Goal: Information Seeking & Learning: Learn about a topic

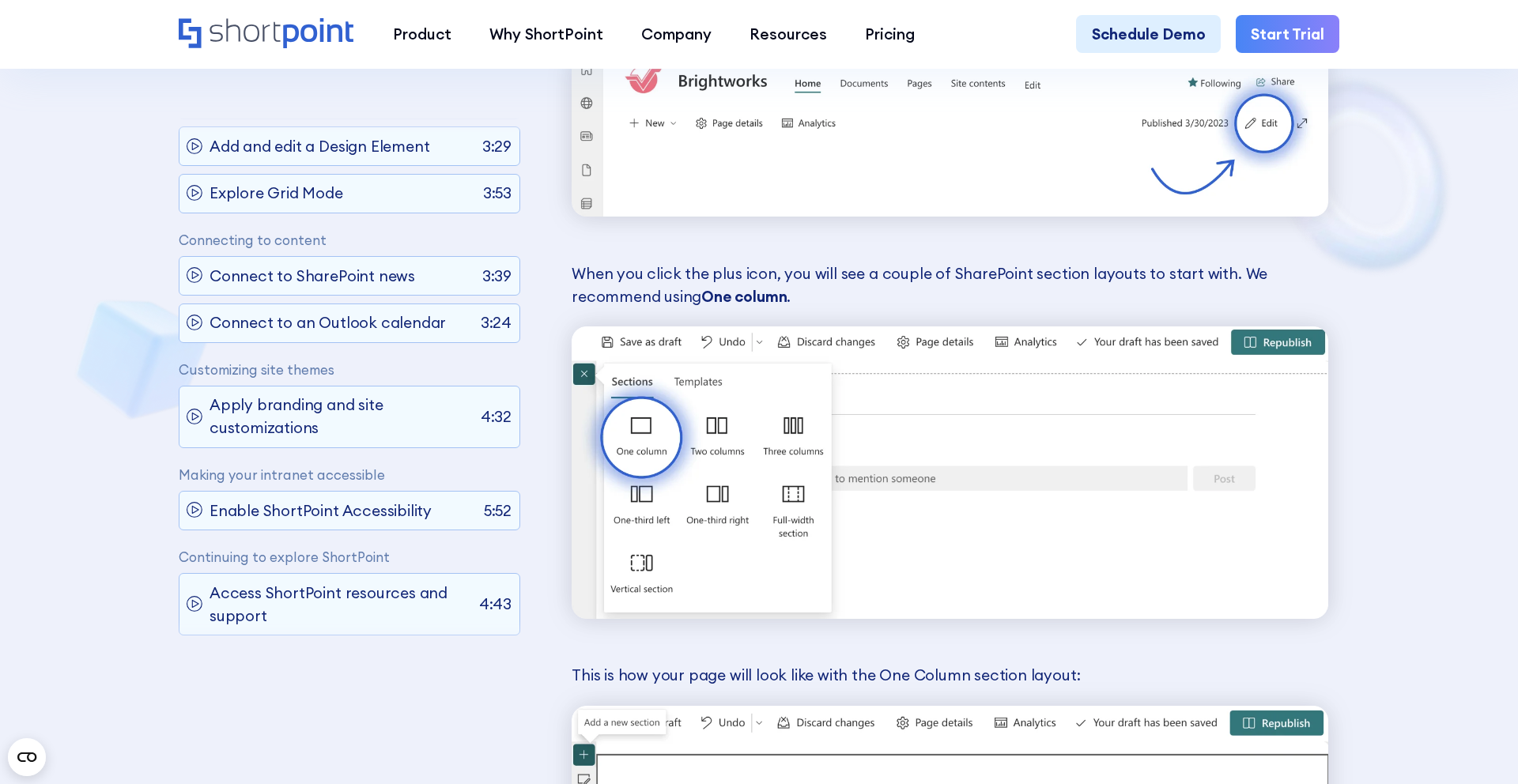
scroll to position [218, 0]
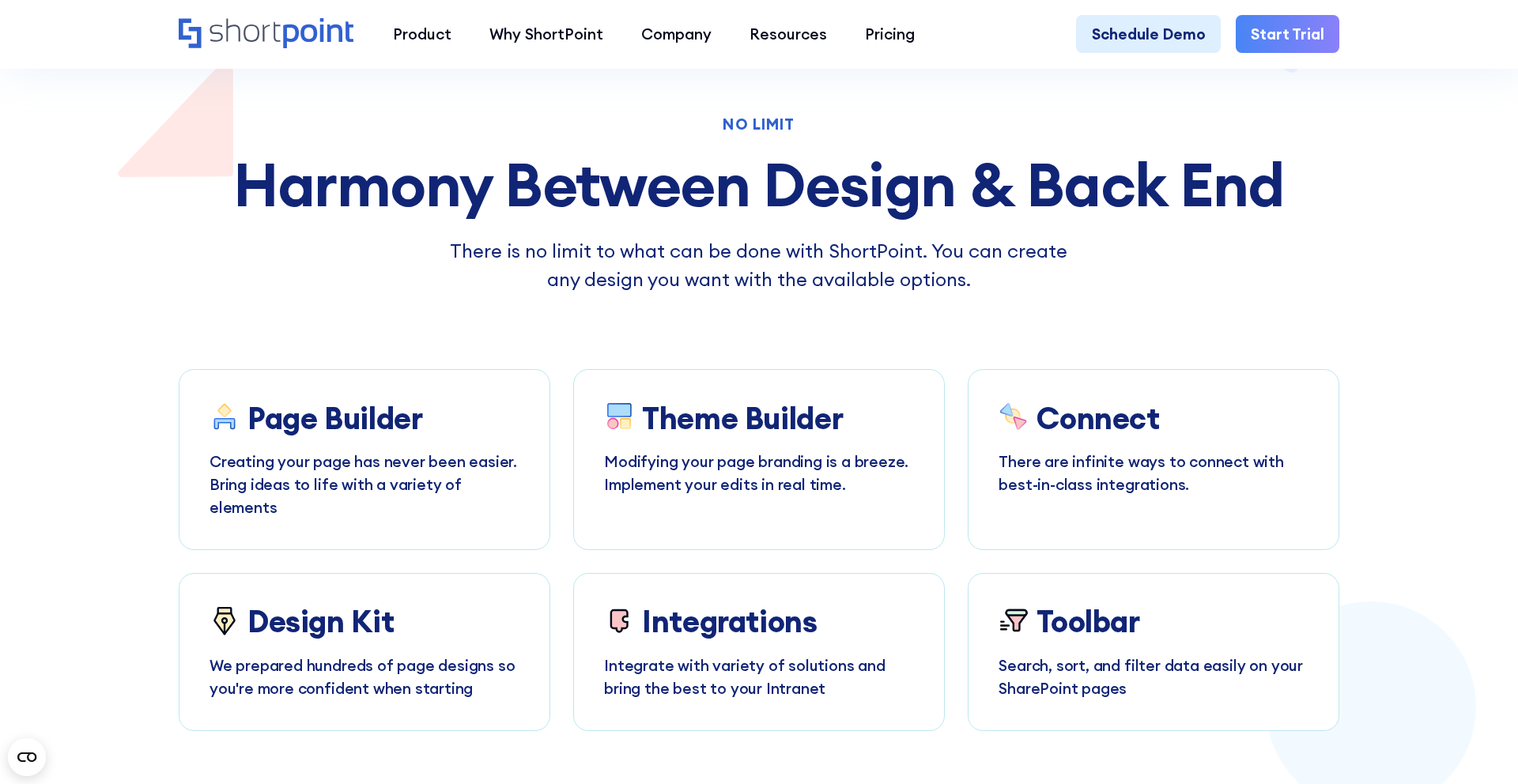
scroll to position [2577, 0]
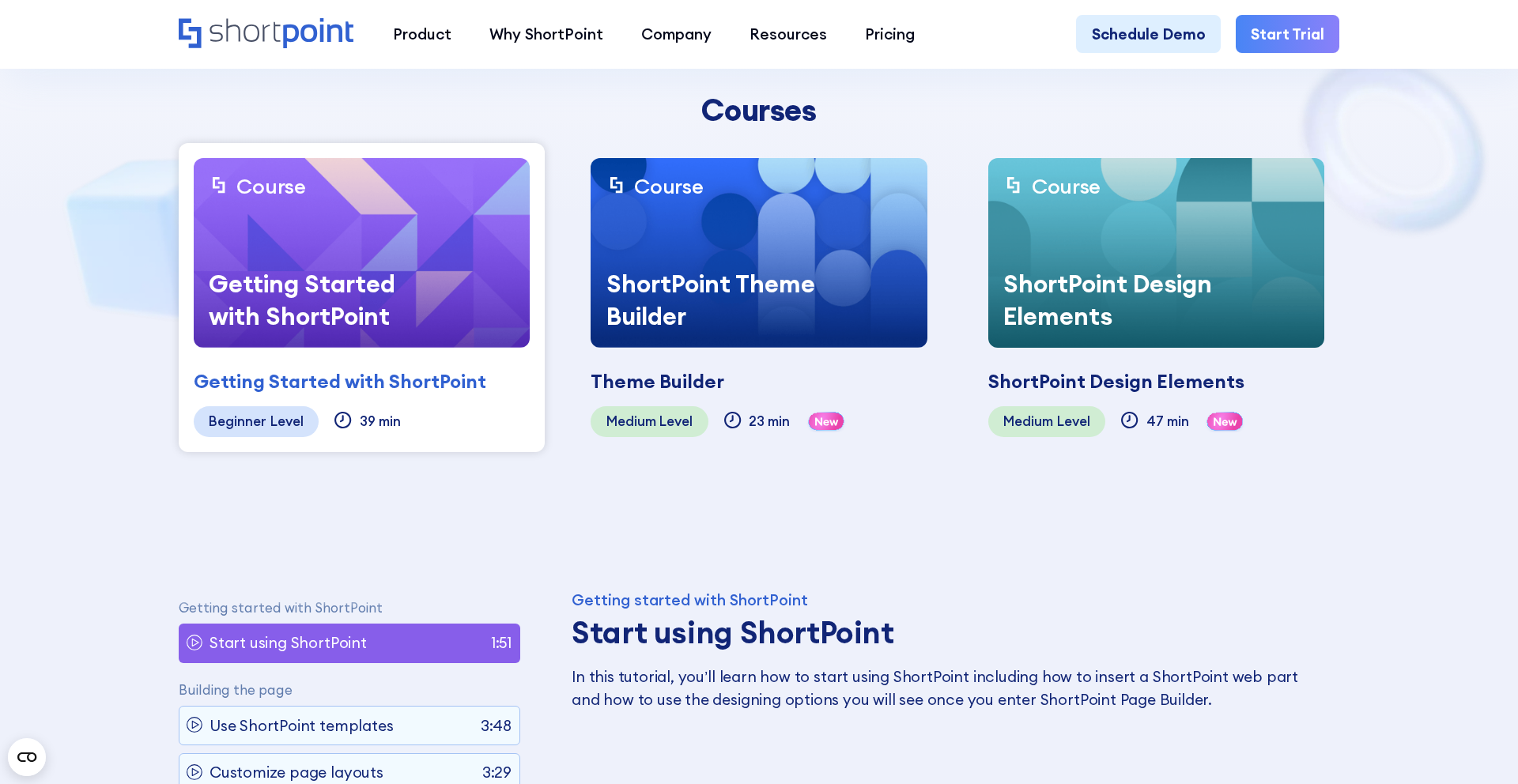
scroll to position [397, 0]
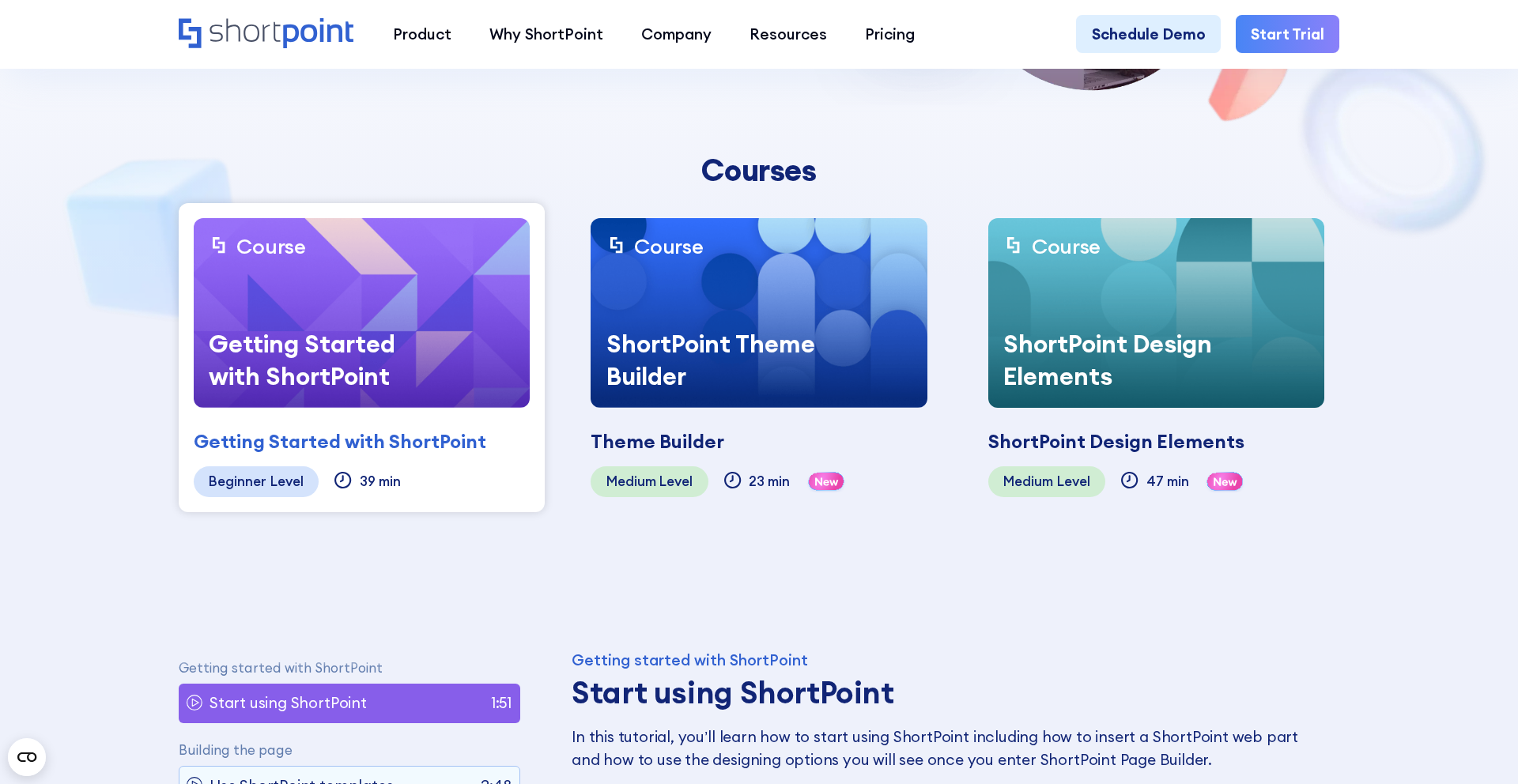
click at [688, 275] on img at bounding box center [758, 312] width 336 height 190
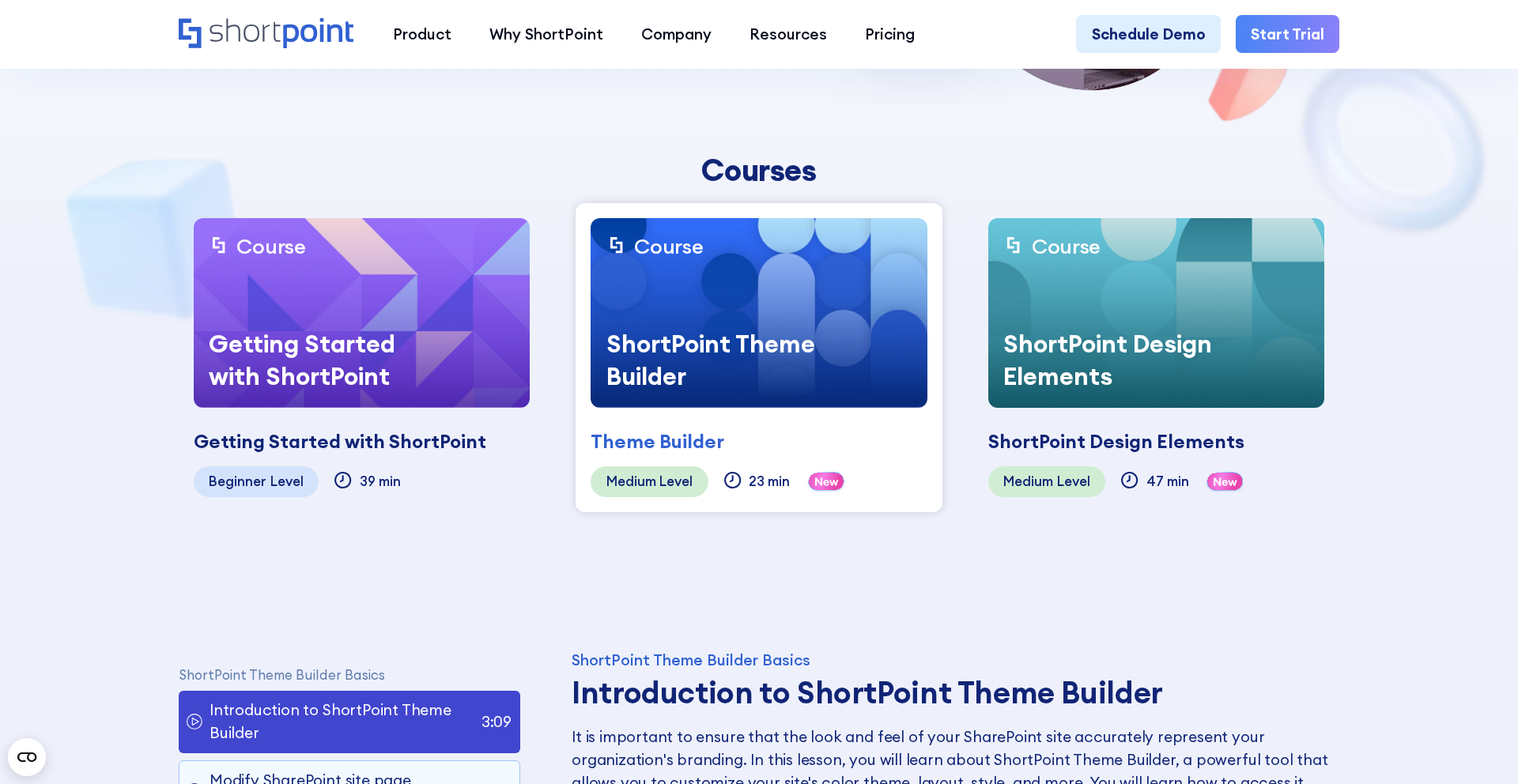
click at [397, 377] on div "Getting Started with ShortPoint" at bounding box center [313, 360] width 240 height 95
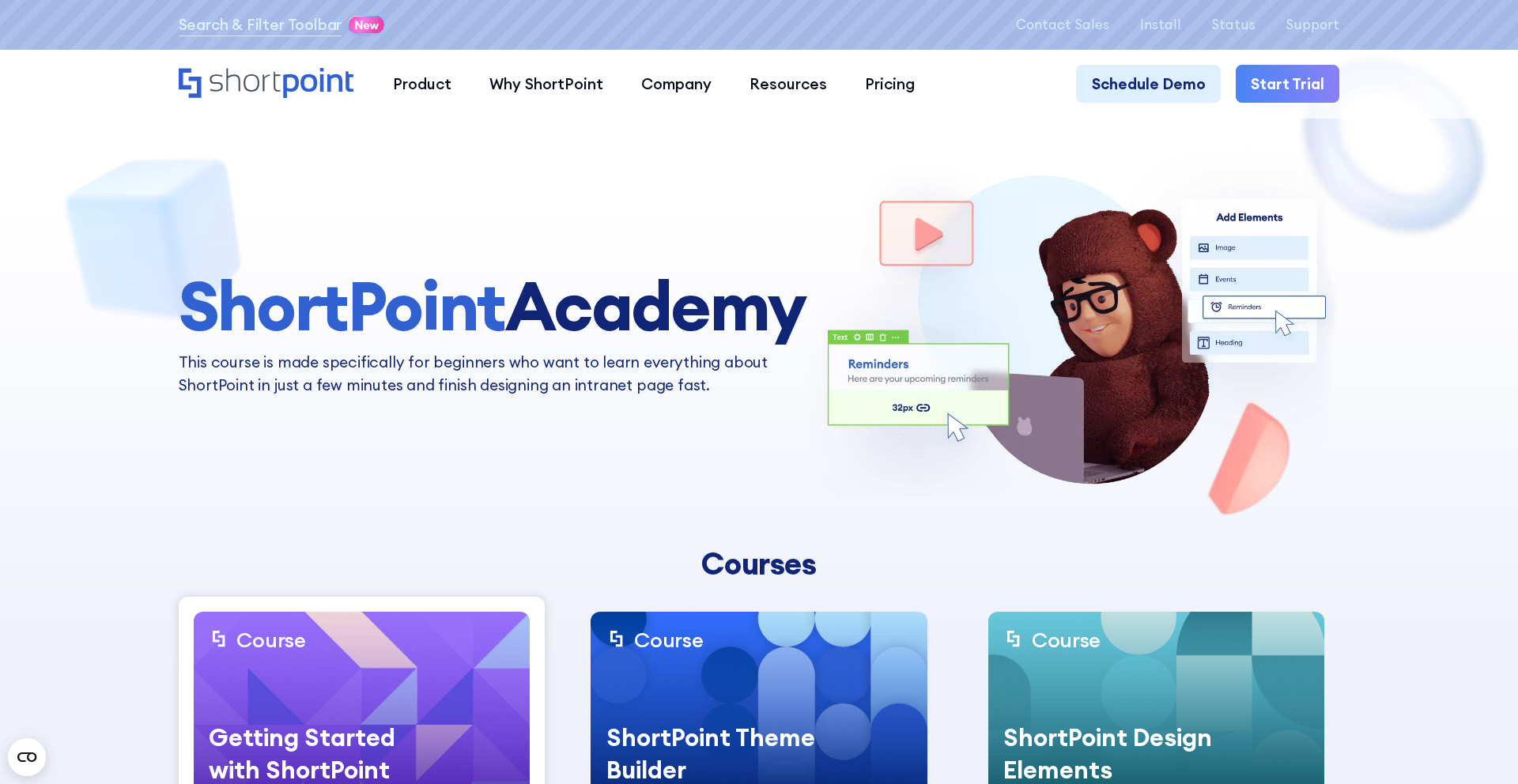
scroll to position [558, 0]
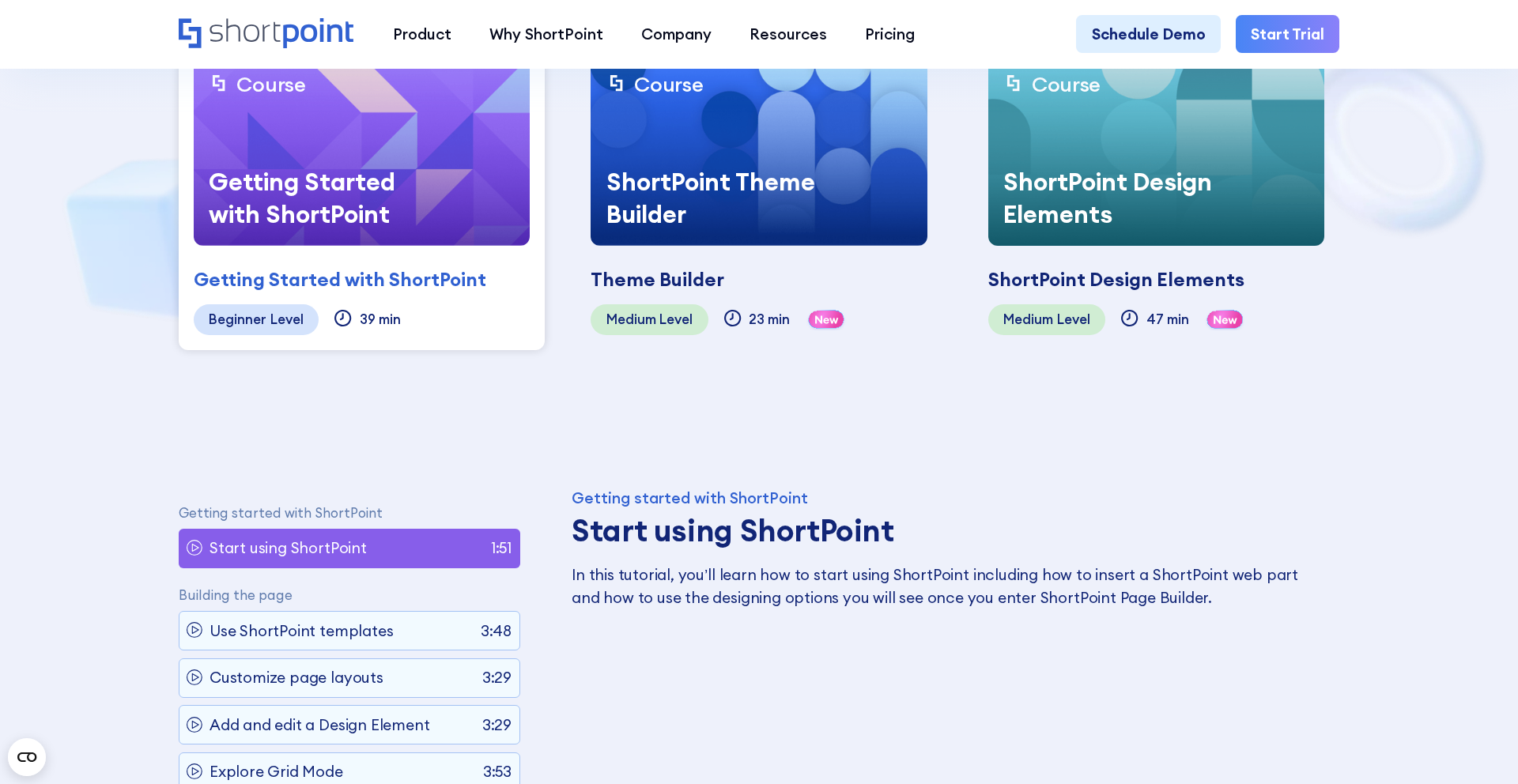
click at [733, 496] on div "Getting started with ShortPoint" at bounding box center [950, 498] width 757 height 15
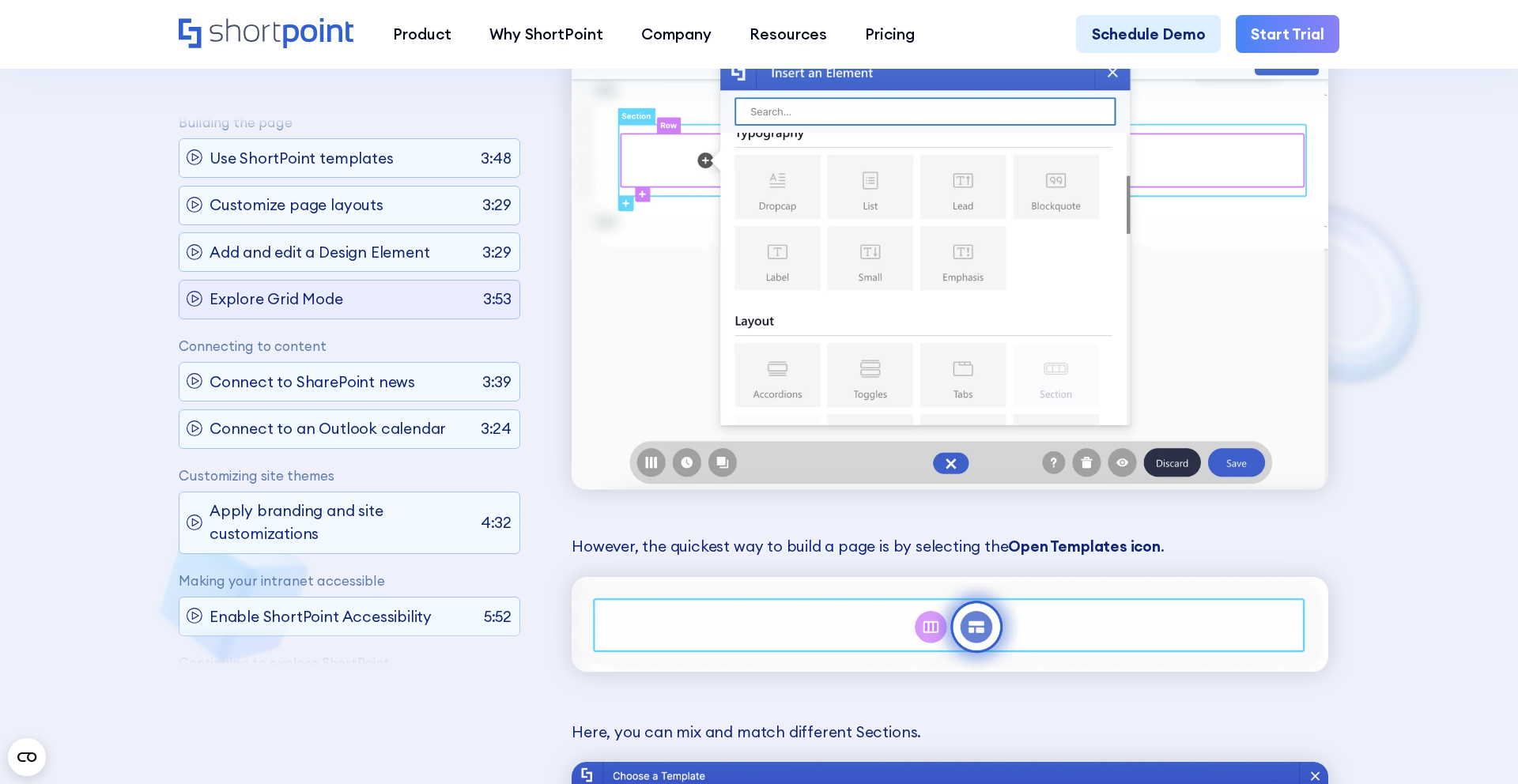
scroll to position [218, 0]
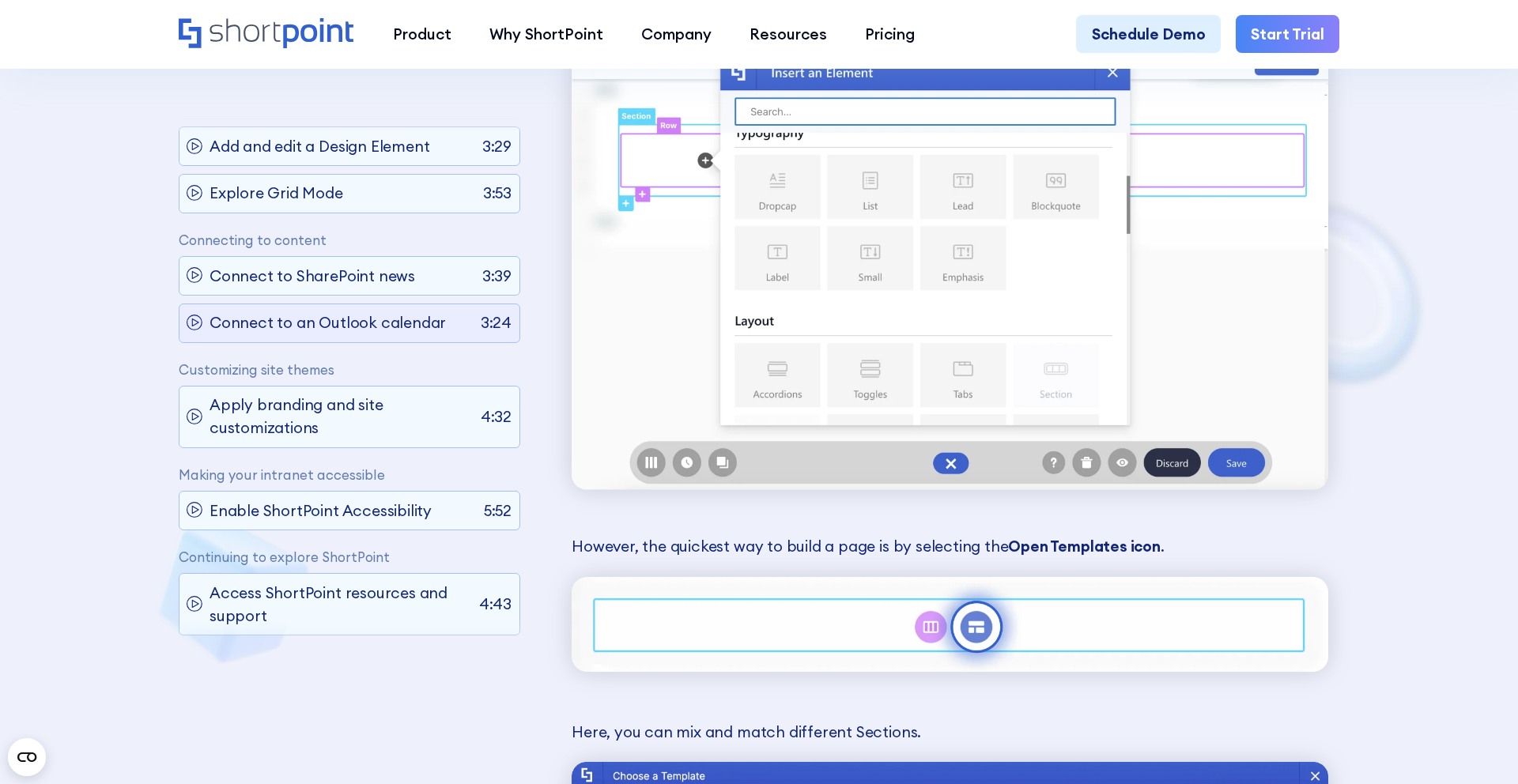
click at [383, 303] on div "Connect to an Outlook calendar 3:24" at bounding box center [349, 323] width 341 height 40
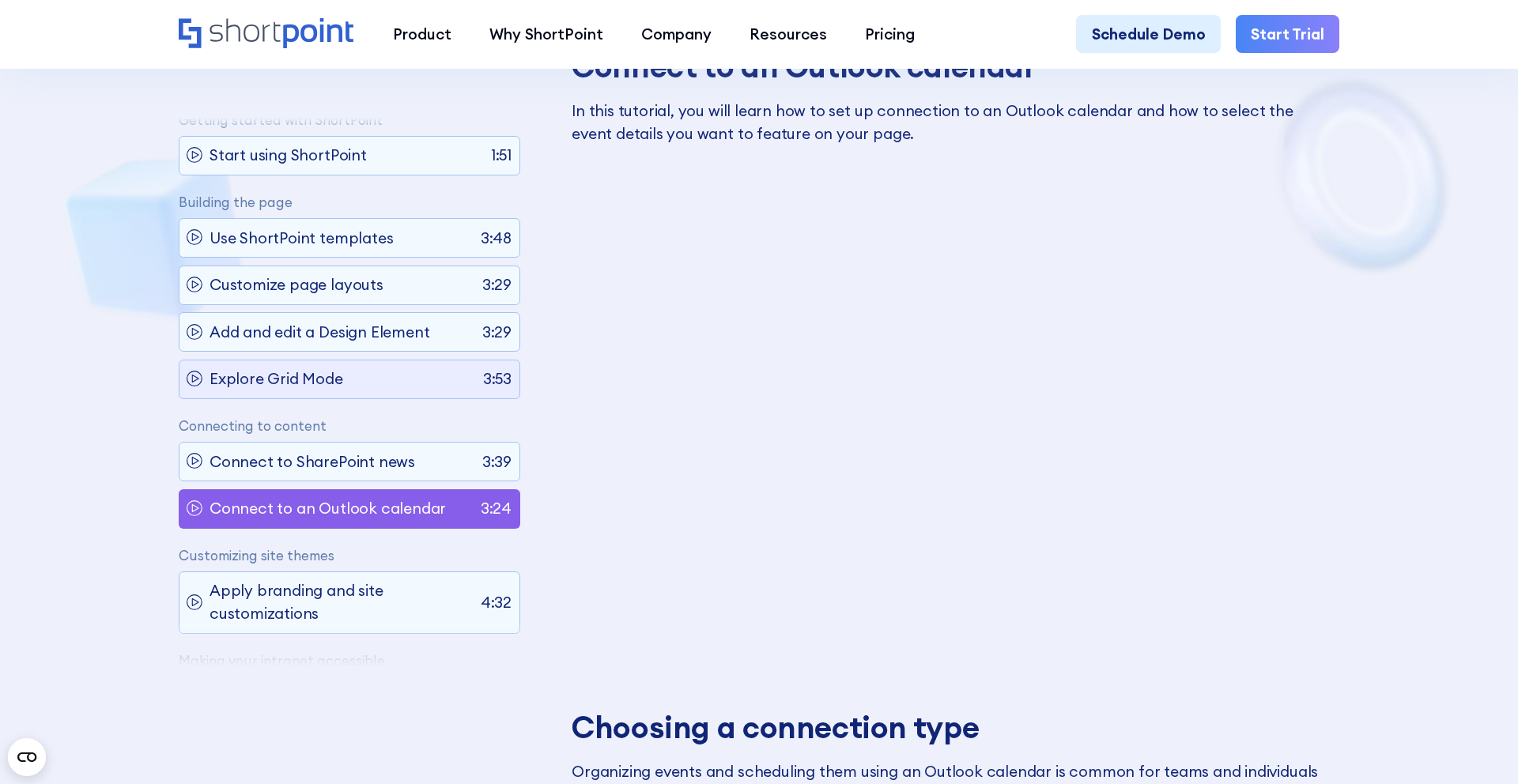
scroll to position [0, 0]
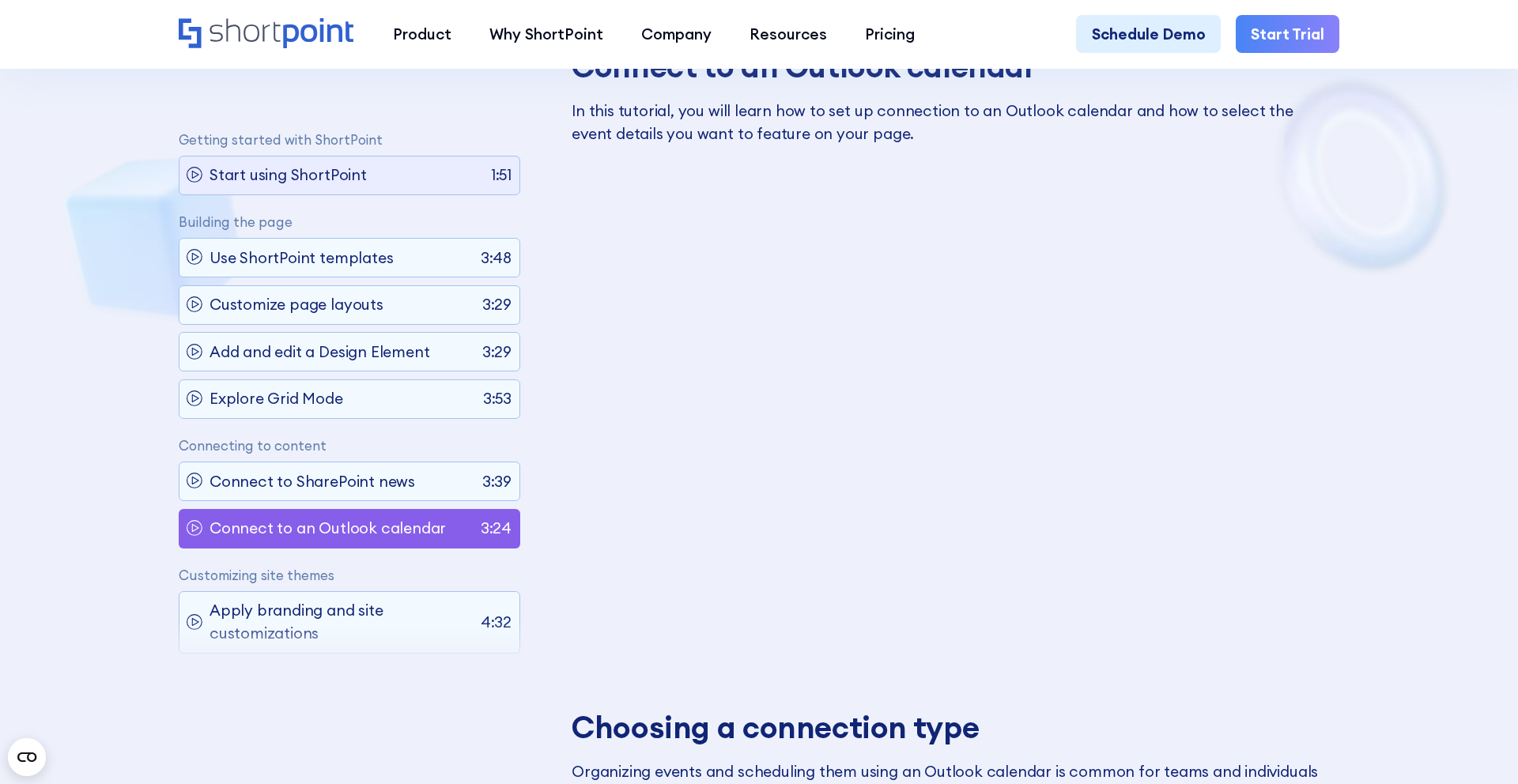
click at [378, 170] on div "Start using ShortPoint 1:51" at bounding box center [349, 175] width 341 height 40
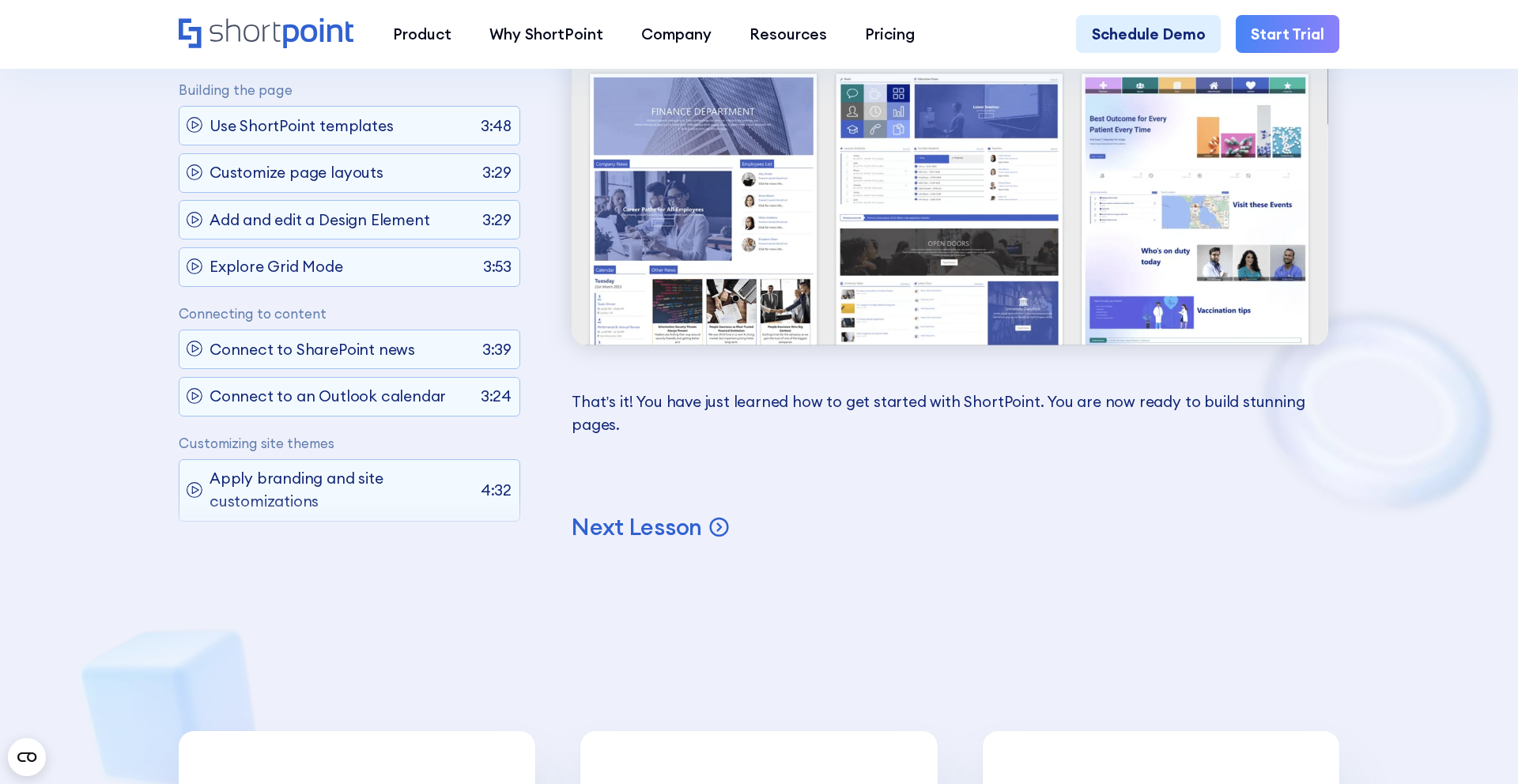
scroll to position [6284, 0]
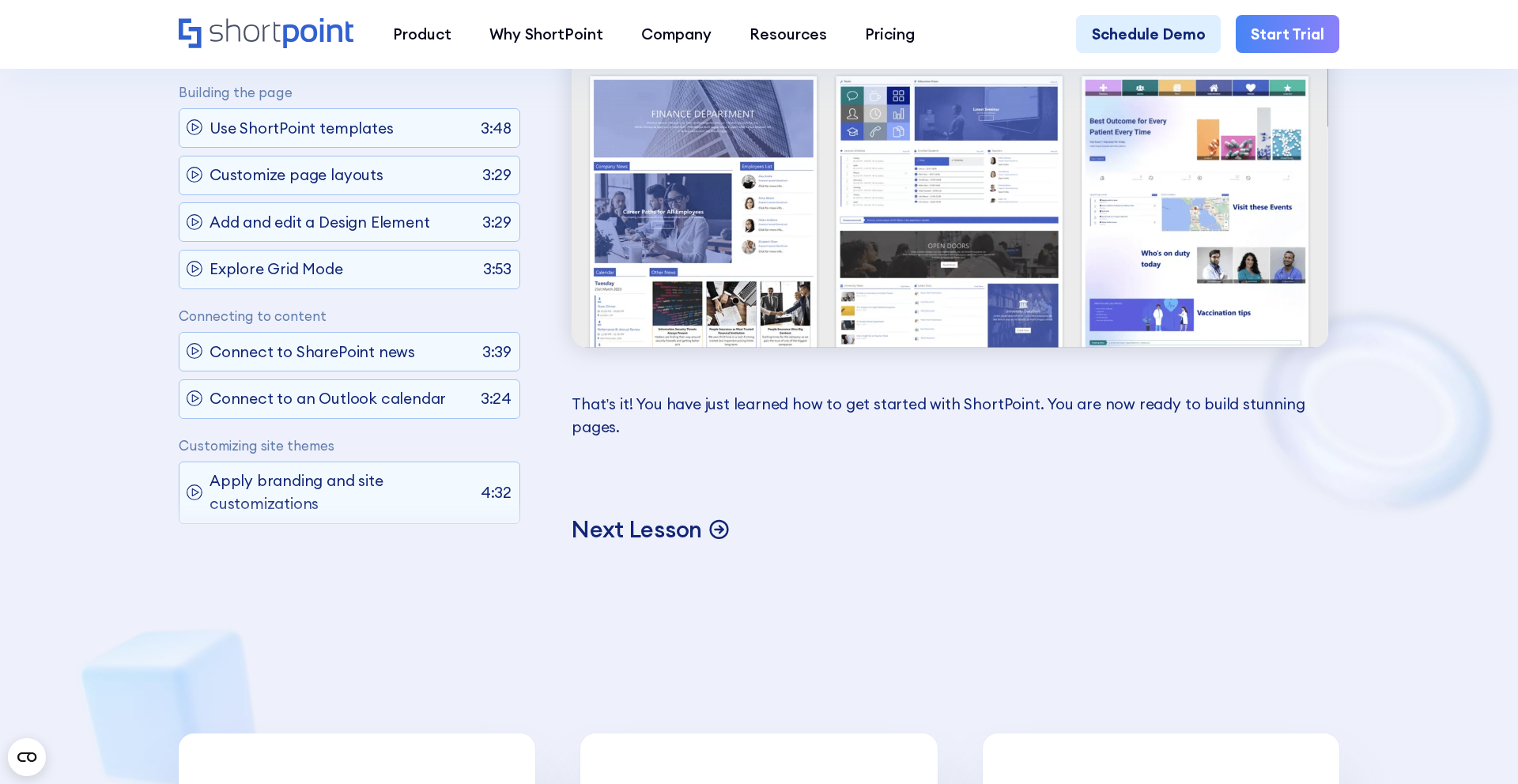
click at [625, 527] on p "Next Lesson" at bounding box center [636, 529] width 130 height 30
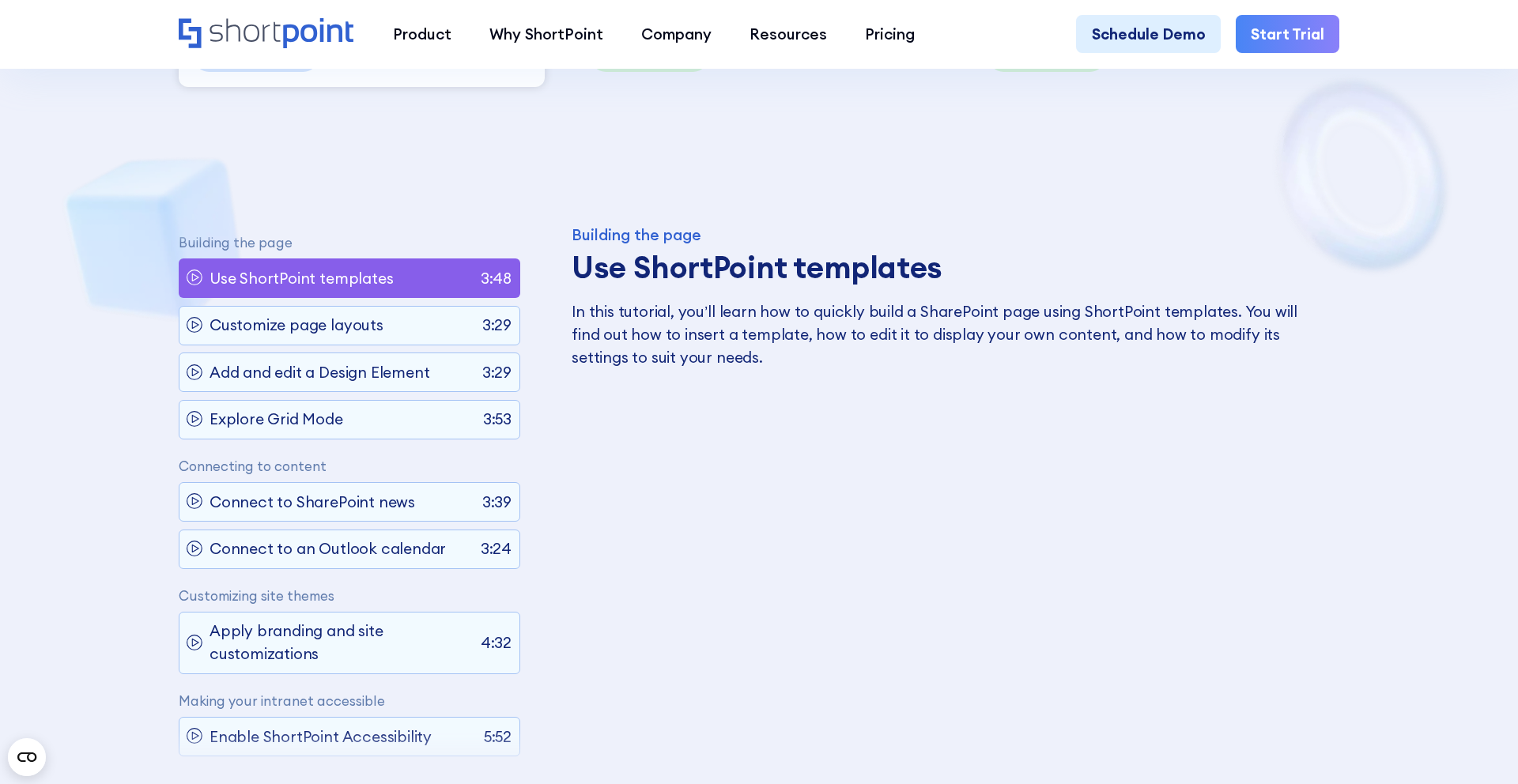
scroll to position [806, 0]
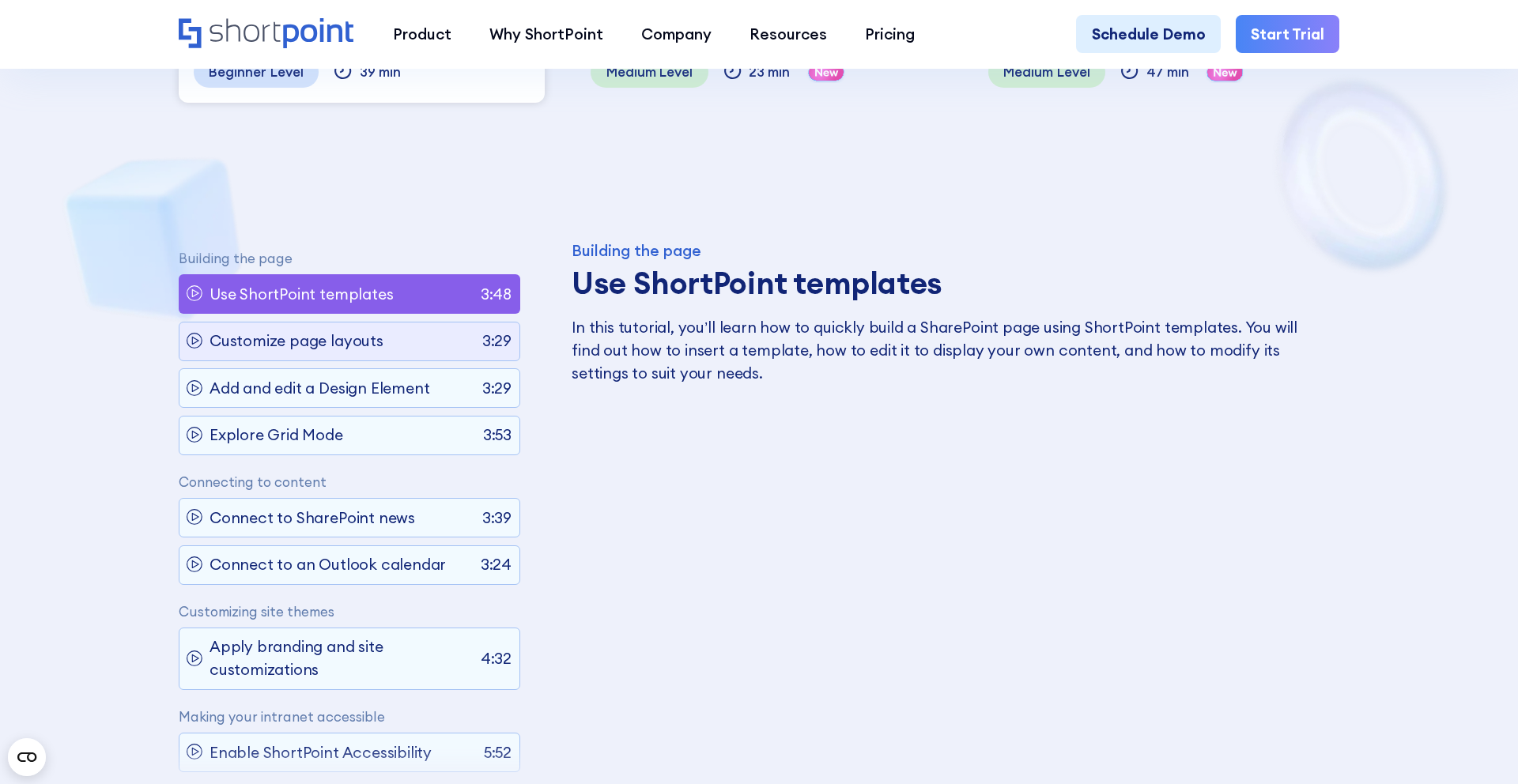
click at [411, 322] on div "Customize page layouts 3:29" at bounding box center [349, 341] width 341 height 40
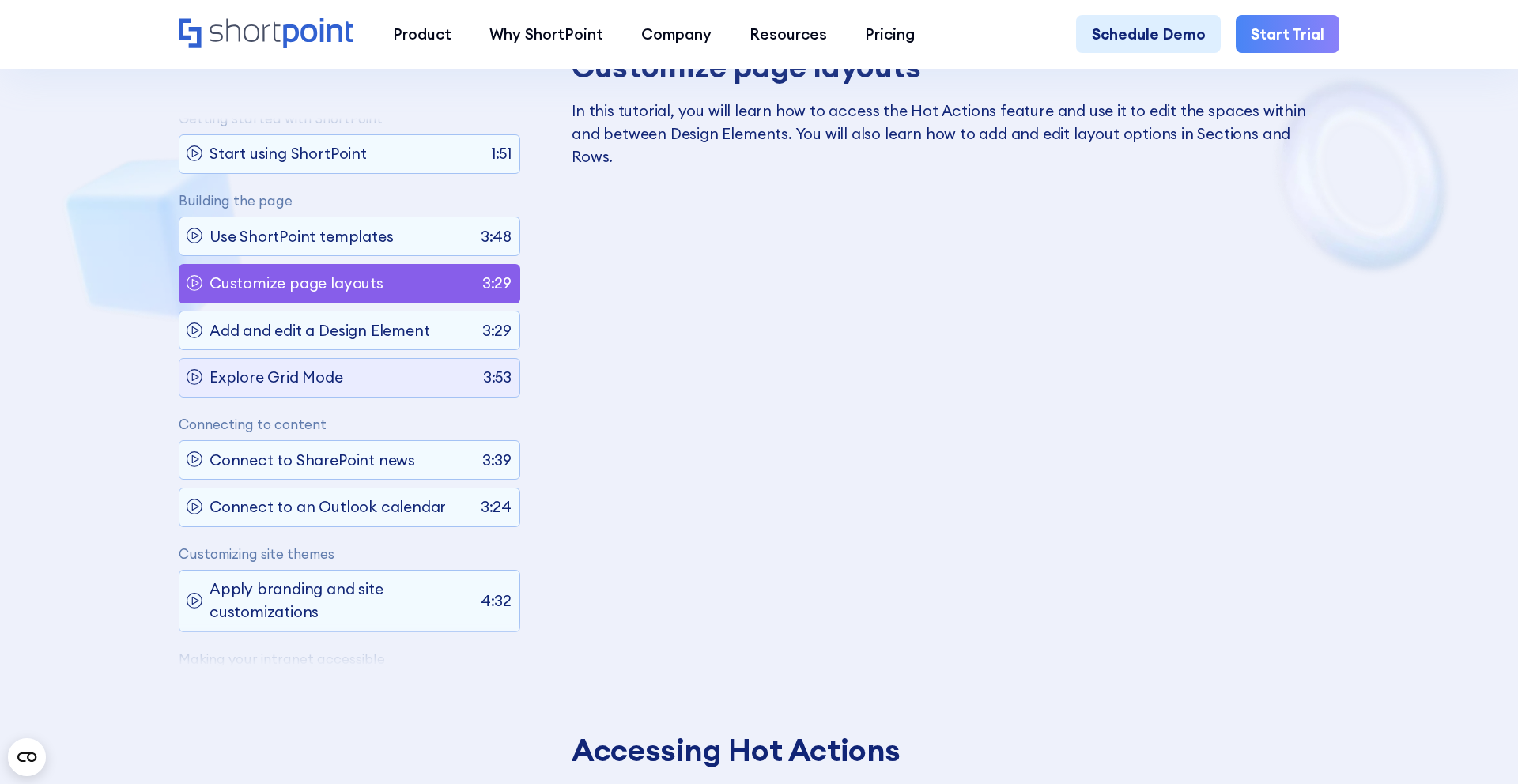
scroll to position [0, 0]
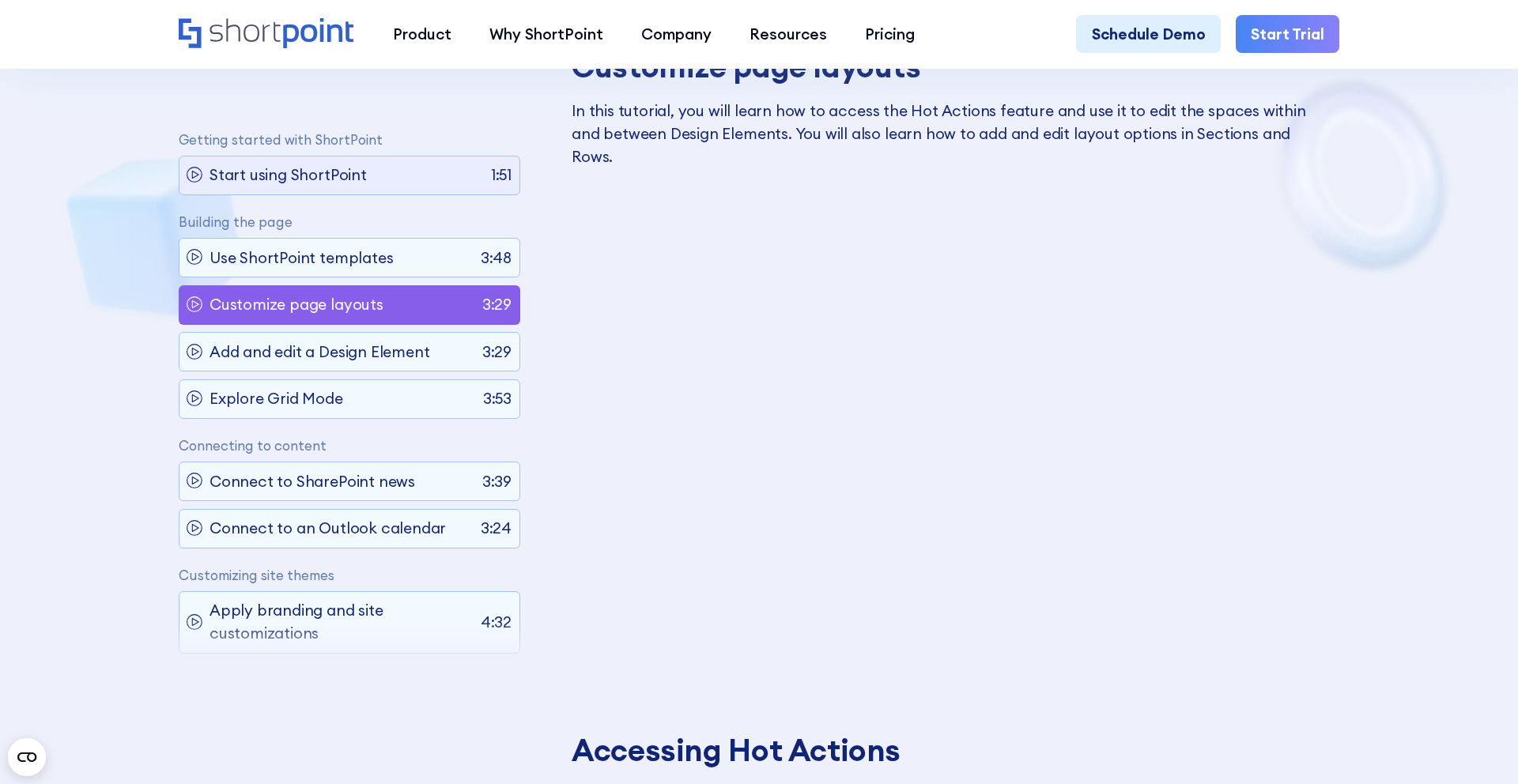
click at [384, 162] on div "Start using ShortPoint 1:51" at bounding box center [349, 175] width 341 height 40
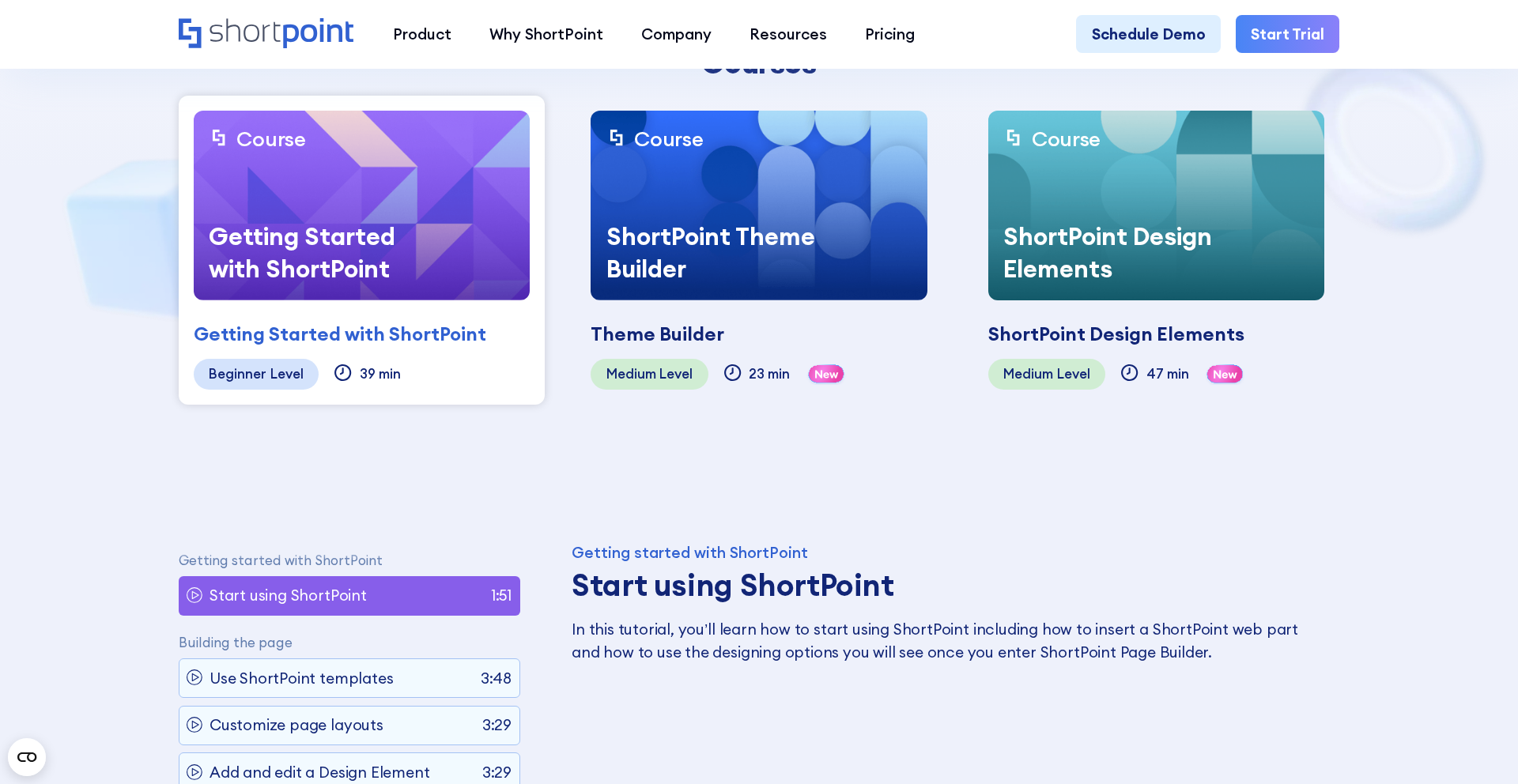
scroll to position [531, 0]
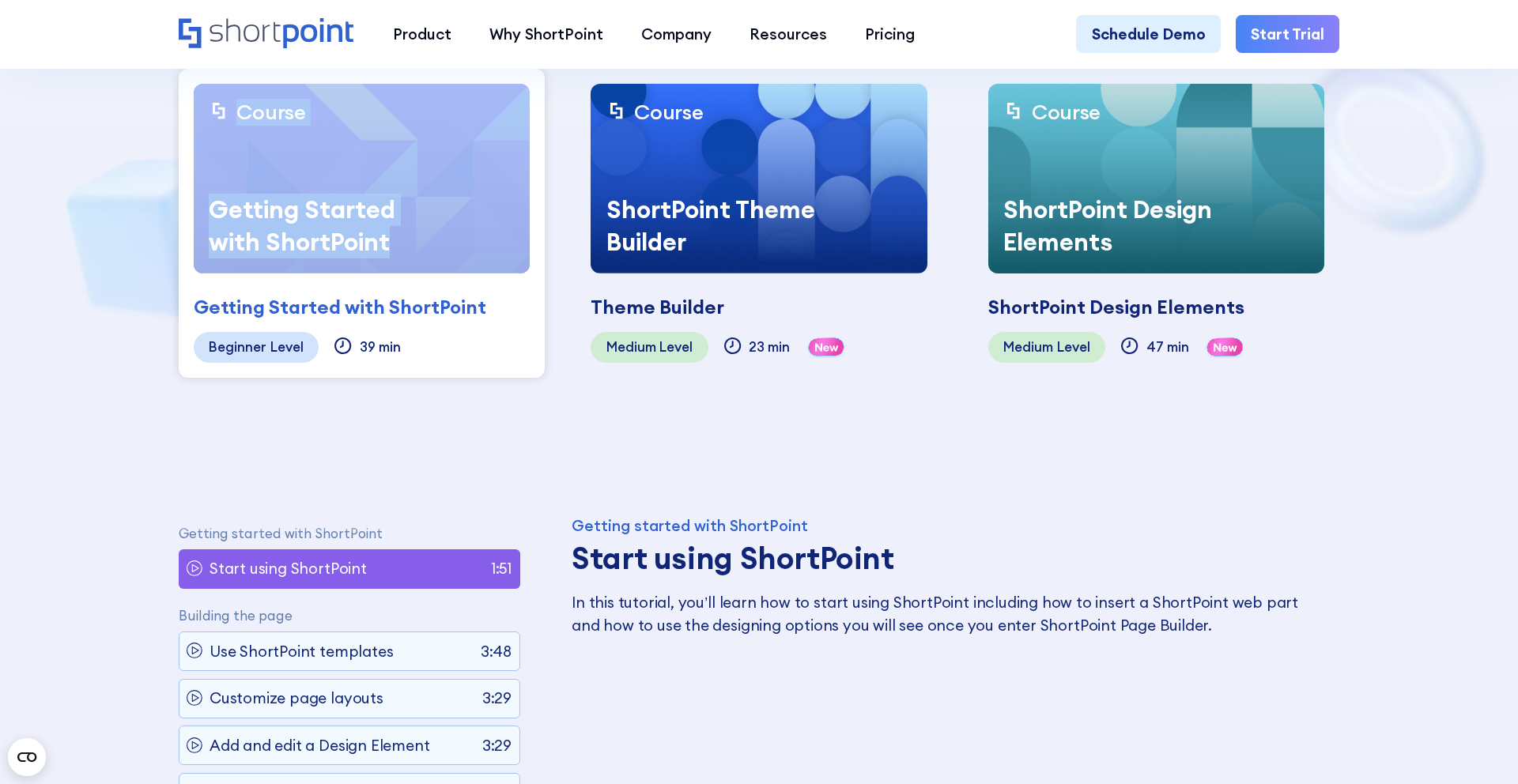
drag, startPoint x: 169, startPoint y: 178, endPoint x: 396, endPoint y: 243, distance: 236.1
copy link "Course Getting Started with ShortPoint"
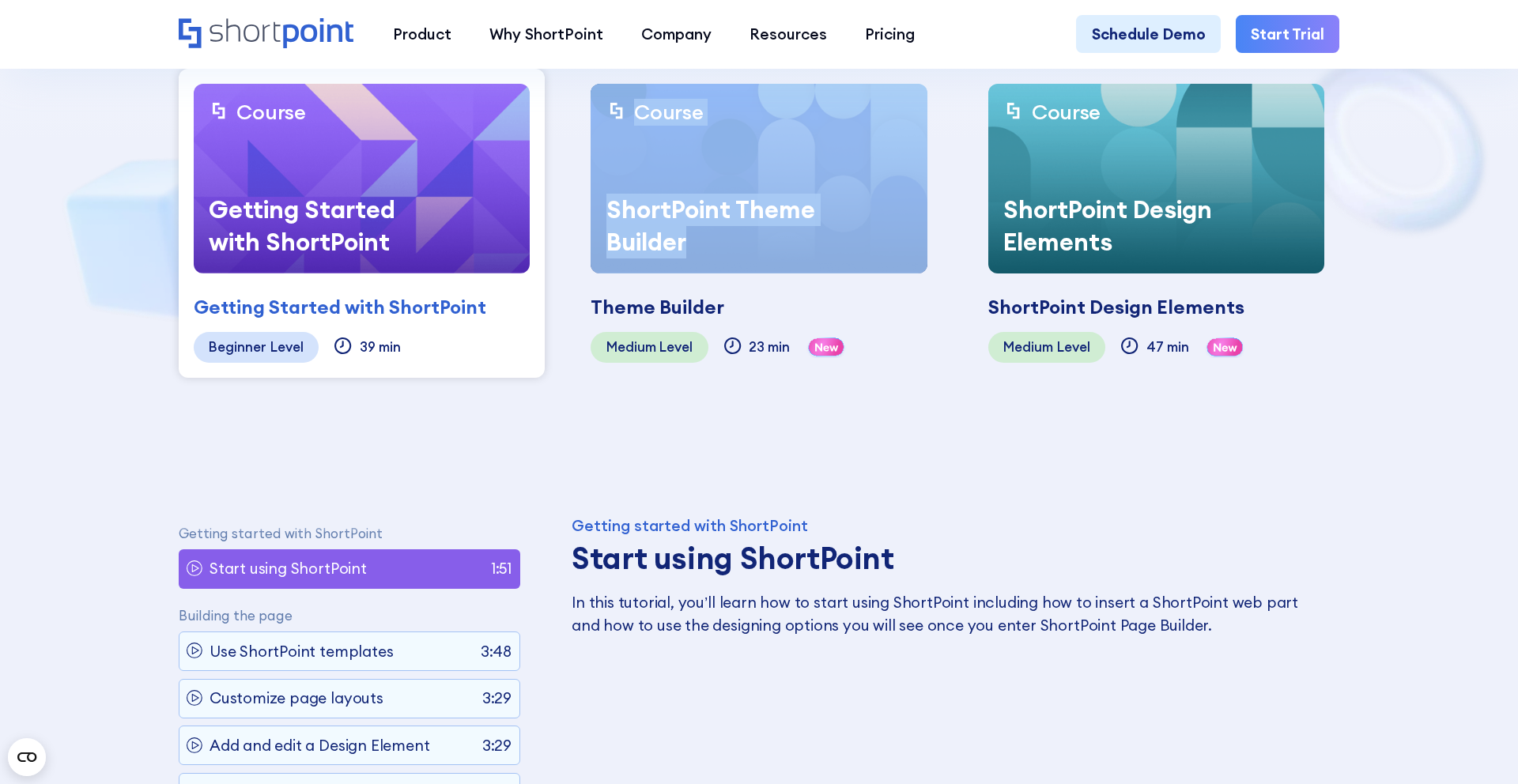
copy link "Course ShortPoint Theme Builder"
drag, startPoint x: 568, startPoint y: 195, endPoint x: 778, endPoint y: 246, distance: 216.1
click at [778, 246] on div "Course ShortPoint Theme Builder Theme Builder Coming soon Medium Level 23 min" at bounding box center [759, 223] width 382 height 309
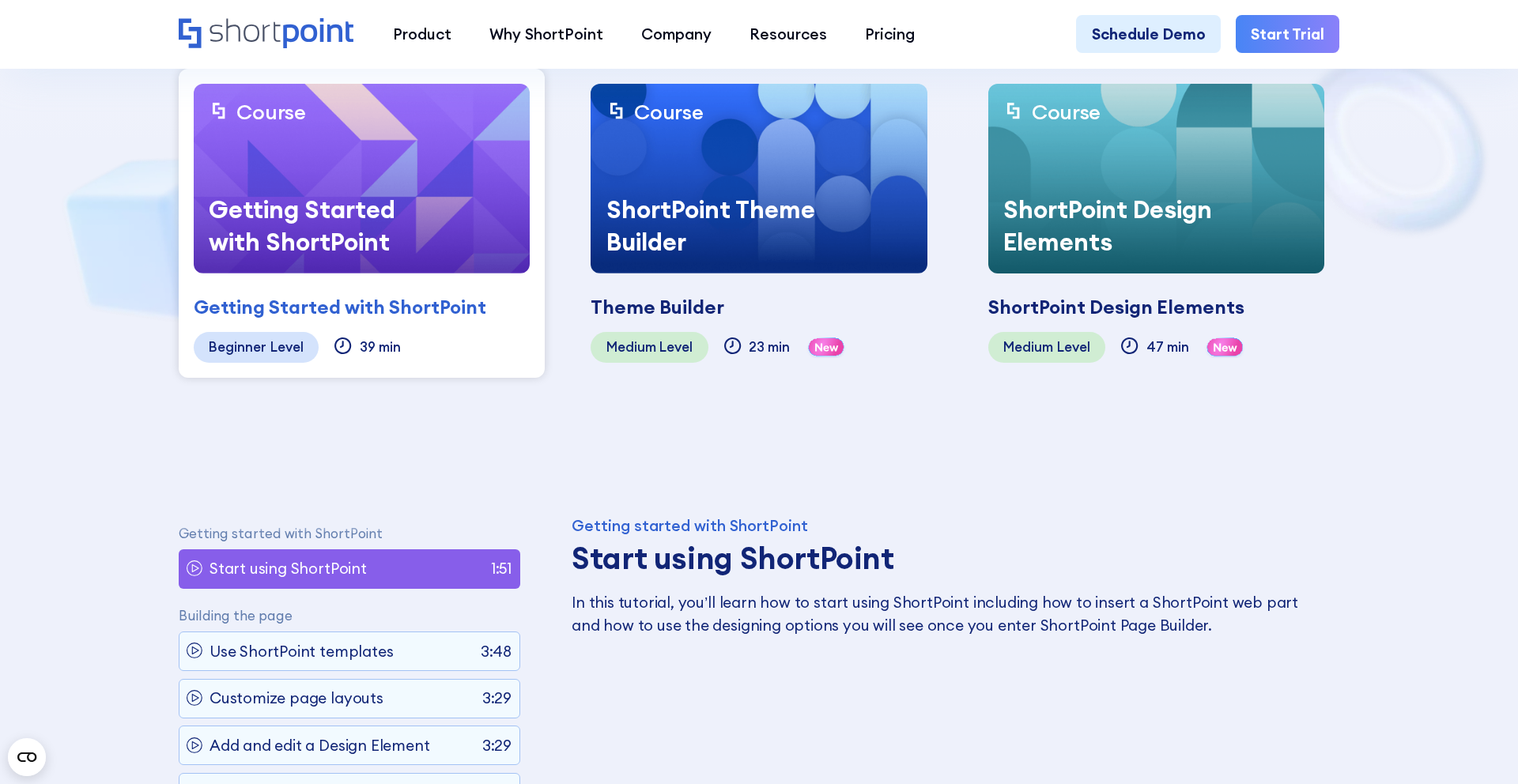
drag, startPoint x: 981, startPoint y: 187, endPoint x: 1245, endPoint y: 244, distance: 270.1
click at [1245, 244] on div "Course ShortPoint Design Elements ShortPoint Design Elements Coming soon Medium…" at bounding box center [1156, 223] width 366 height 309
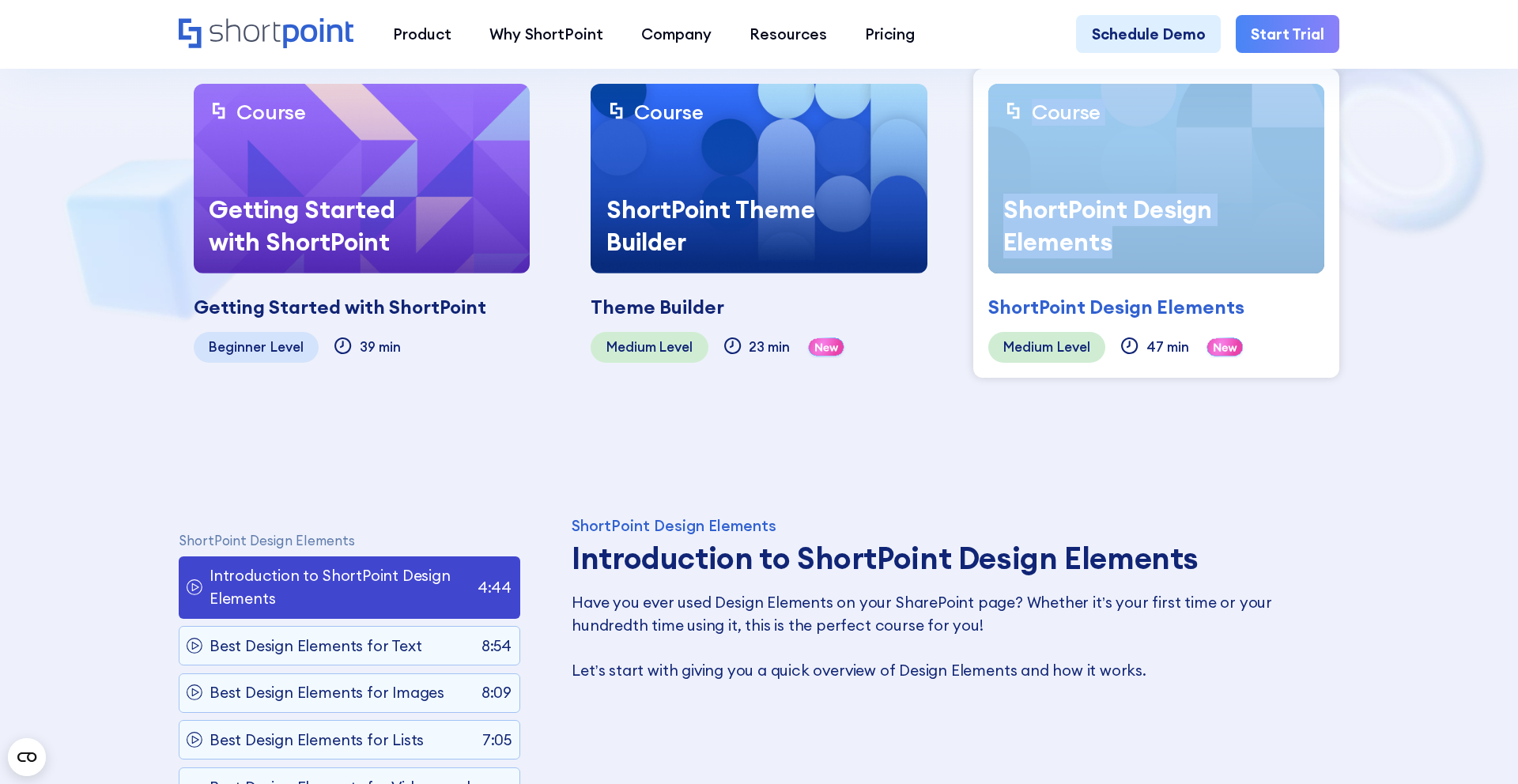
drag, startPoint x: 969, startPoint y: 80, endPoint x: 1204, endPoint y: 237, distance: 282.6
click at [1204, 237] on div "Course ShortPoint Design Elements ShortPoint Design Elements Coming soon Medium…" at bounding box center [1155, 223] width 382 height 309
copy link "Course ShortPoint Design Elements"
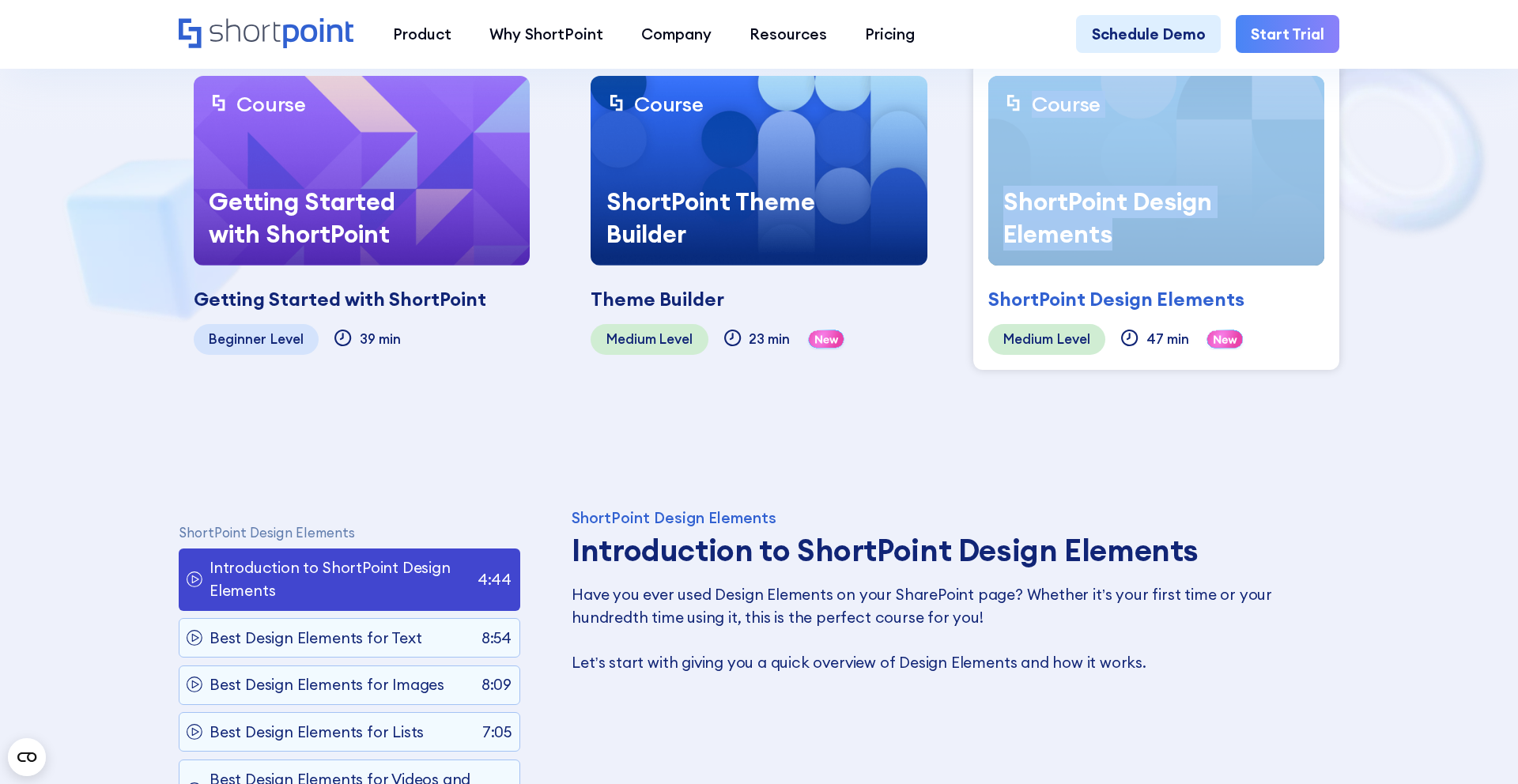
scroll to position [503, 0]
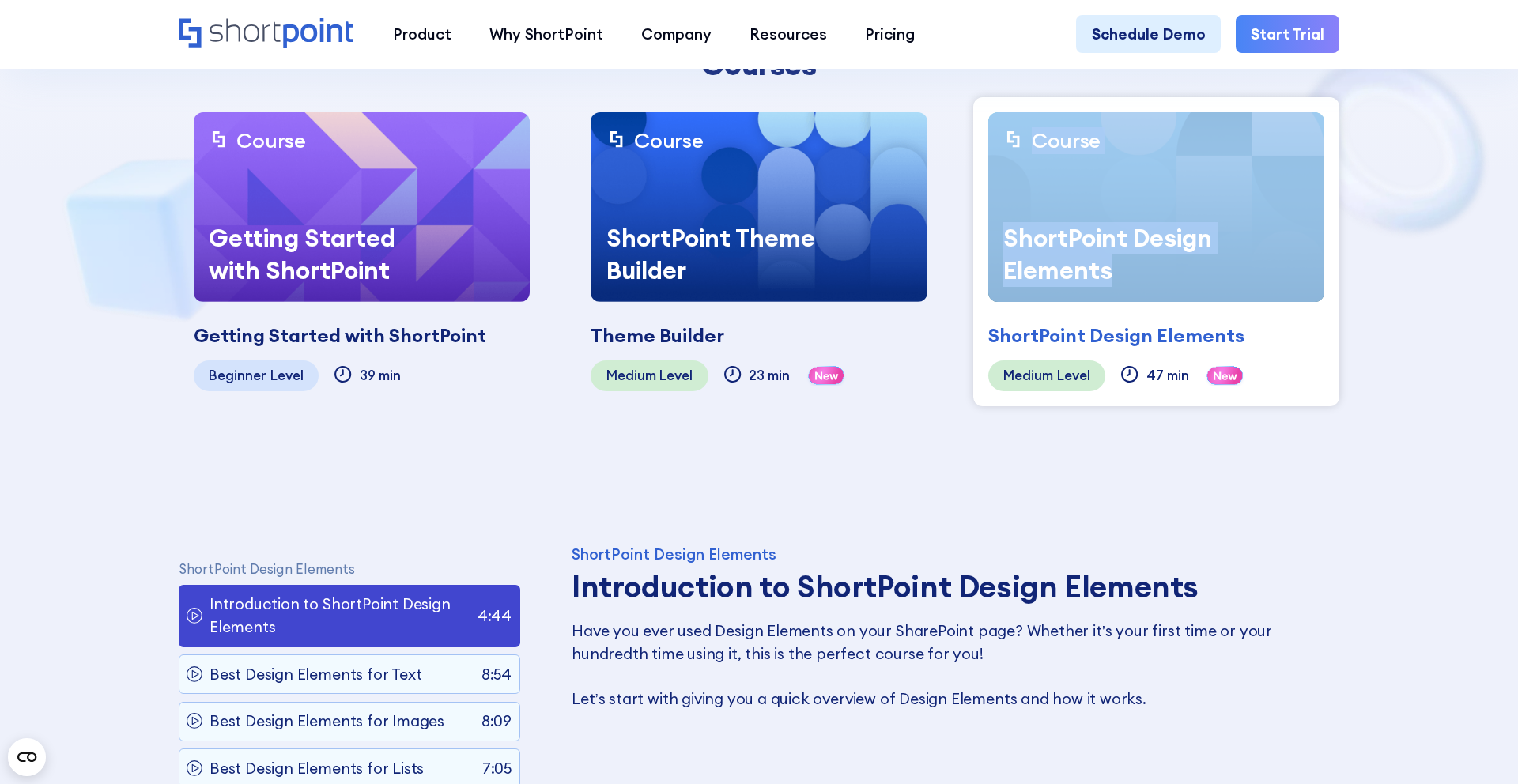
click at [438, 210] on img at bounding box center [361, 206] width 336 height 190
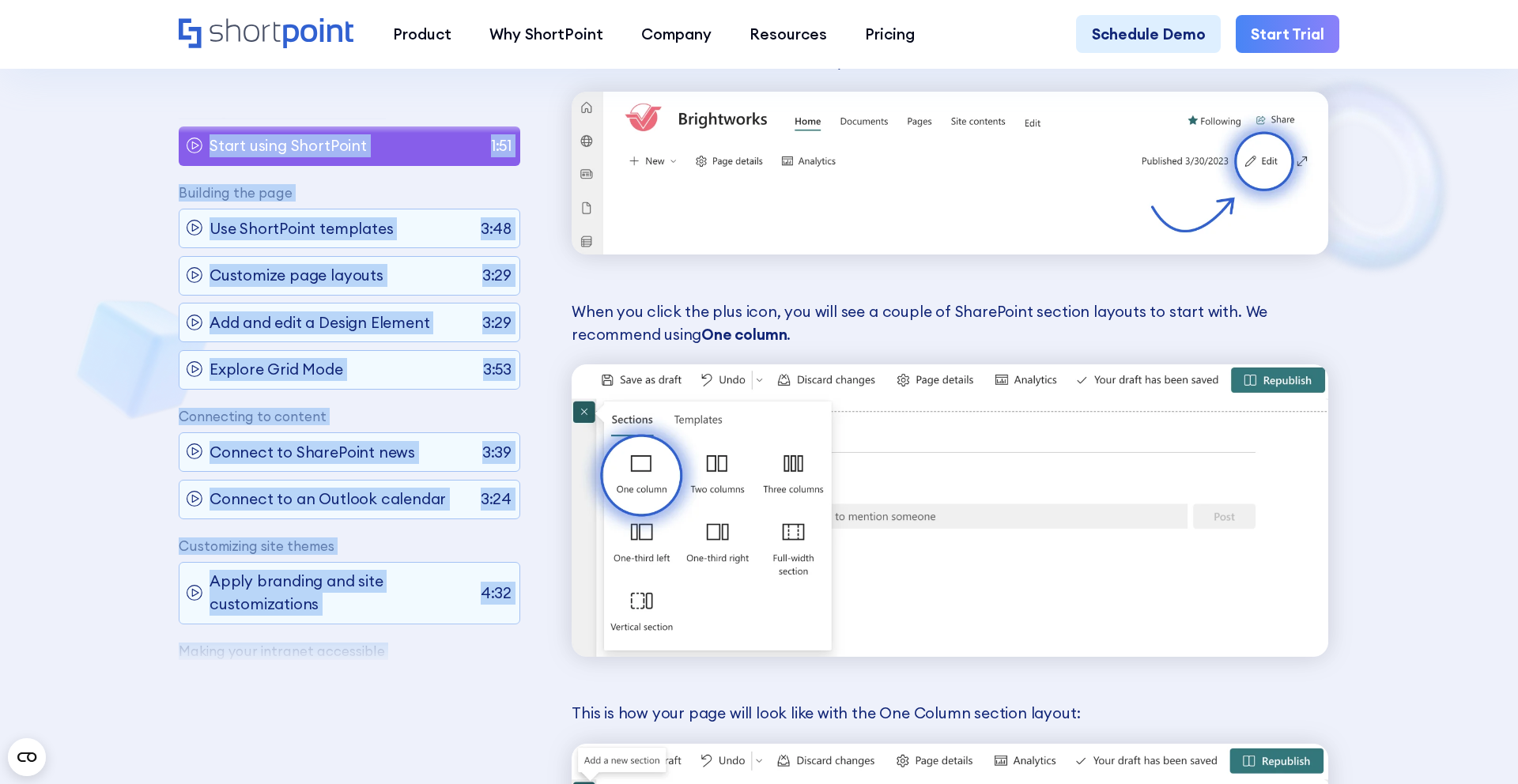
scroll to position [2454, 0]
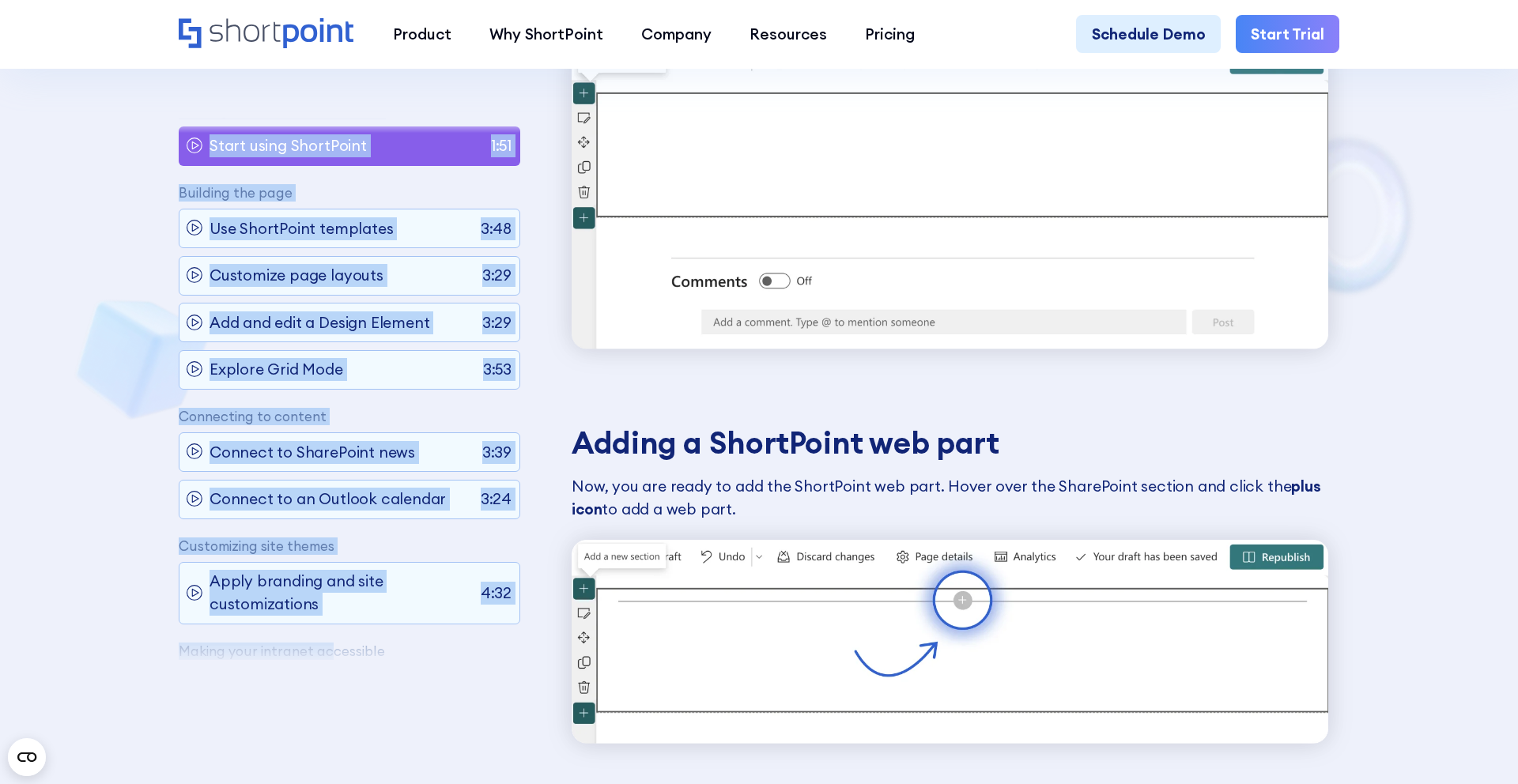
drag, startPoint x: 156, startPoint y: 605, endPoint x: 327, endPoint y: 655, distance: 178.2
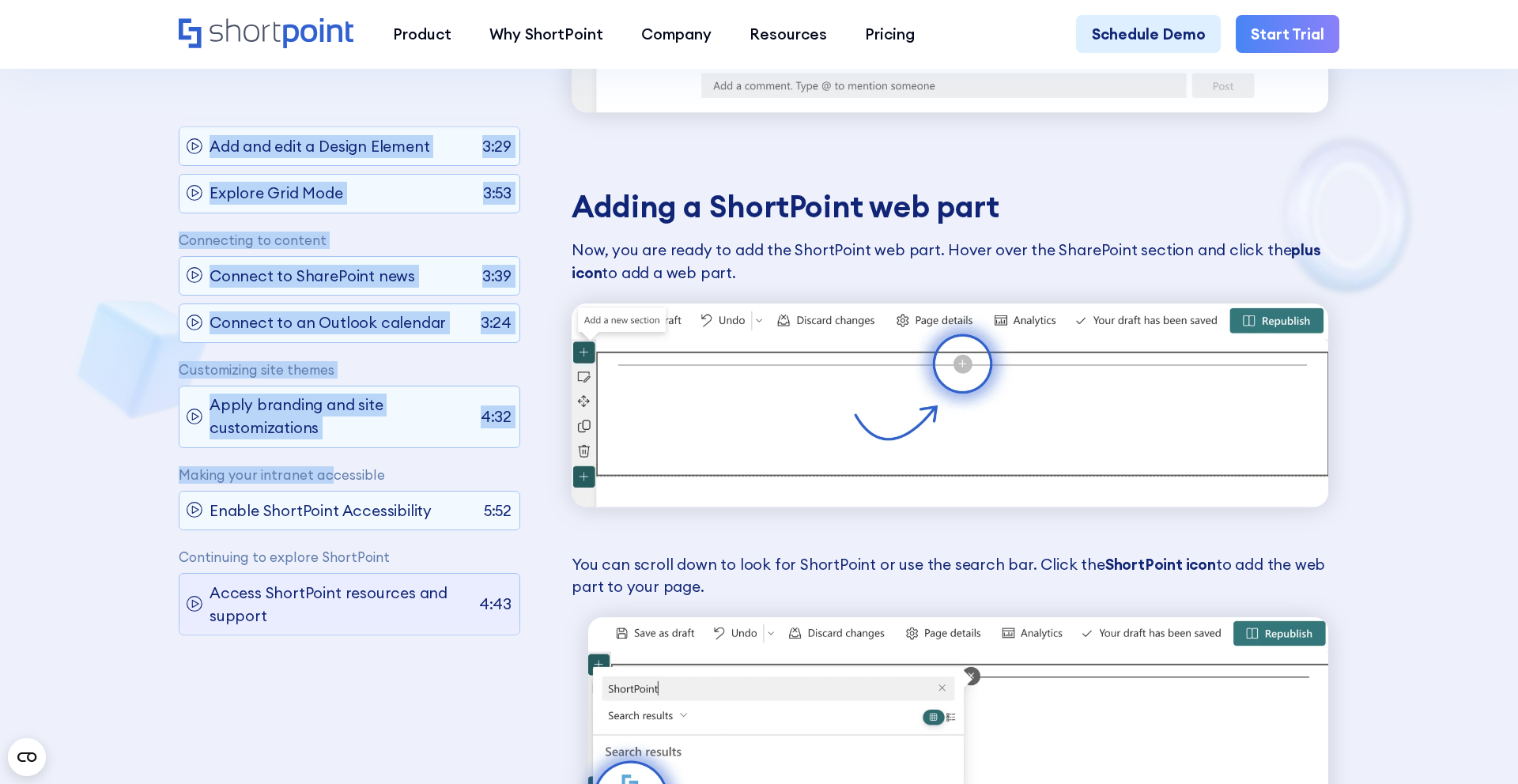
scroll to position [2797, 0]
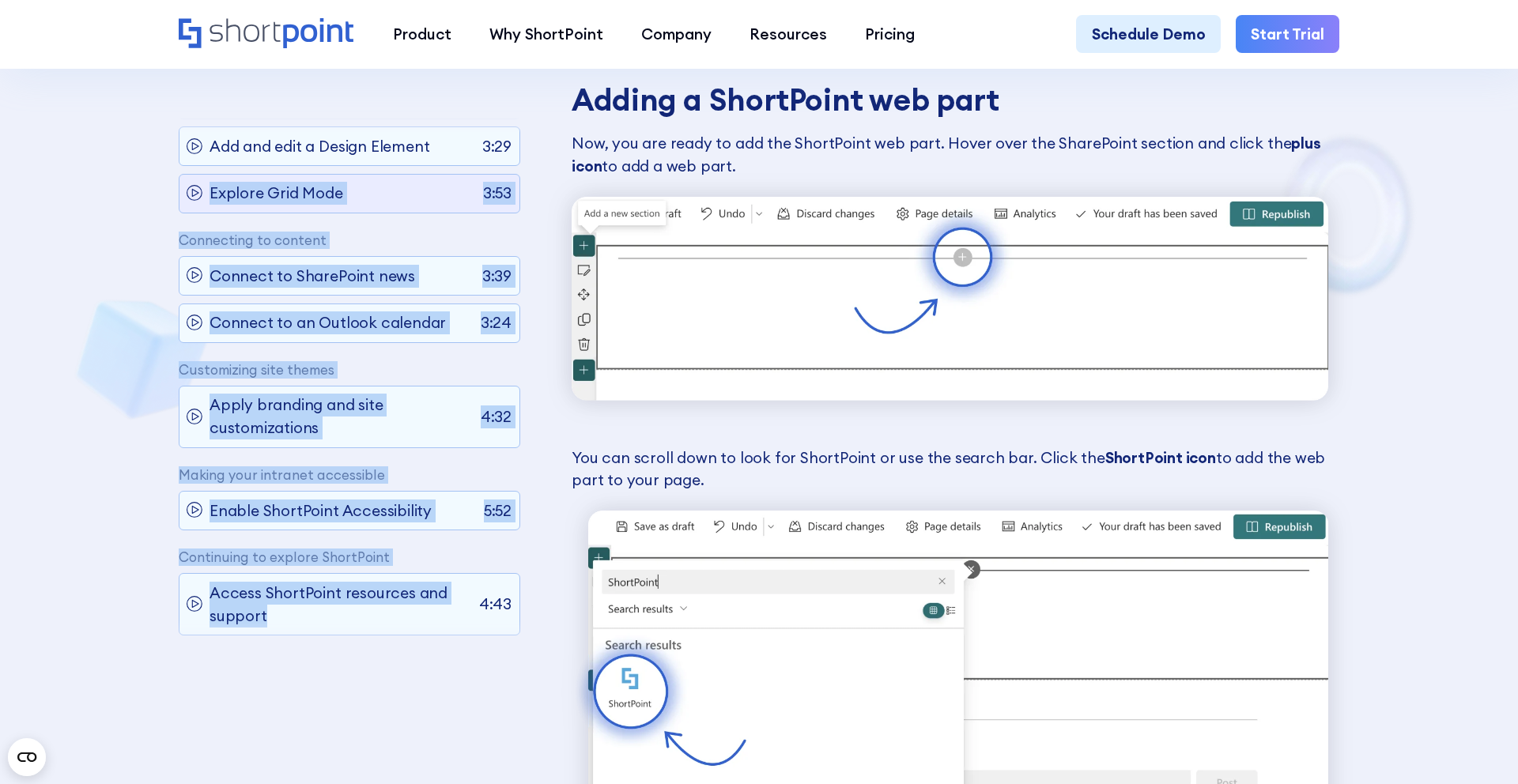
drag, startPoint x: 303, startPoint y: 636, endPoint x: 202, endPoint y: 164, distance: 482.7
click at [202, 164] on div "Getting started with ShortPoint Start using ShortPoint 1:51 Building the page U…" at bounding box center [349, 391] width 341 height 548
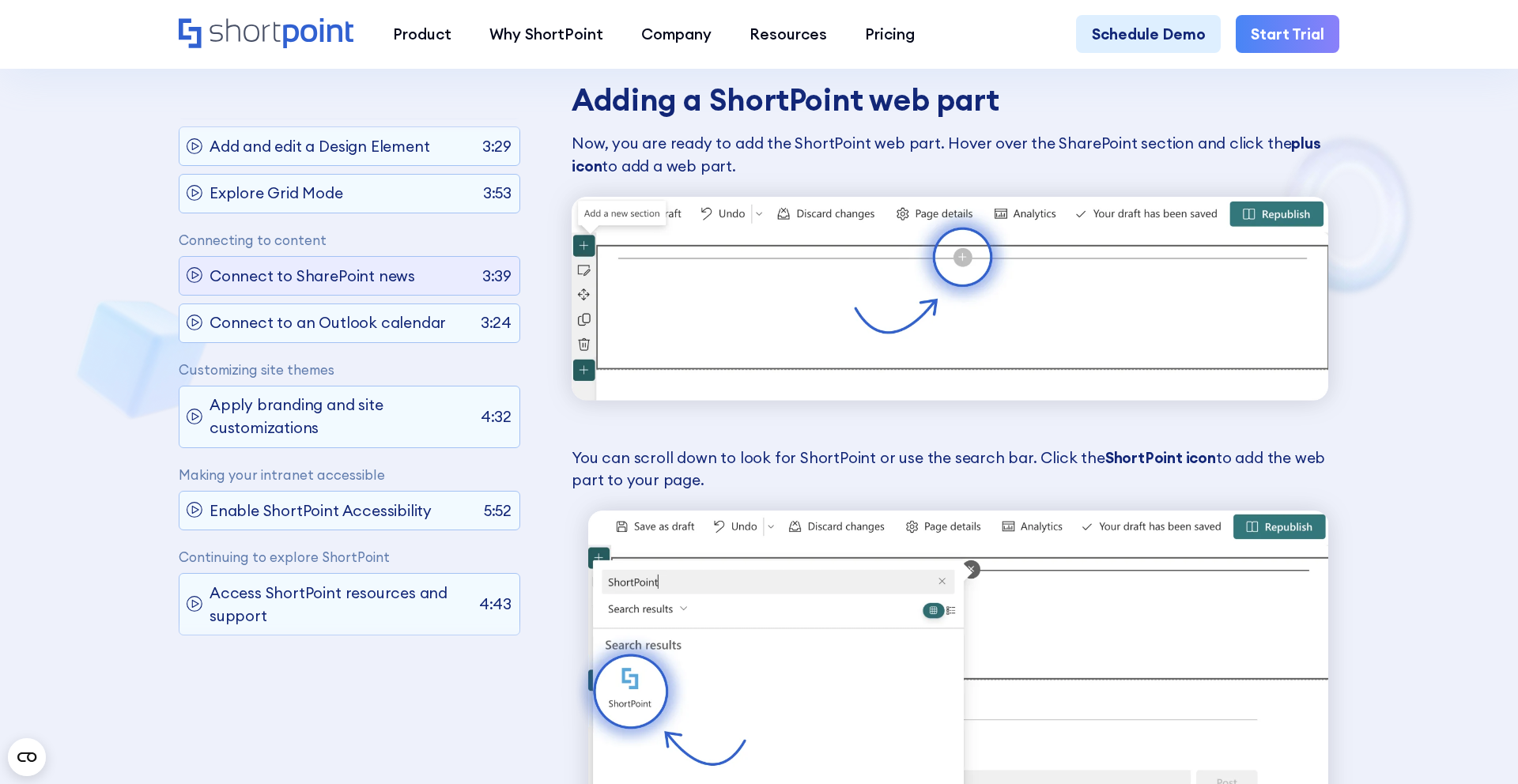
click at [256, 270] on p "Connect to SharePoint news" at bounding box center [312, 276] width 205 height 23
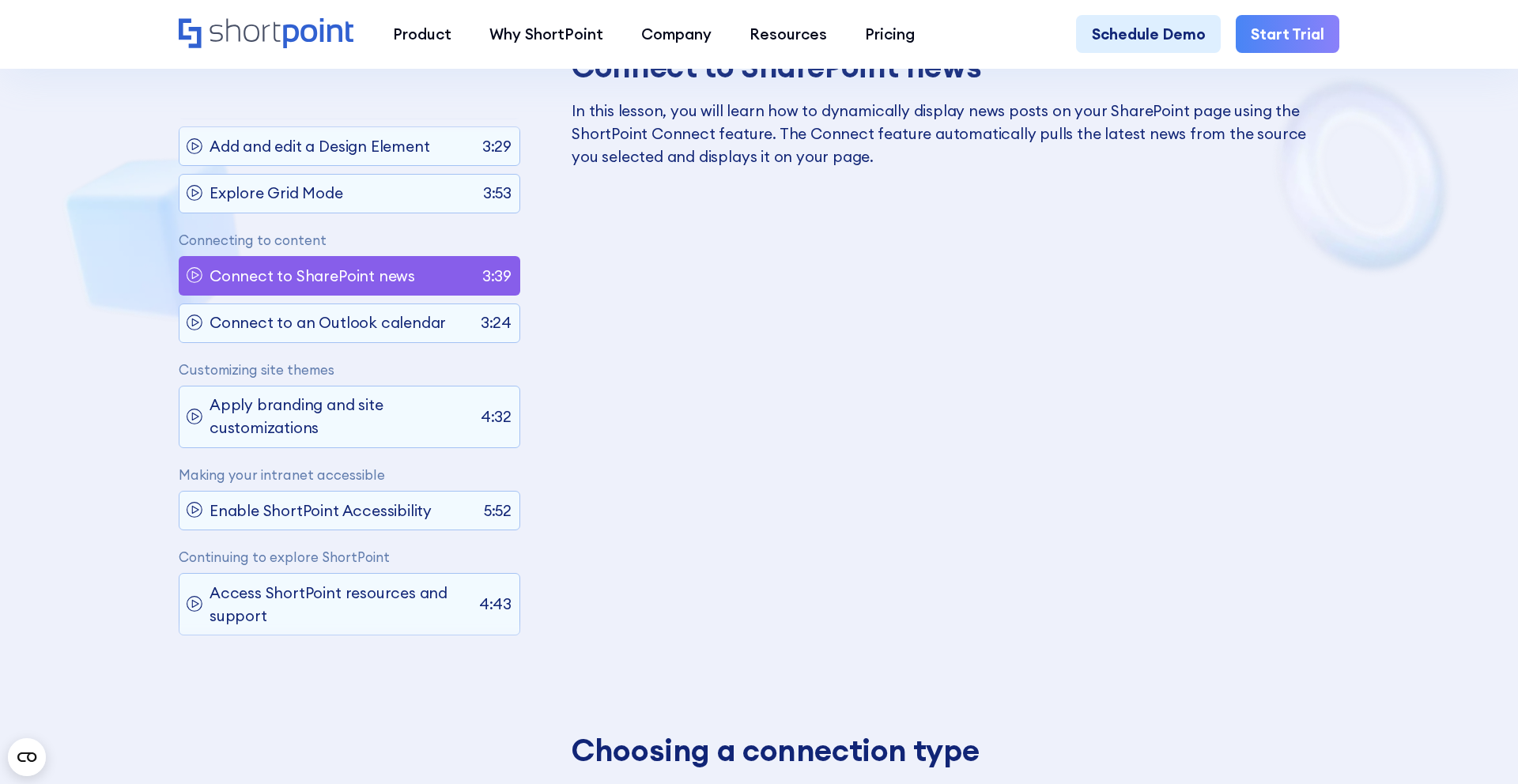
scroll to position [0, 0]
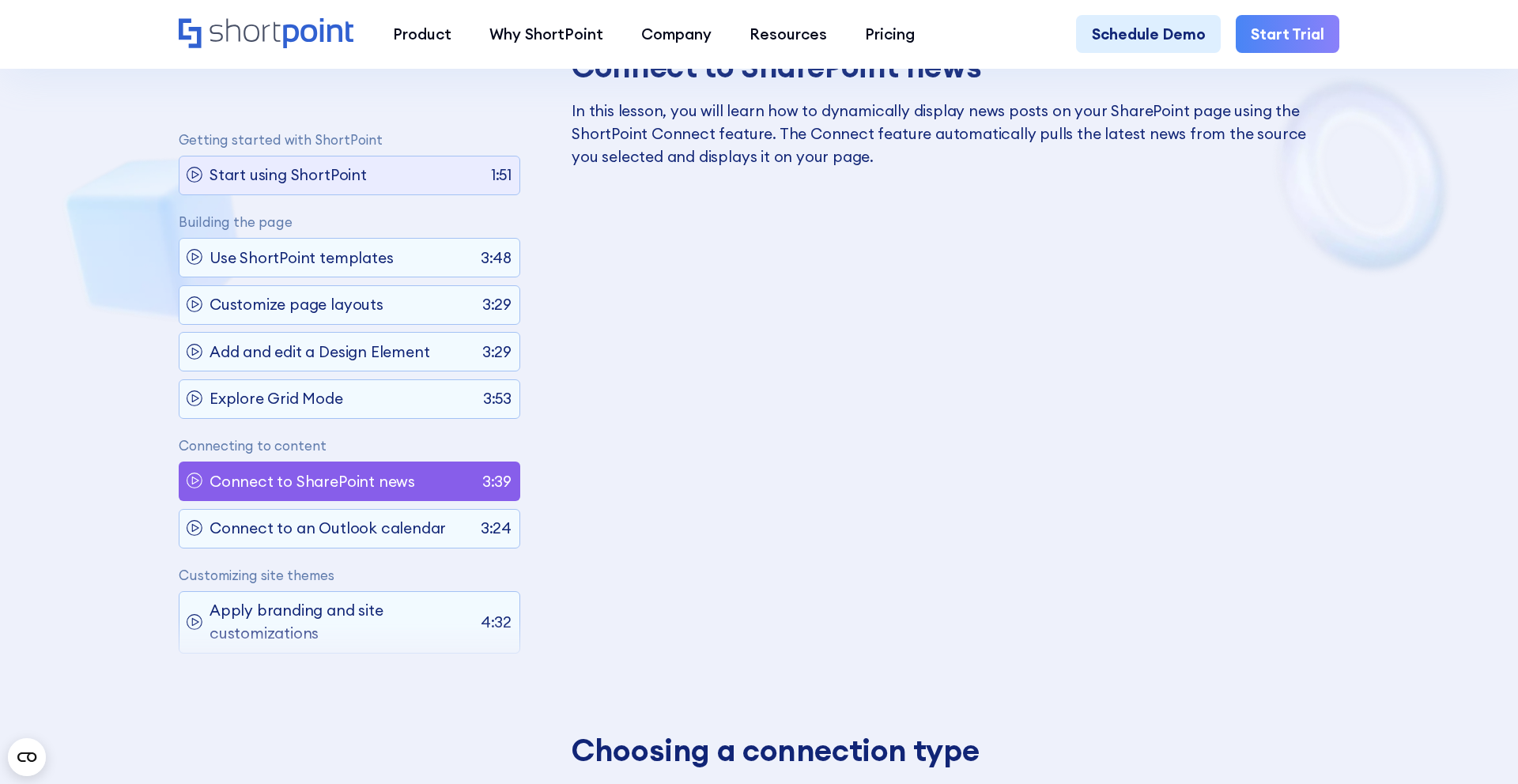
click at [278, 175] on p "Start using ShortPoint" at bounding box center [288, 176] width 157 height 23
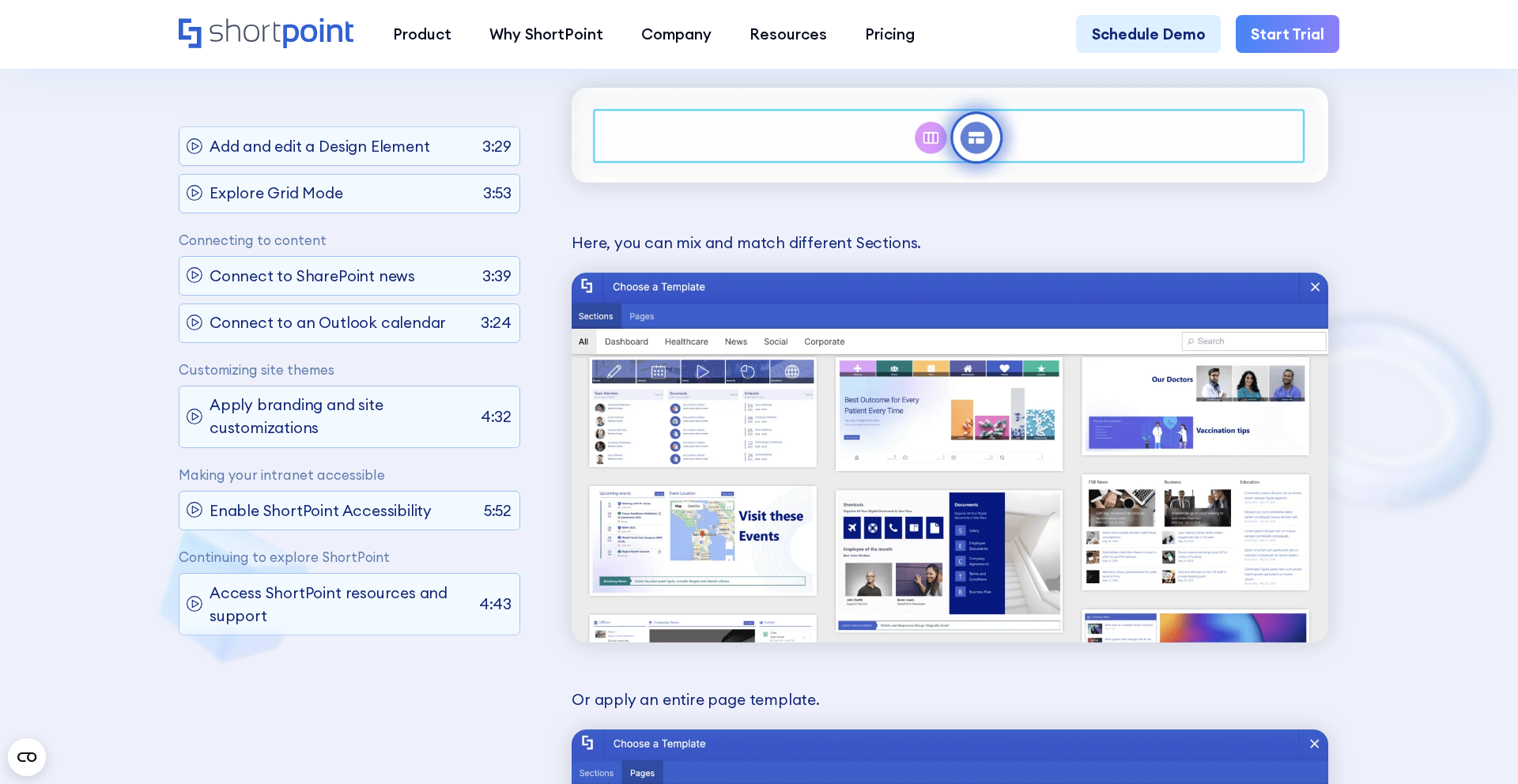
scroll to position [5544, 0]
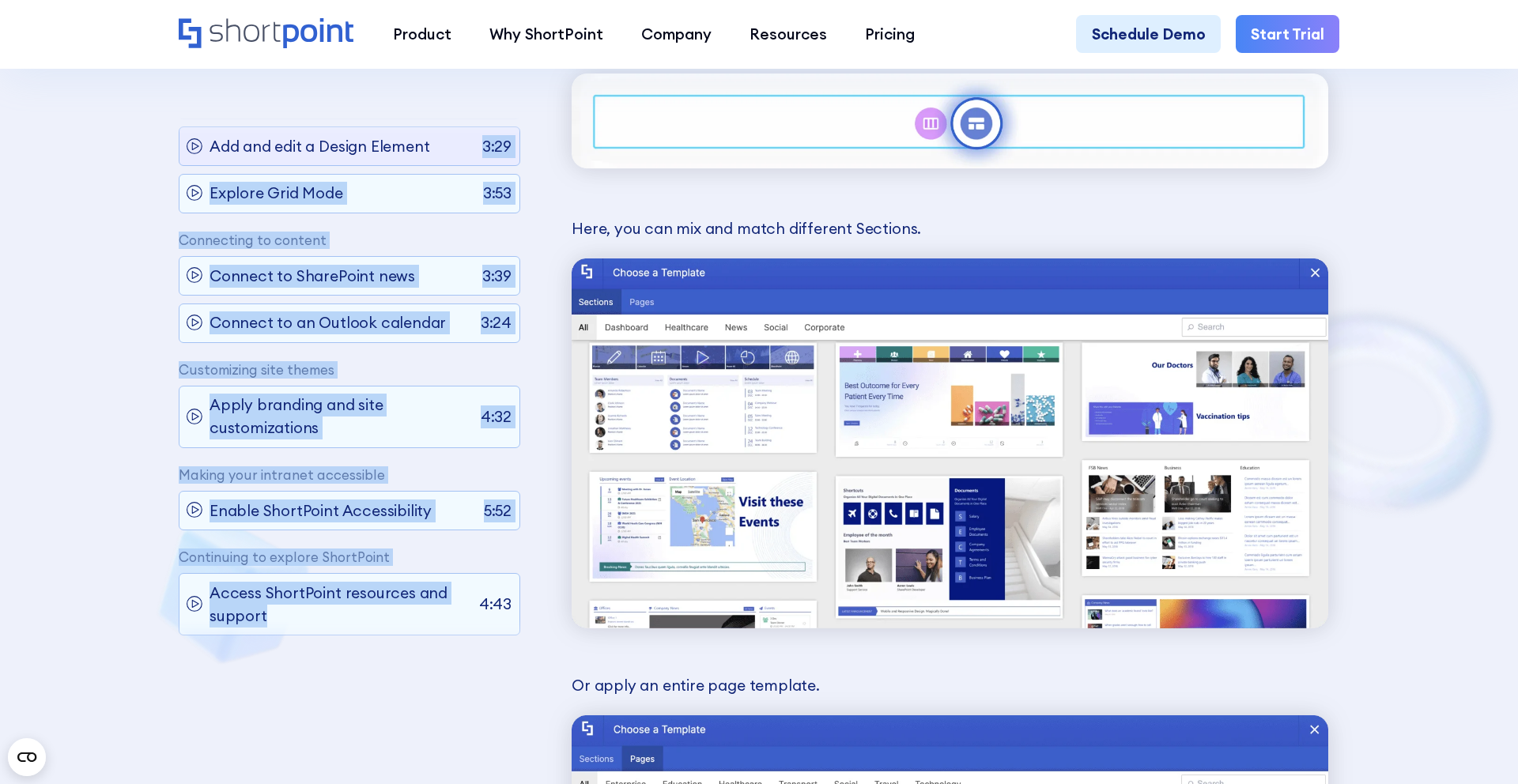
drag, startPoint x: 293, startPoint y: 645, endPoint x: 211, endPoint y: 152, distance: 499.8
click at [211, 153] on div "Getting started with ShortPoint Start using ShortPoint 1:51 Building the page U…" at bounding box center [349, 391] width 341 height 548
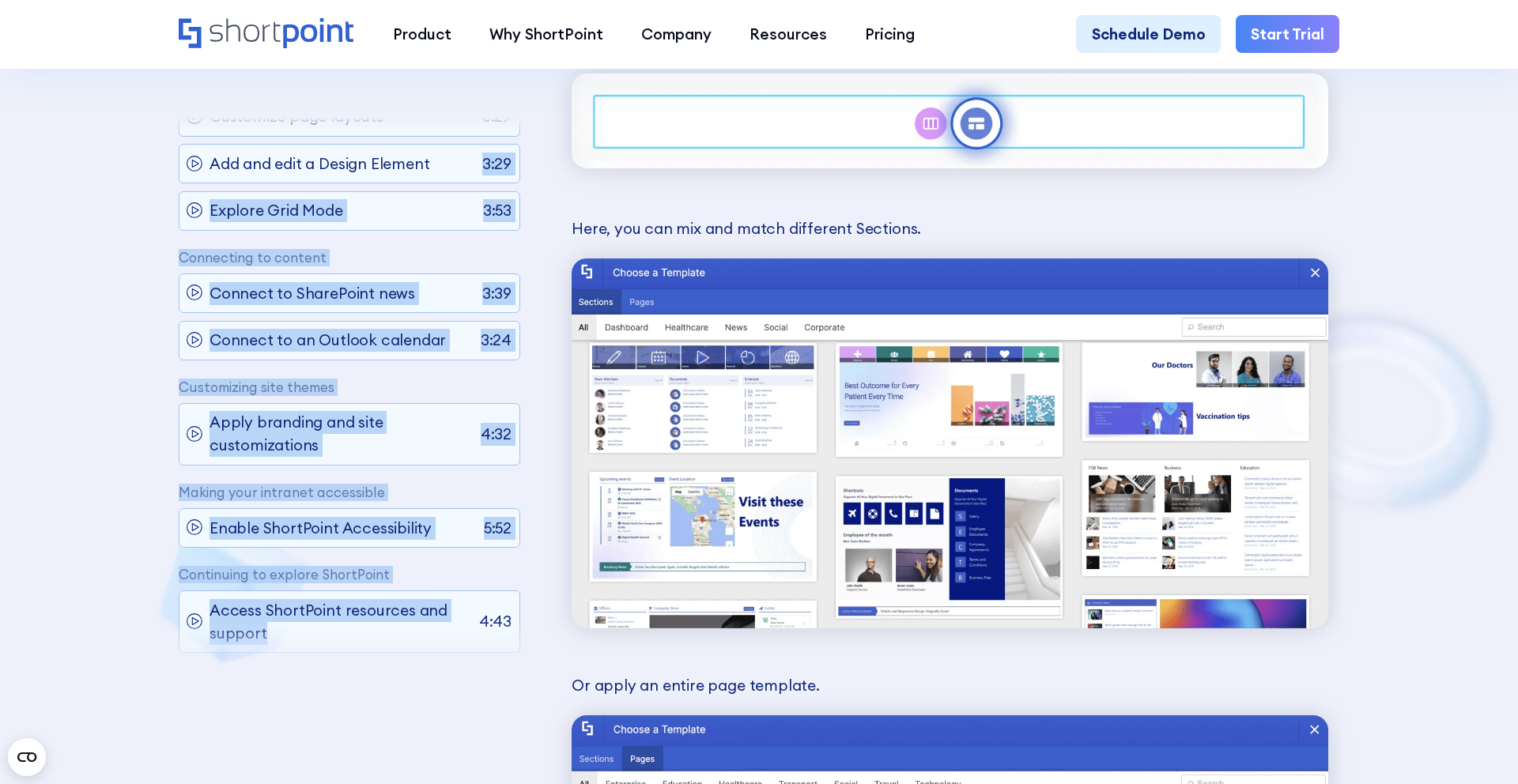
scroll to position [182, 0]
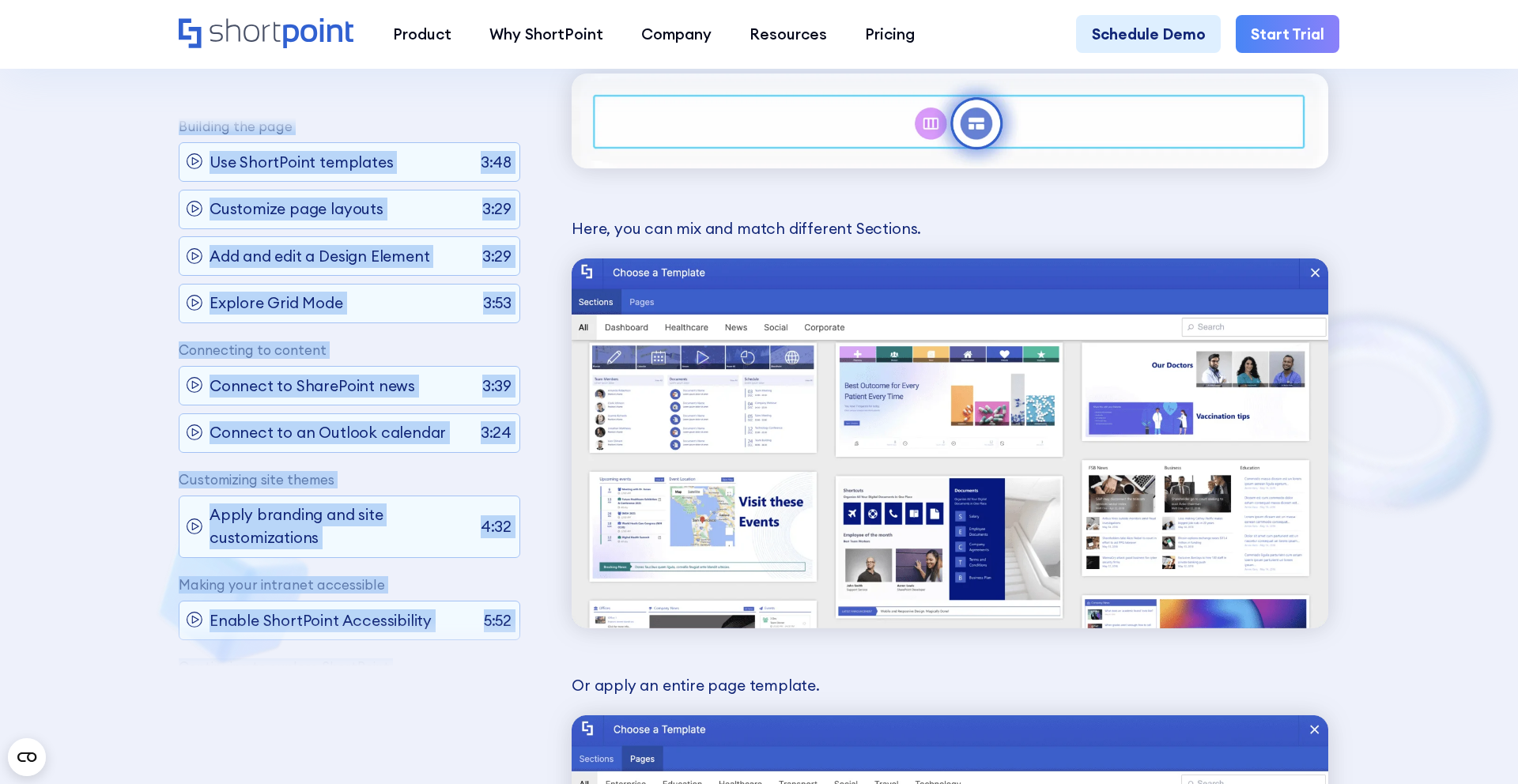
scroll to position [218, 0]
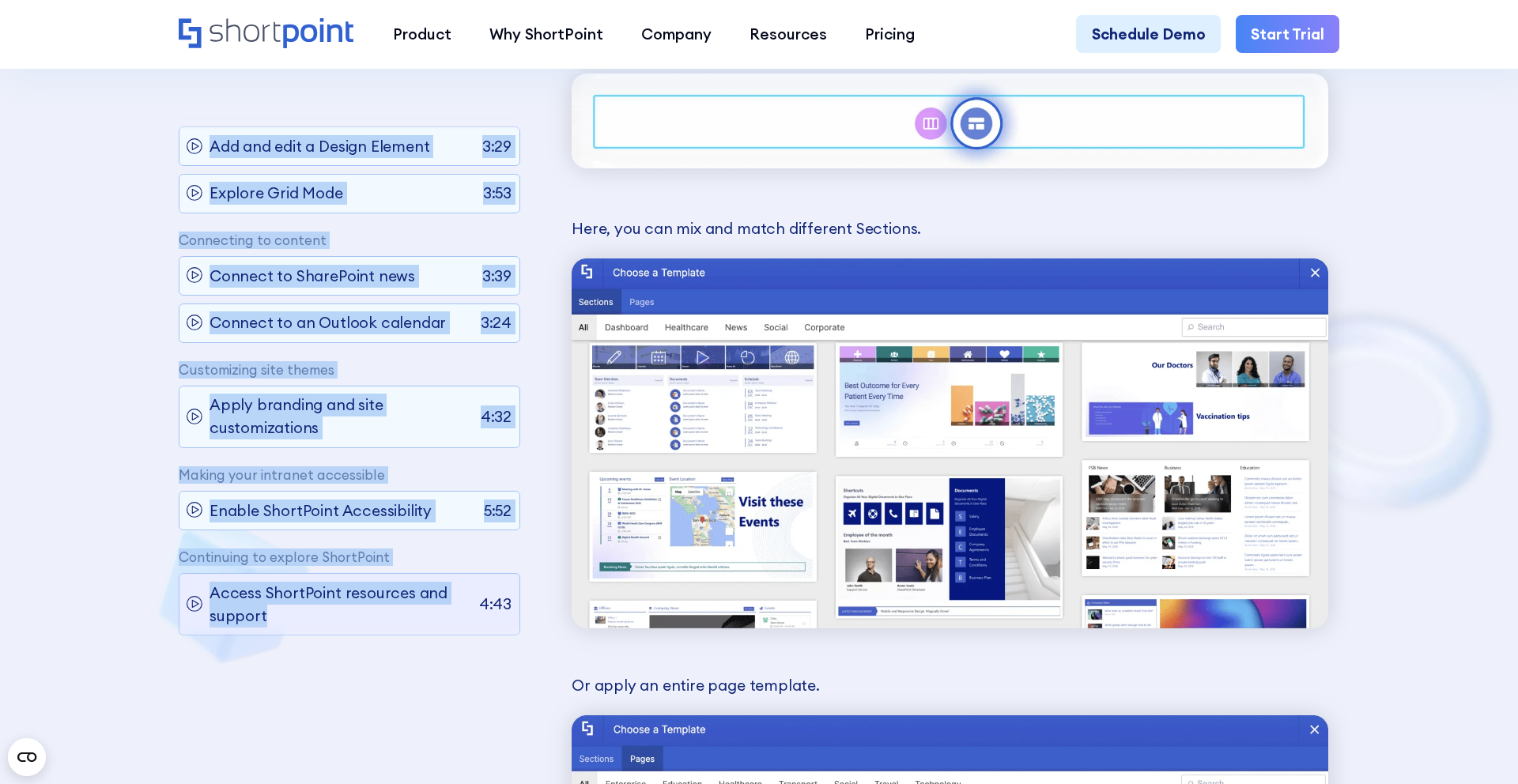
drag, startPoint x: 183, startPoint y: 136, endPoint x: 326, endPoint y: 620, distance: 504.7
click at [326, 620] on div "Getting started with ShortPoint Start using ShortPoint 1:51 Building the page U…" at bounding box center [349, 391] width 341 height 548
copy div "Getting started with ShortPoint Start using ShortPoint 1:51 Building the page U…"
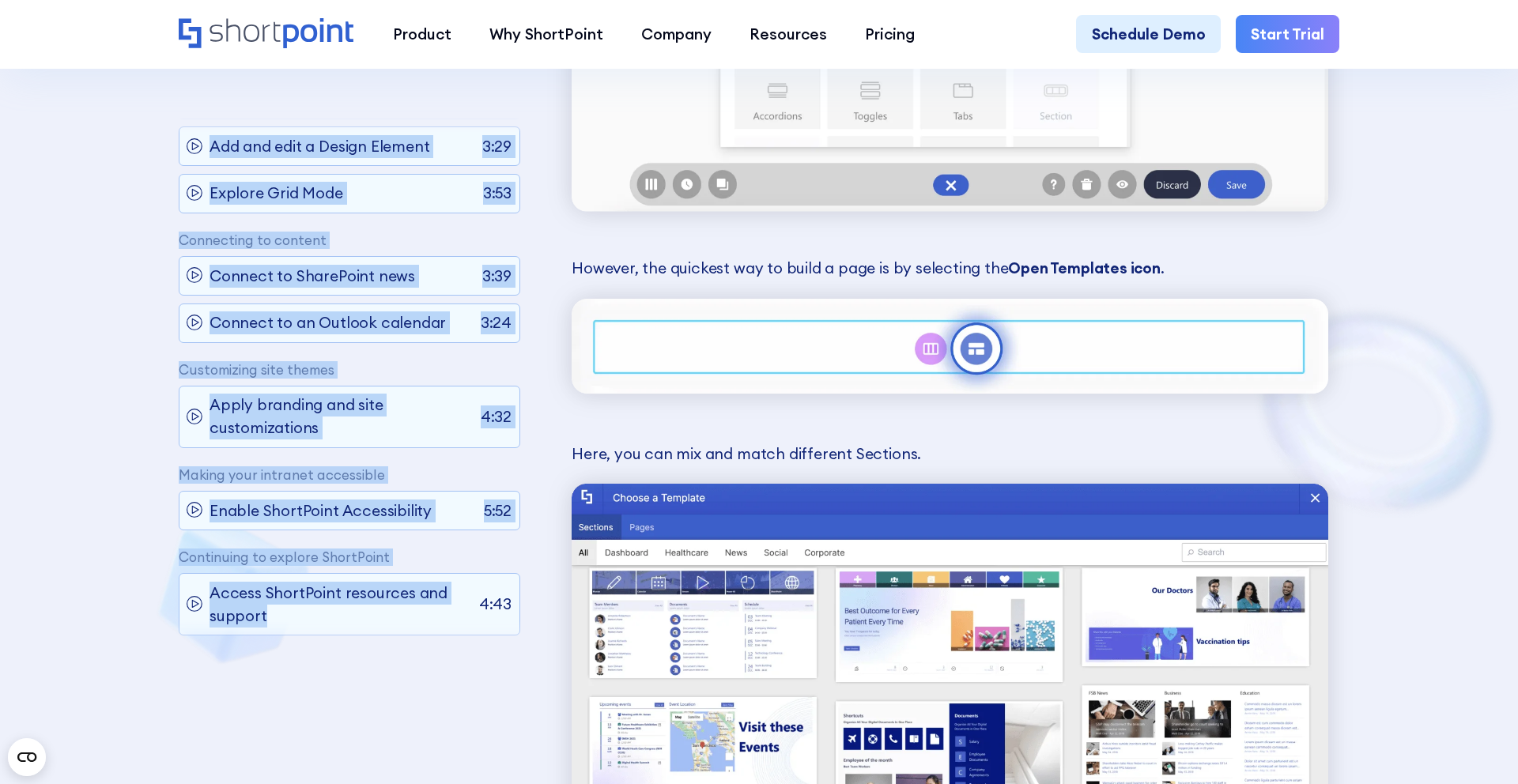
scroll to position [5484, 0]
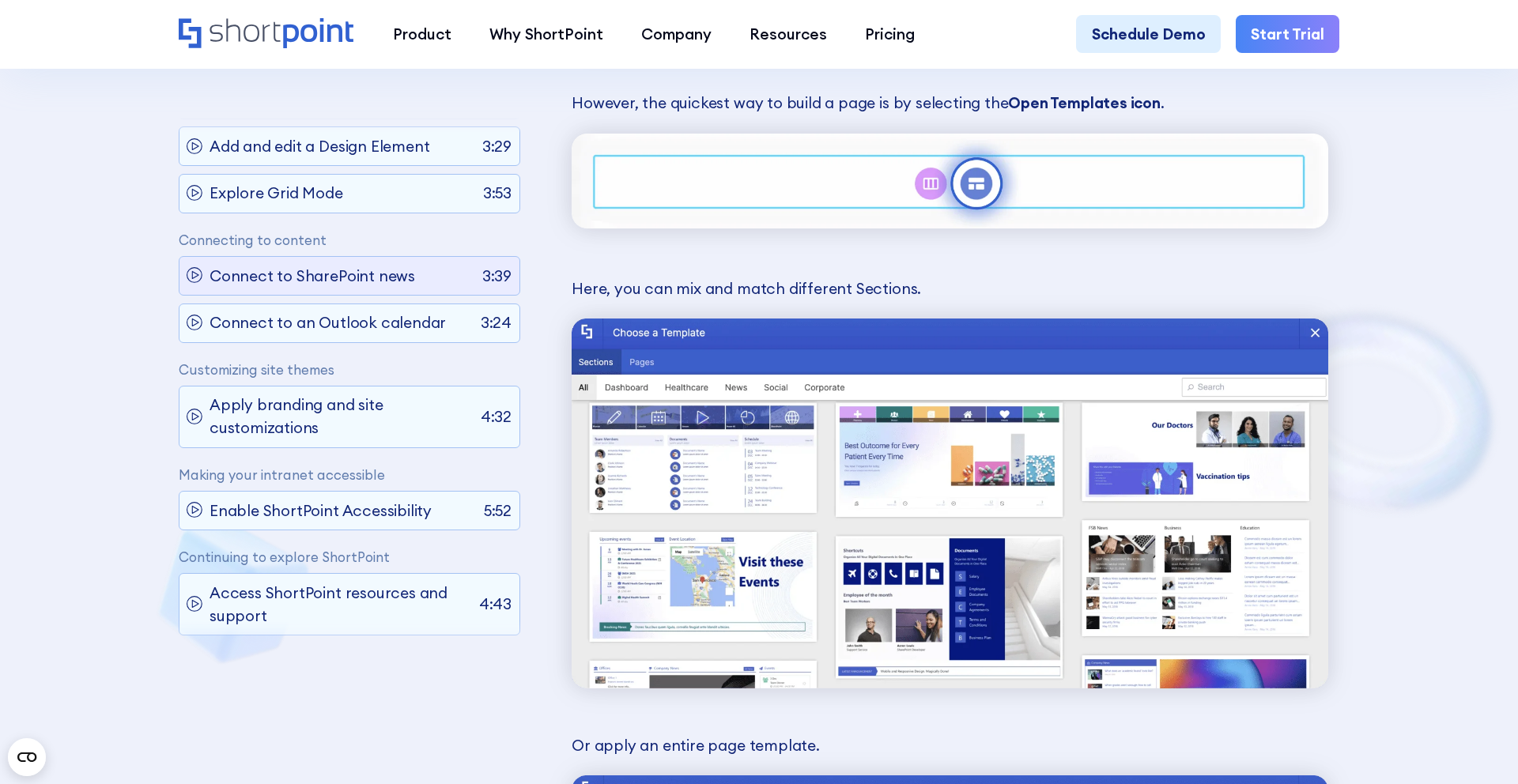
click at [365, 271] on p "Connect to SharePoint news" at bounding box center [312, 276] width 205 height 23
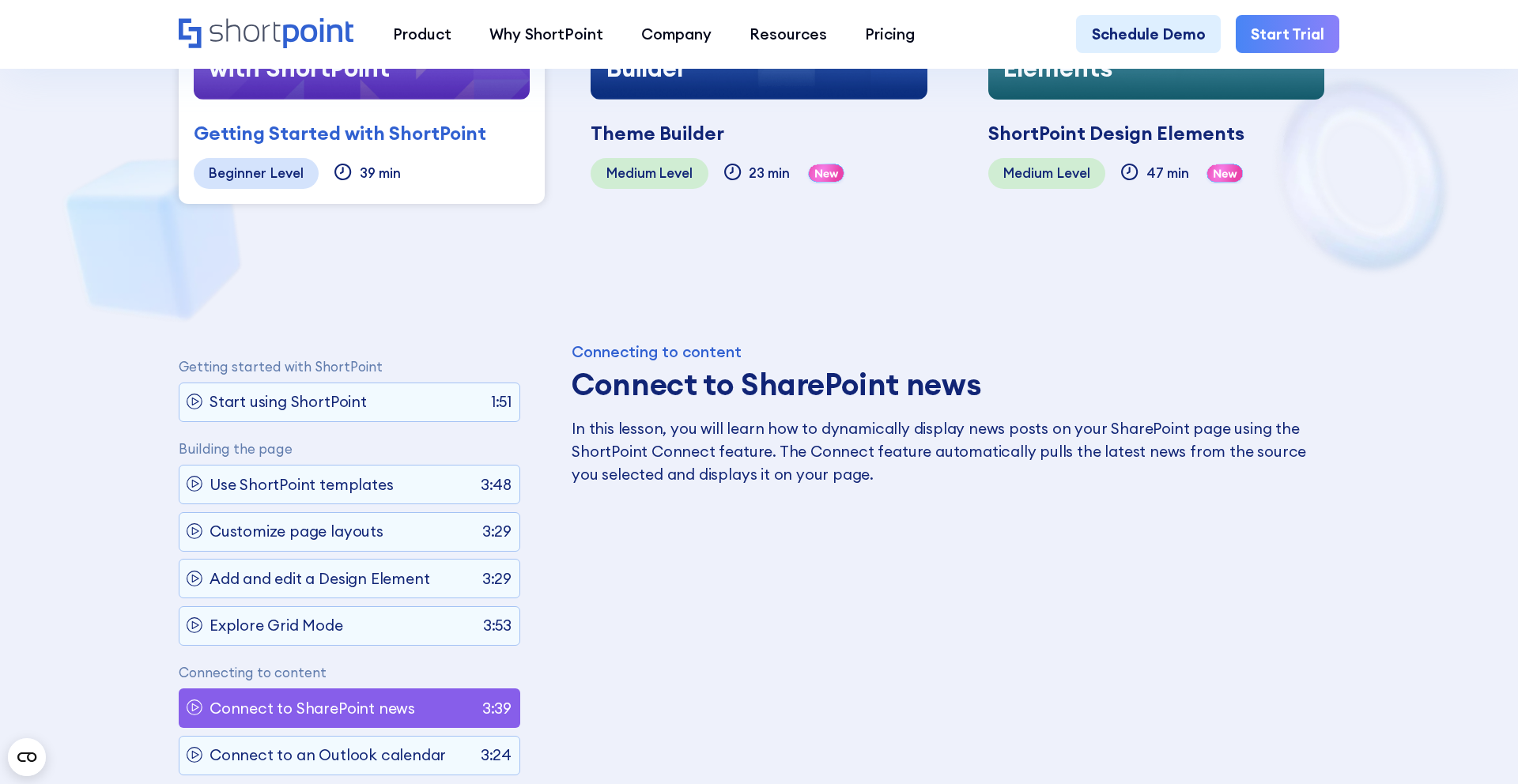
scroll to position [246, 0]
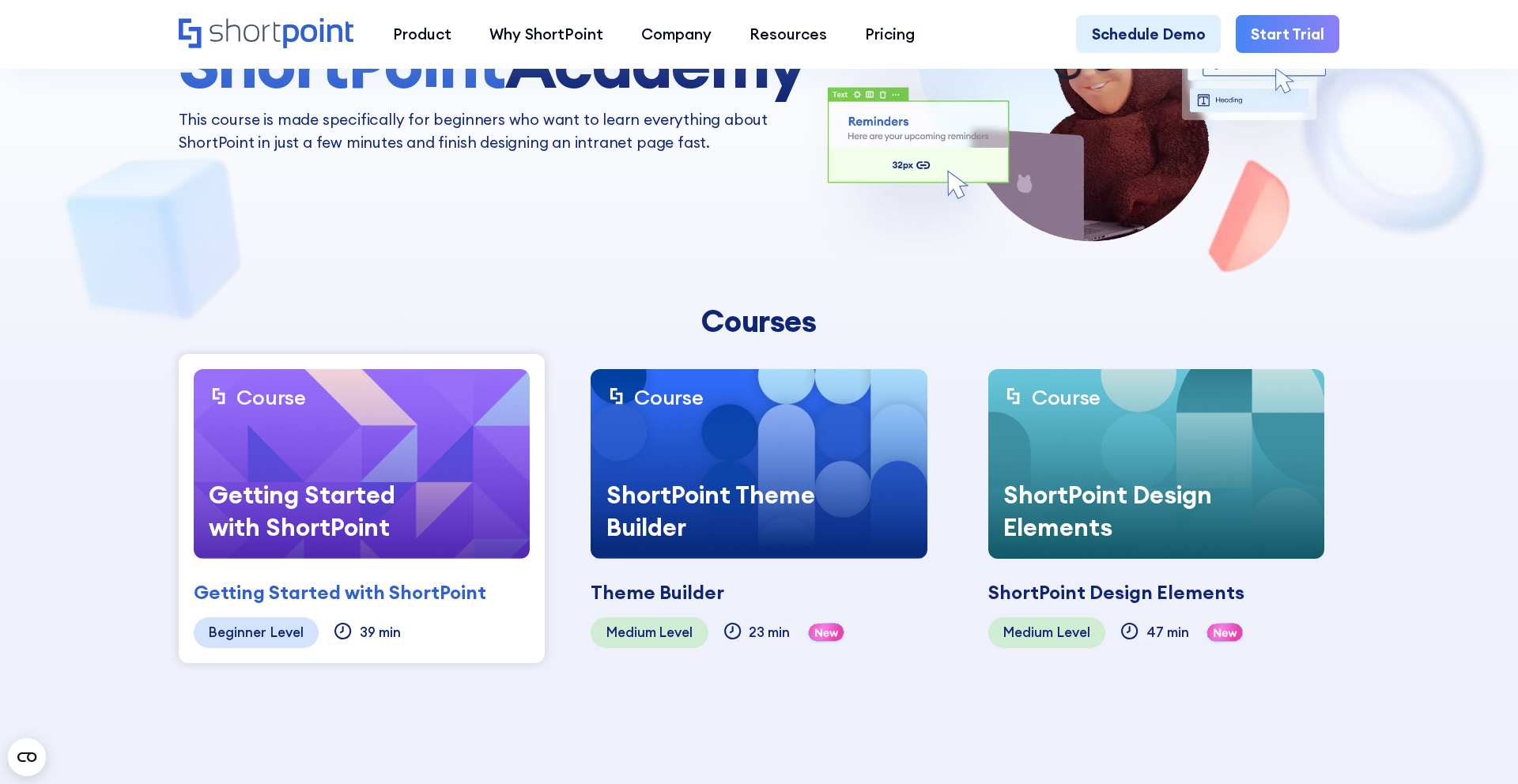
click at [669, 411] on img at bounding box center [758, 463] width 336 height 190
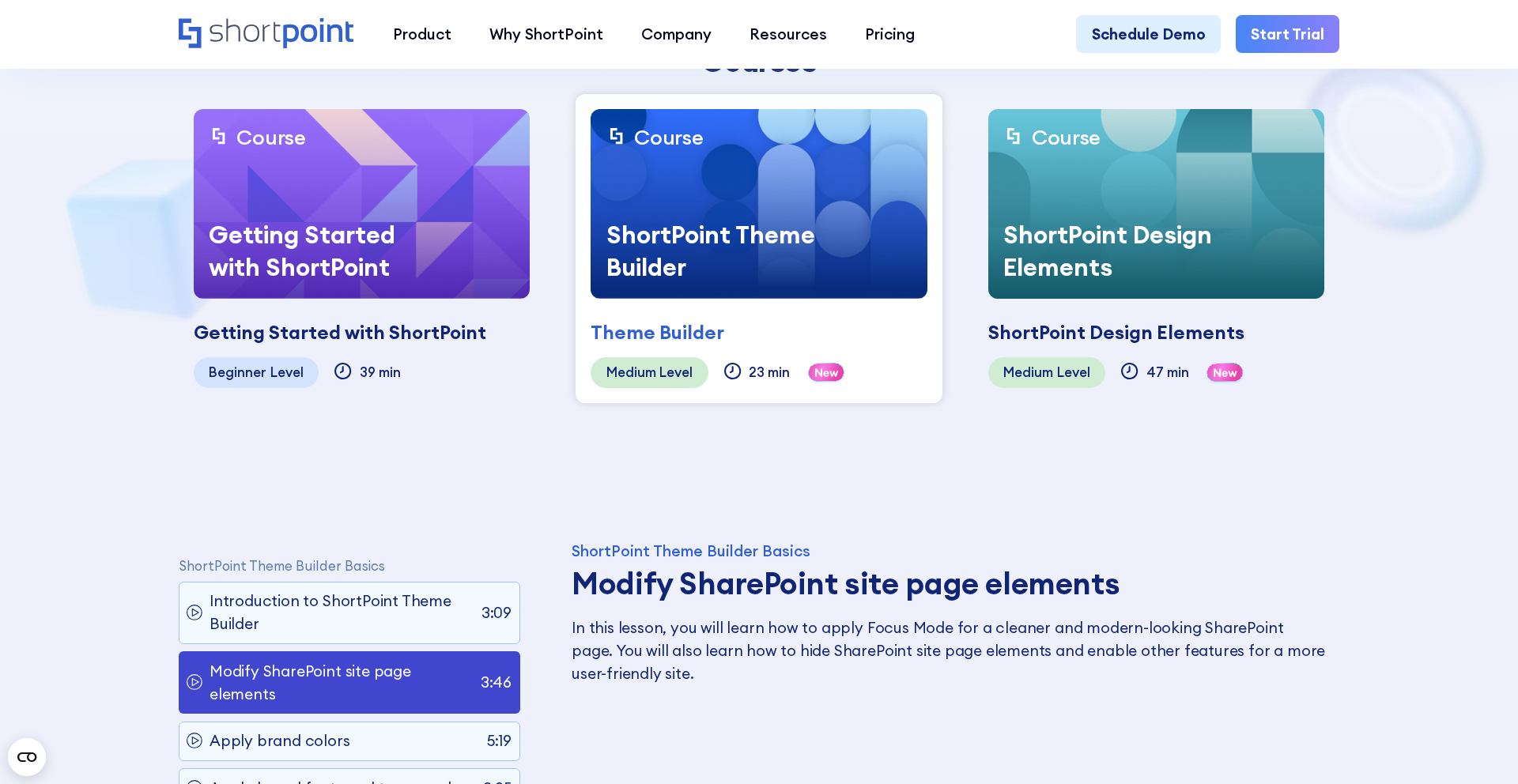
scroll to position [664, 0]
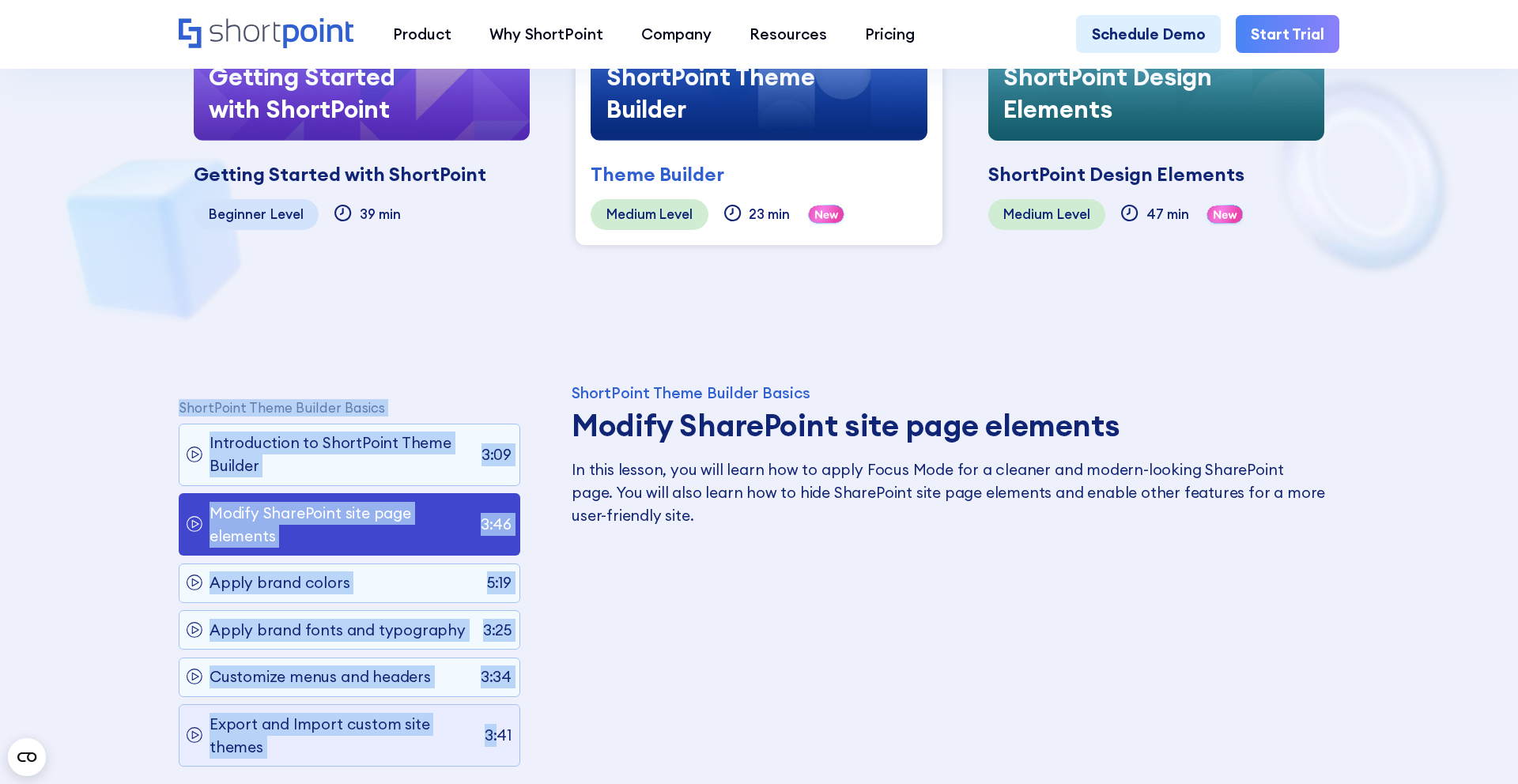
drag, startPoint x: 168, startPoint y: 379, endPoint x: 476, endPoint y: 737, distance: 472.3
copy div "ShortPoint Theme Builder Basics Introduction to ShortPoint Theme Builder 3:09 M…"
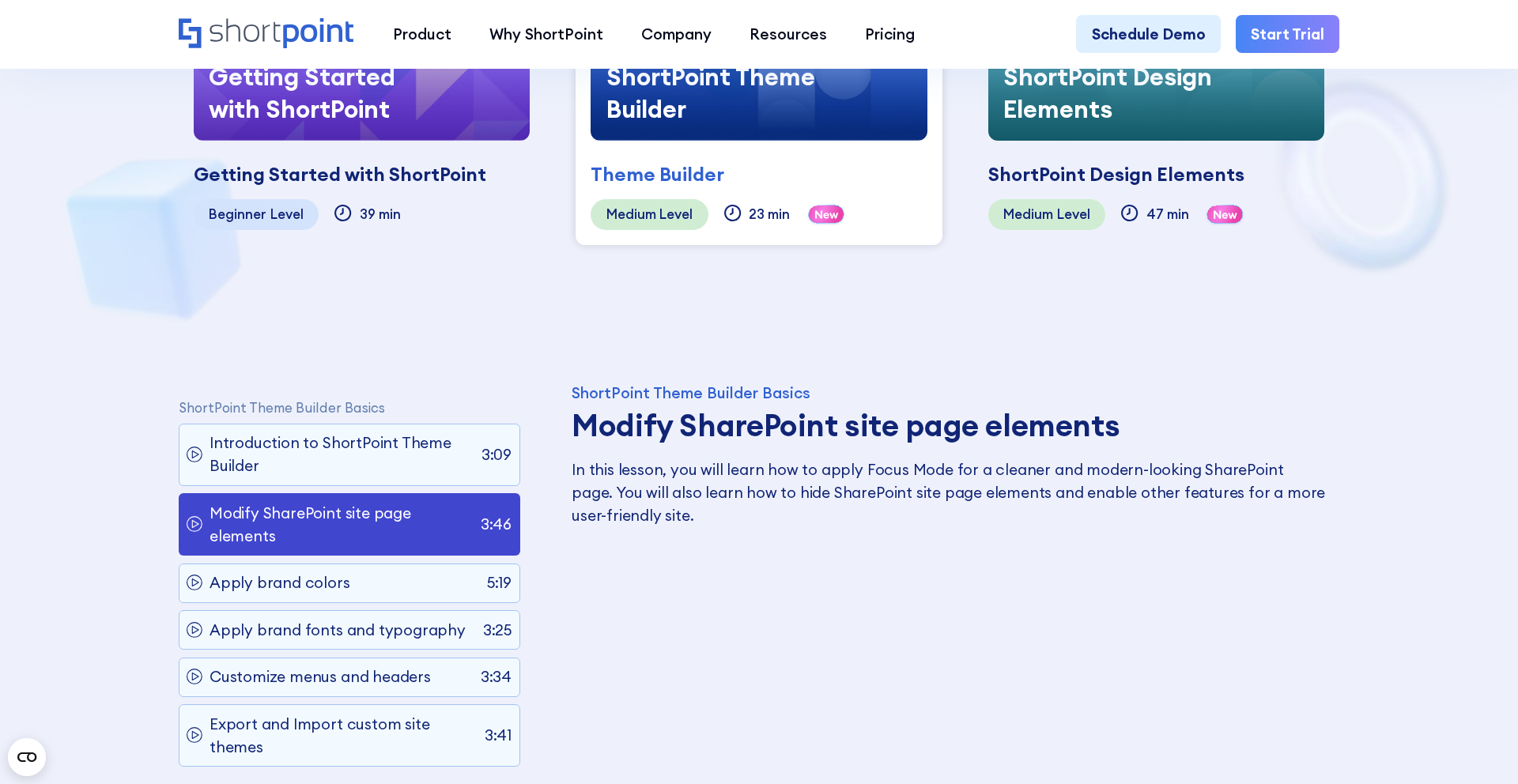
click at [1180, 160] on div "ShortPoint Design Elements" at bounding box center [1116, 174] width 256 height 29
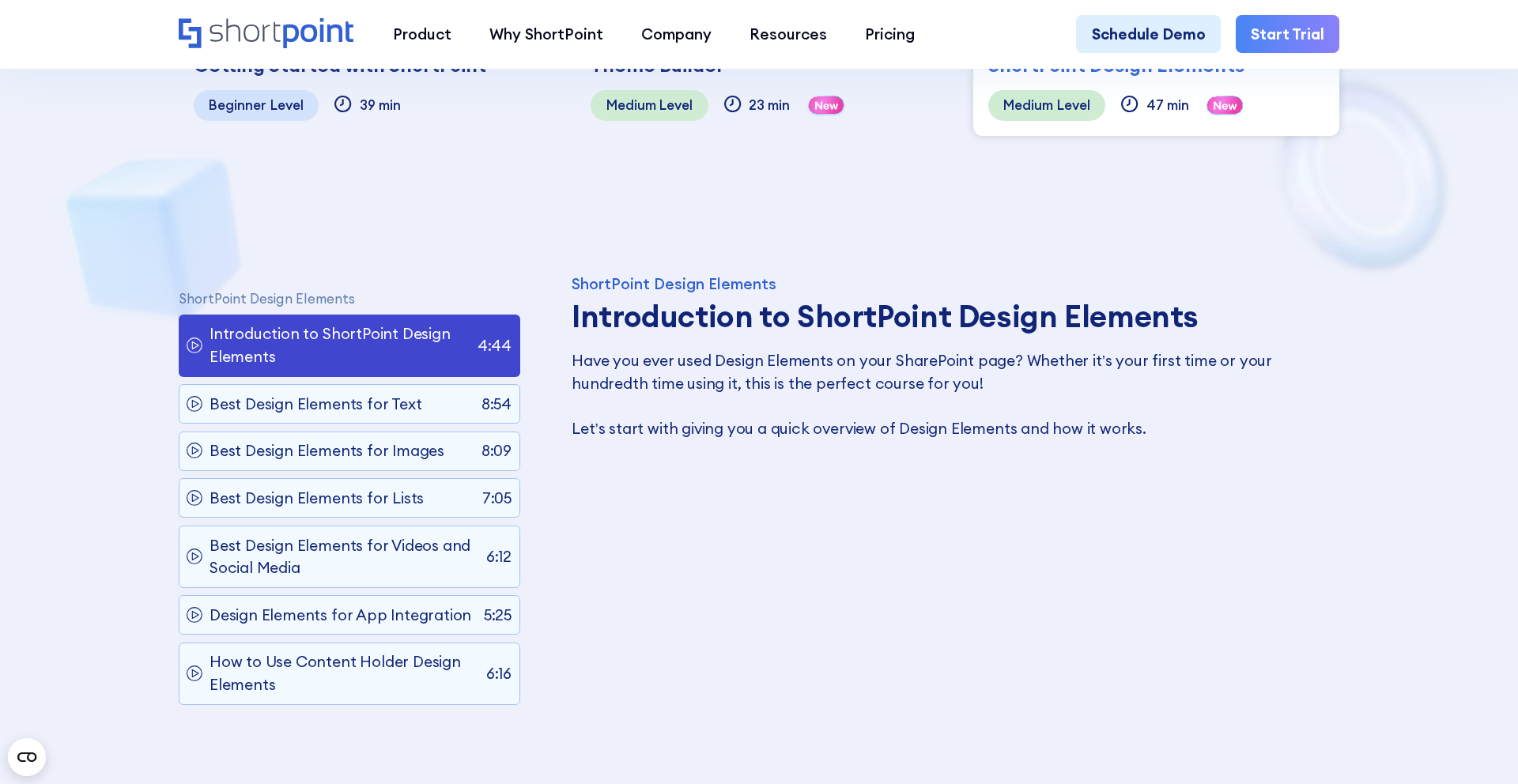
scroll to position [780, 0]
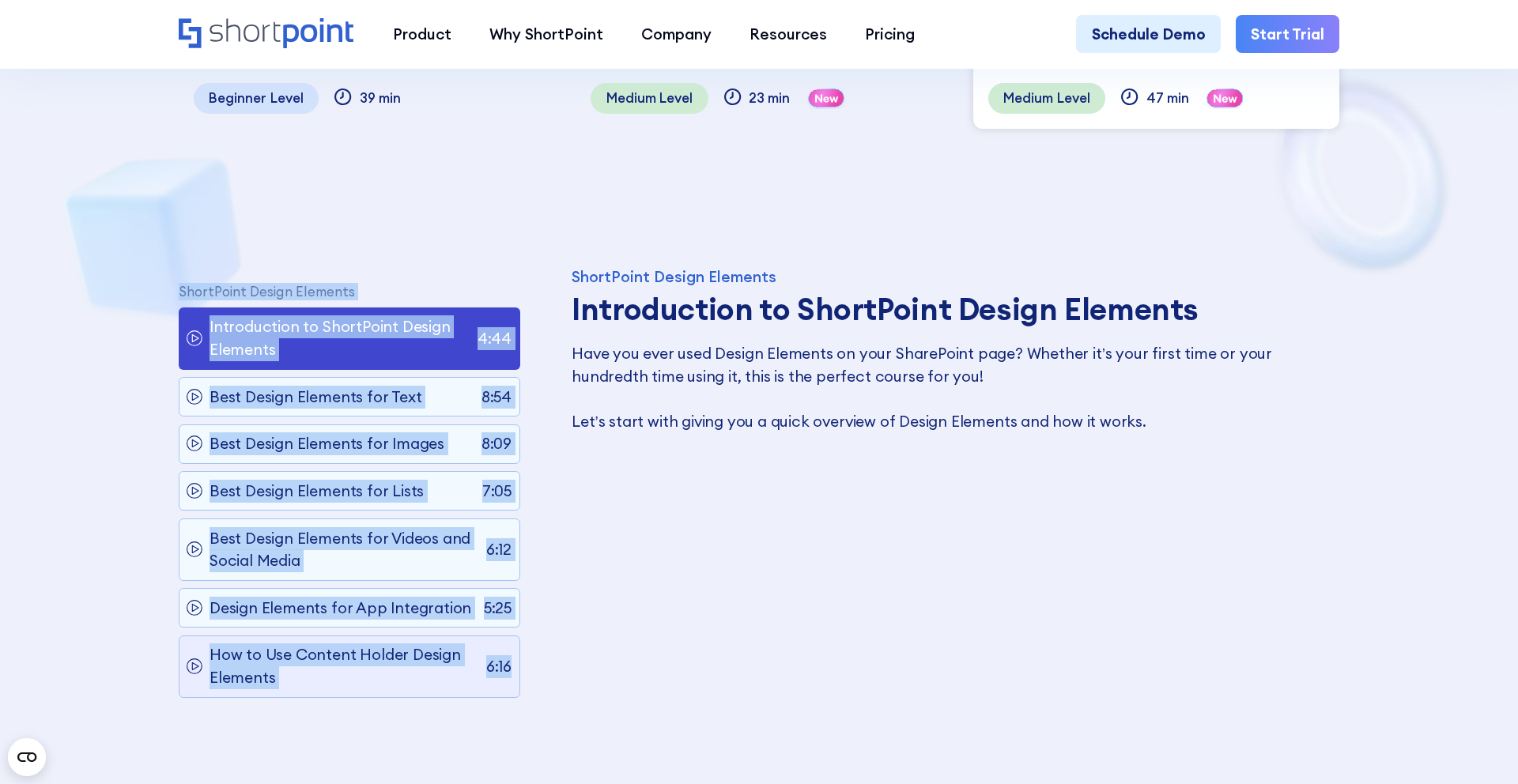
copy div "ShortPoint Design Elements Introduction to ShortPoint Design Elements 4:44 Best…"
drag, startPoint x: 166, startPoint y: 271, endPoint x: 492, endPoint y: 691, distance: 531.7
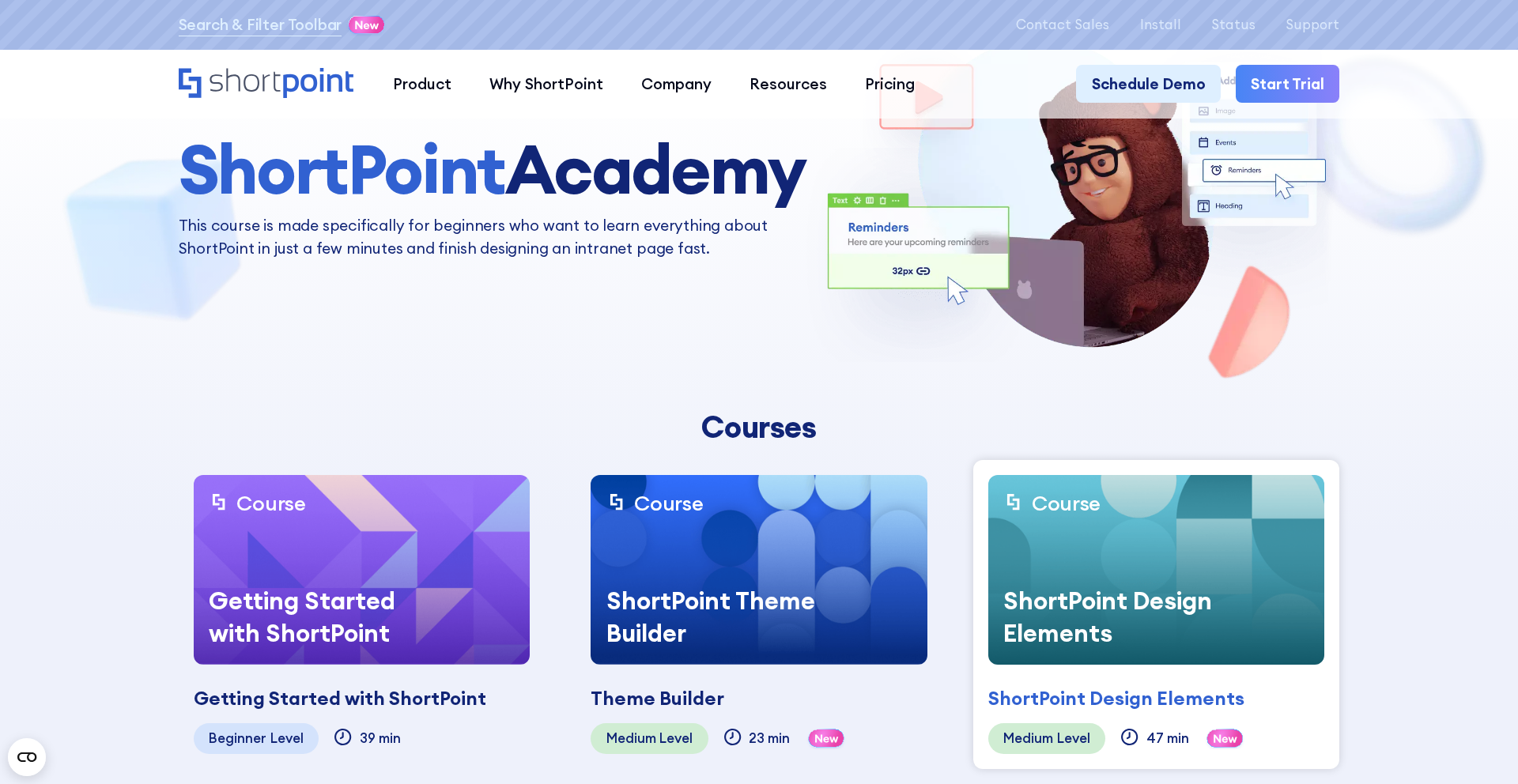
scroll to position [0, 0]
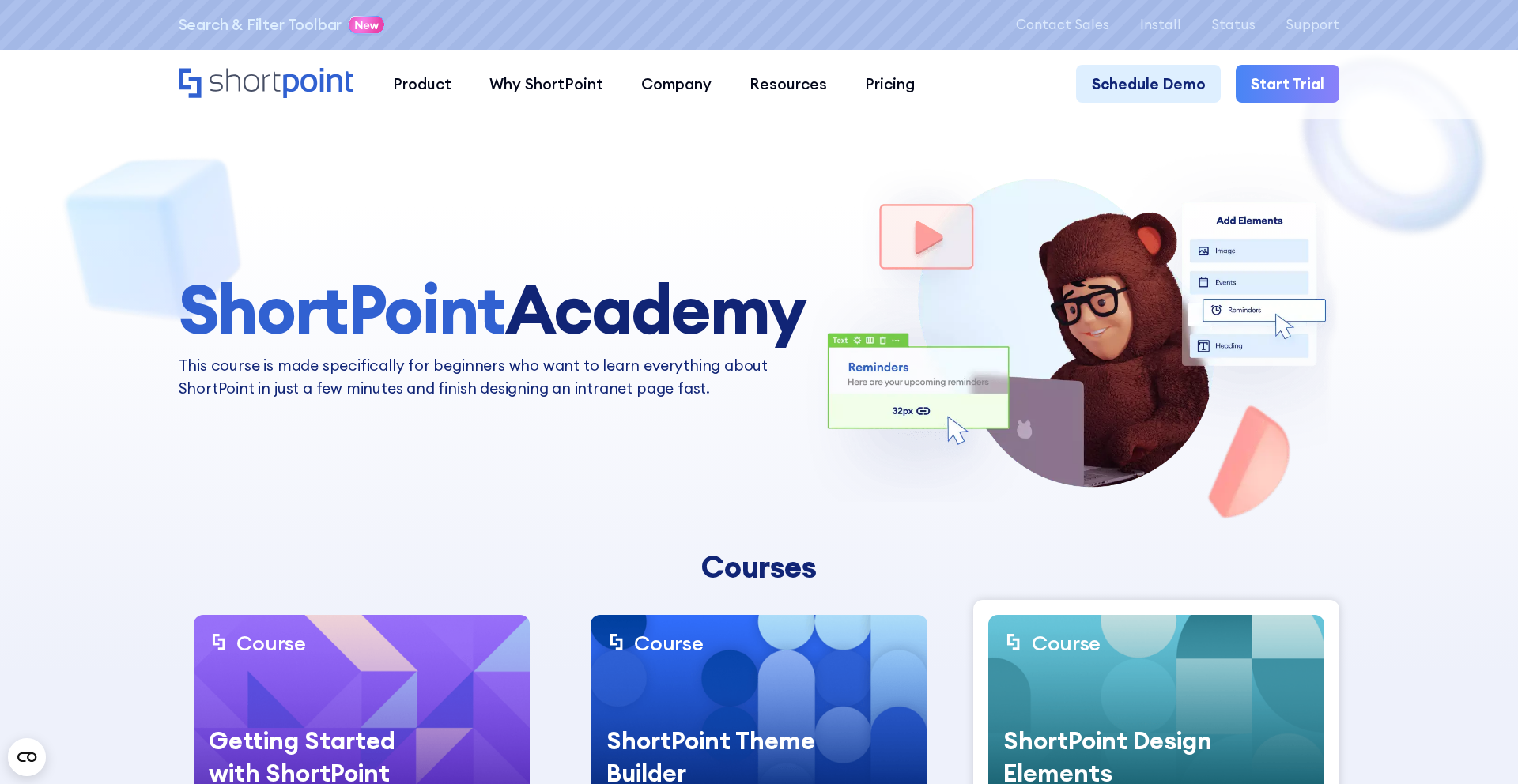
click at [737, 733] on div "ShortPoint Theme Builder" at bounding box center [710, 756] width 240 height 95
click at [1036, 698] on img at bounding box center [1155, 709] width 336 height 190
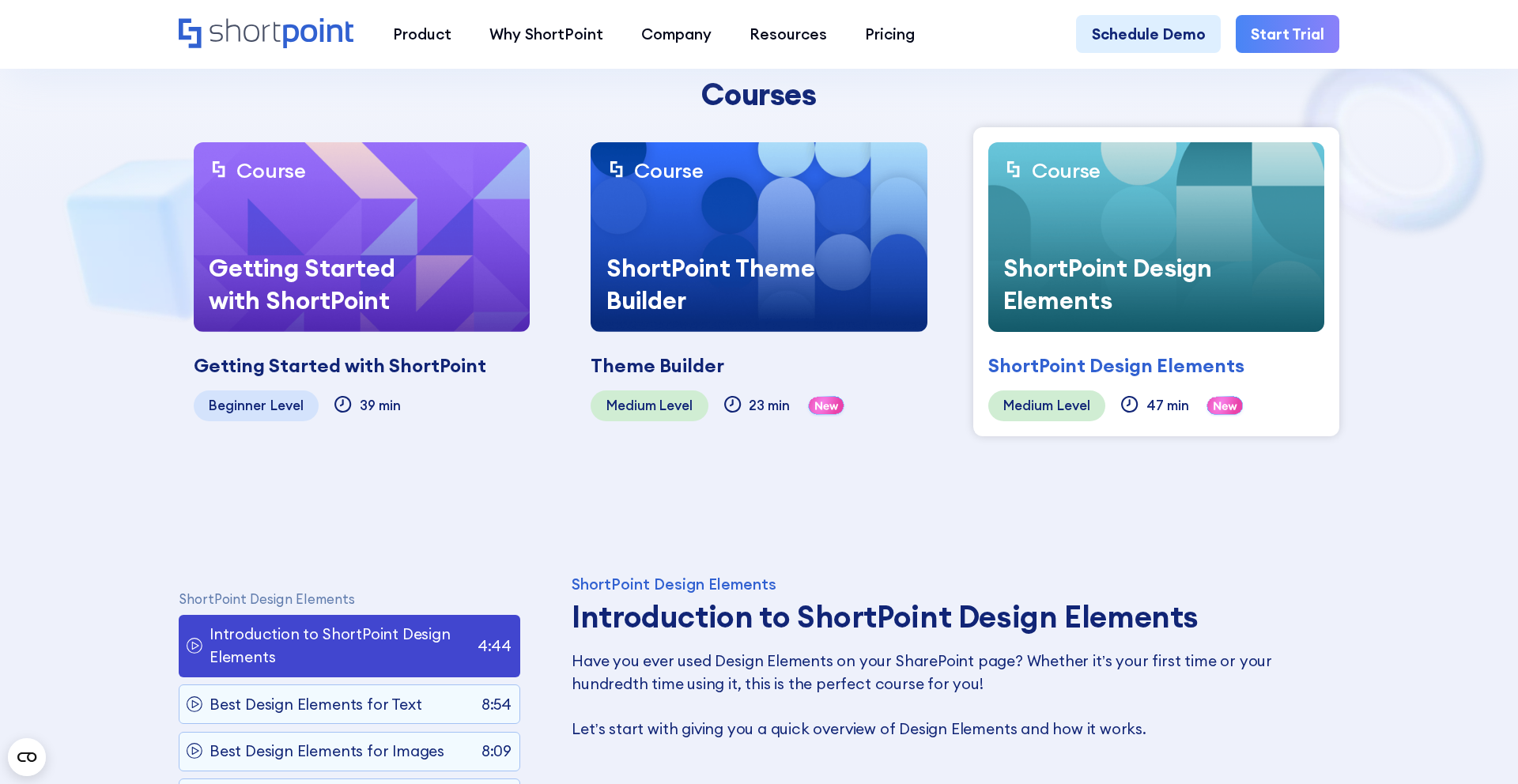
scroll to position [562, 0]
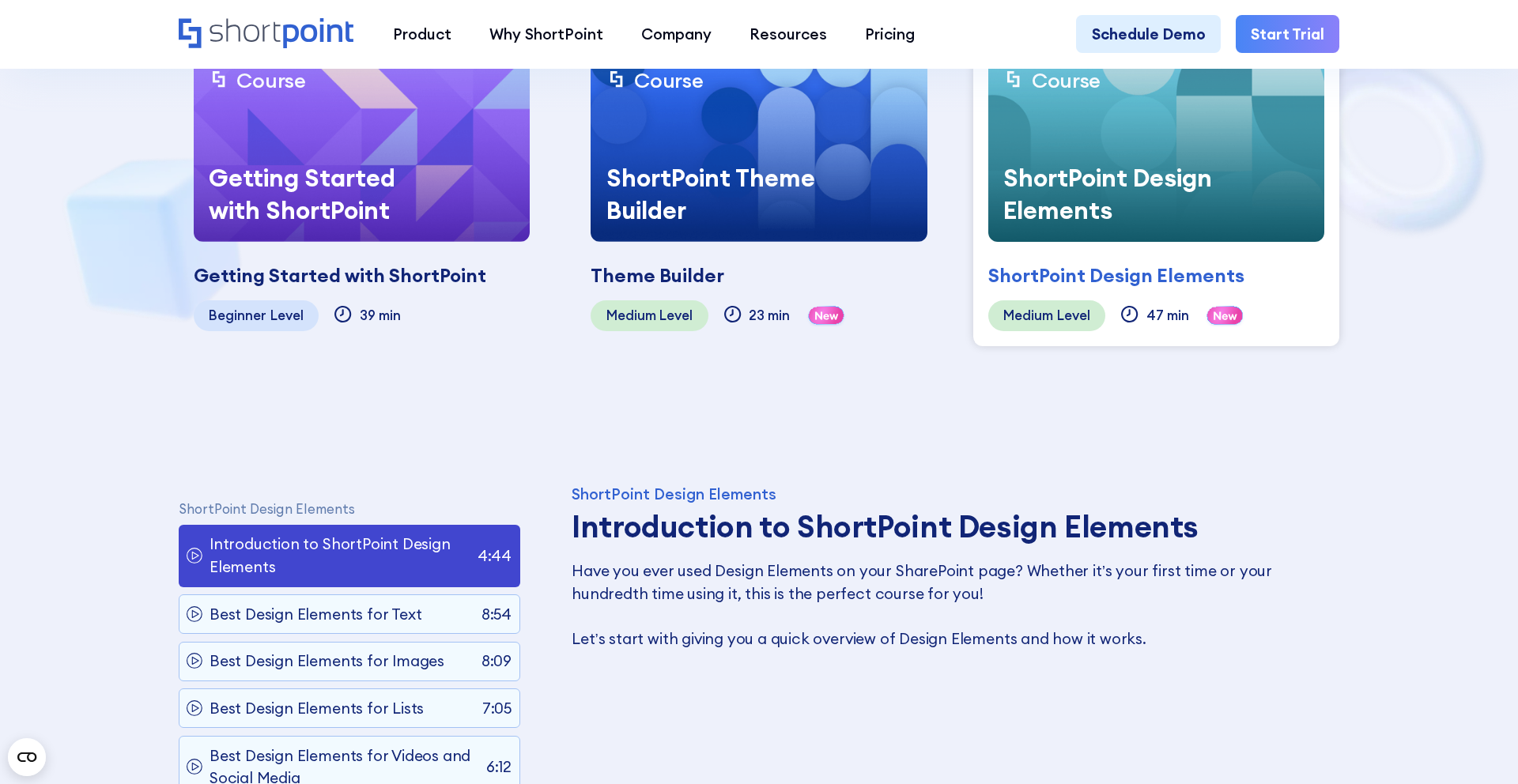
click at [260, 628] on div "ShortPoint Design Elements Introduction to ShortPoint Design Elements 4:44 Best…" at bounding box center [349, 760] width 341 height 548
click at [264, 603] on p "Best Design Elements for Text" at bounding box center [315, 614] width 212 height 23
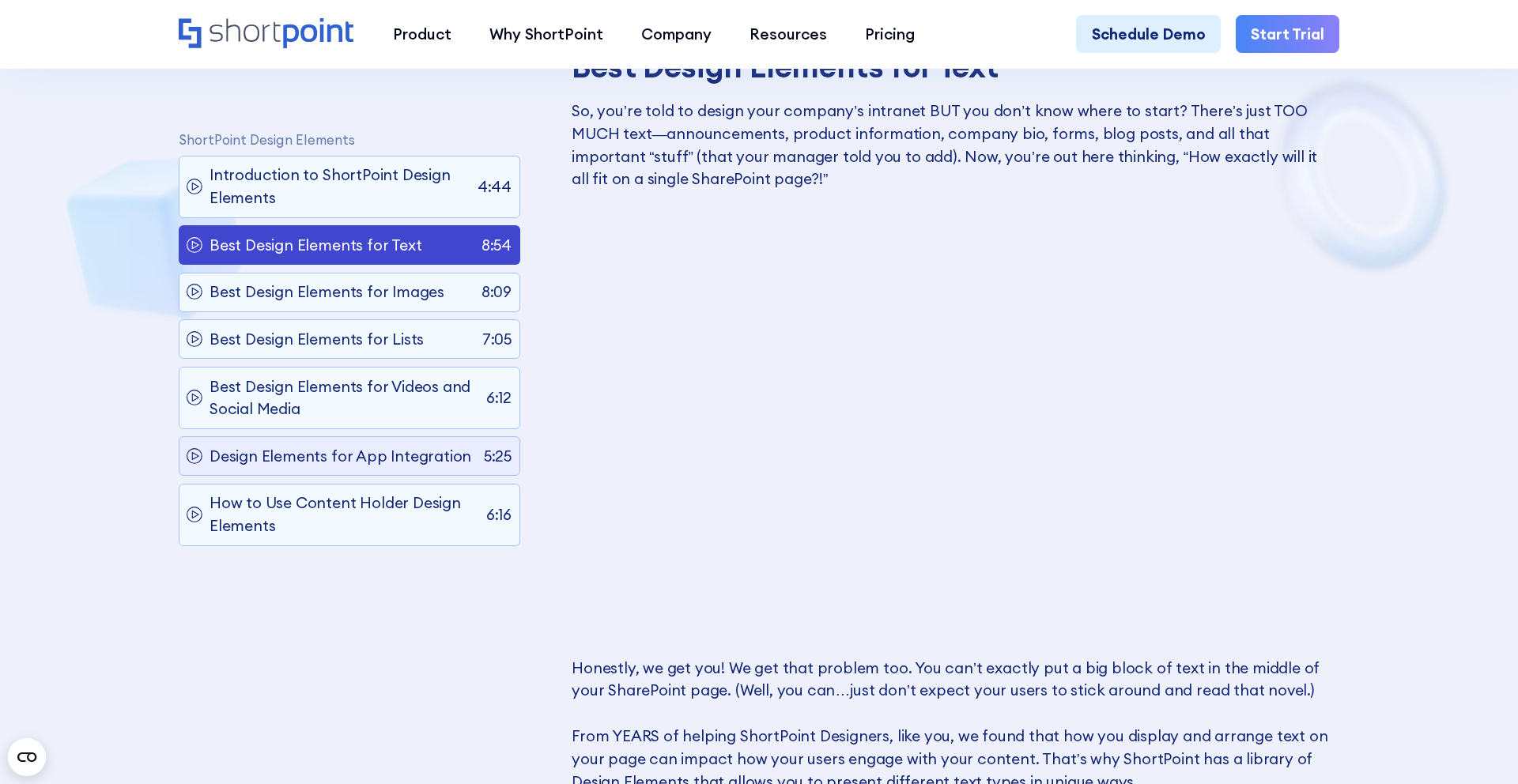
click at [366, 468] on p "Design Elements for App Integration" at bounding box center [339, 456] width 262 height 23
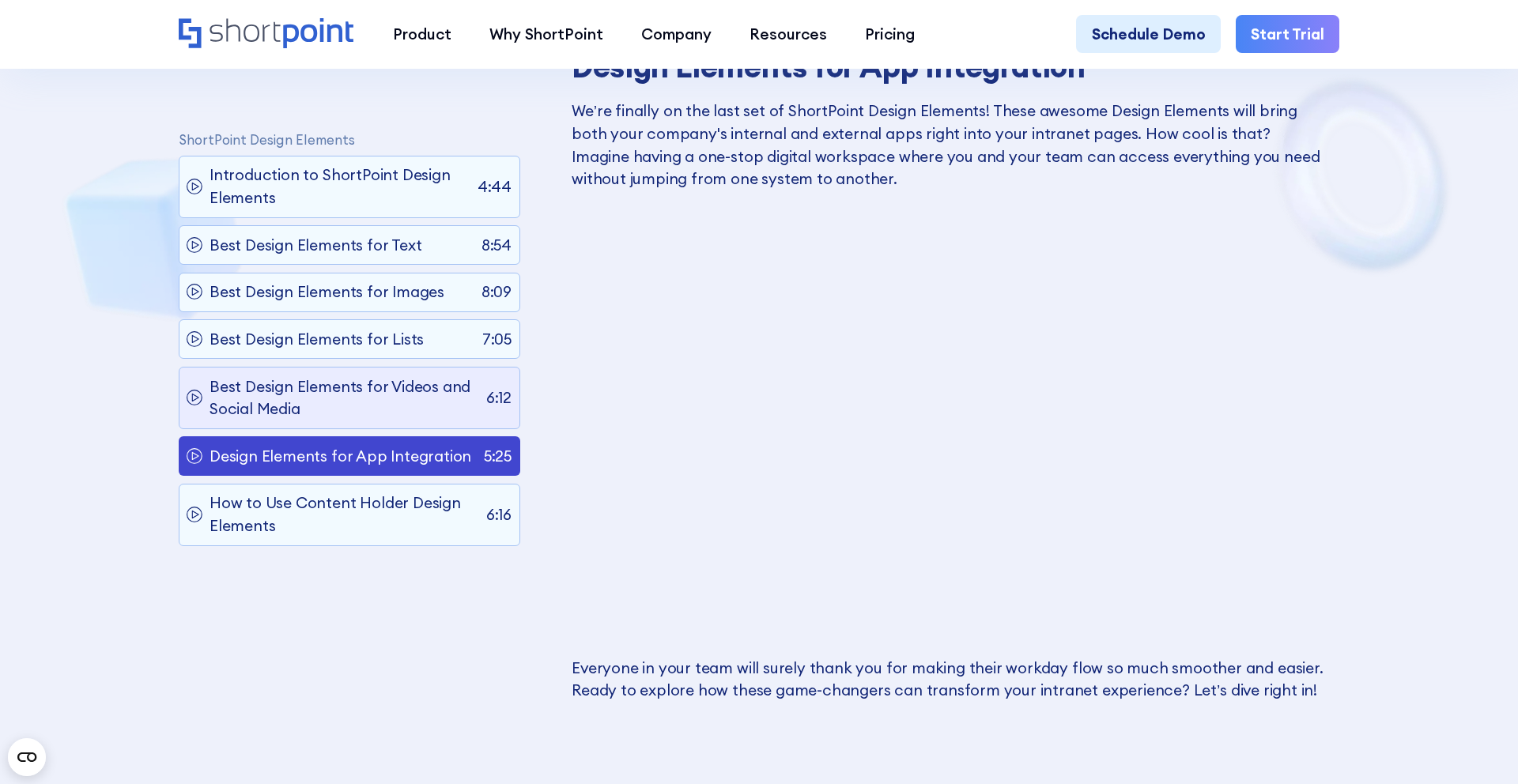
click at [373, 424] on div "Best Design Elements for Videos and Social Media 6:12" at bounding box center [349, 398] width 341 height 63
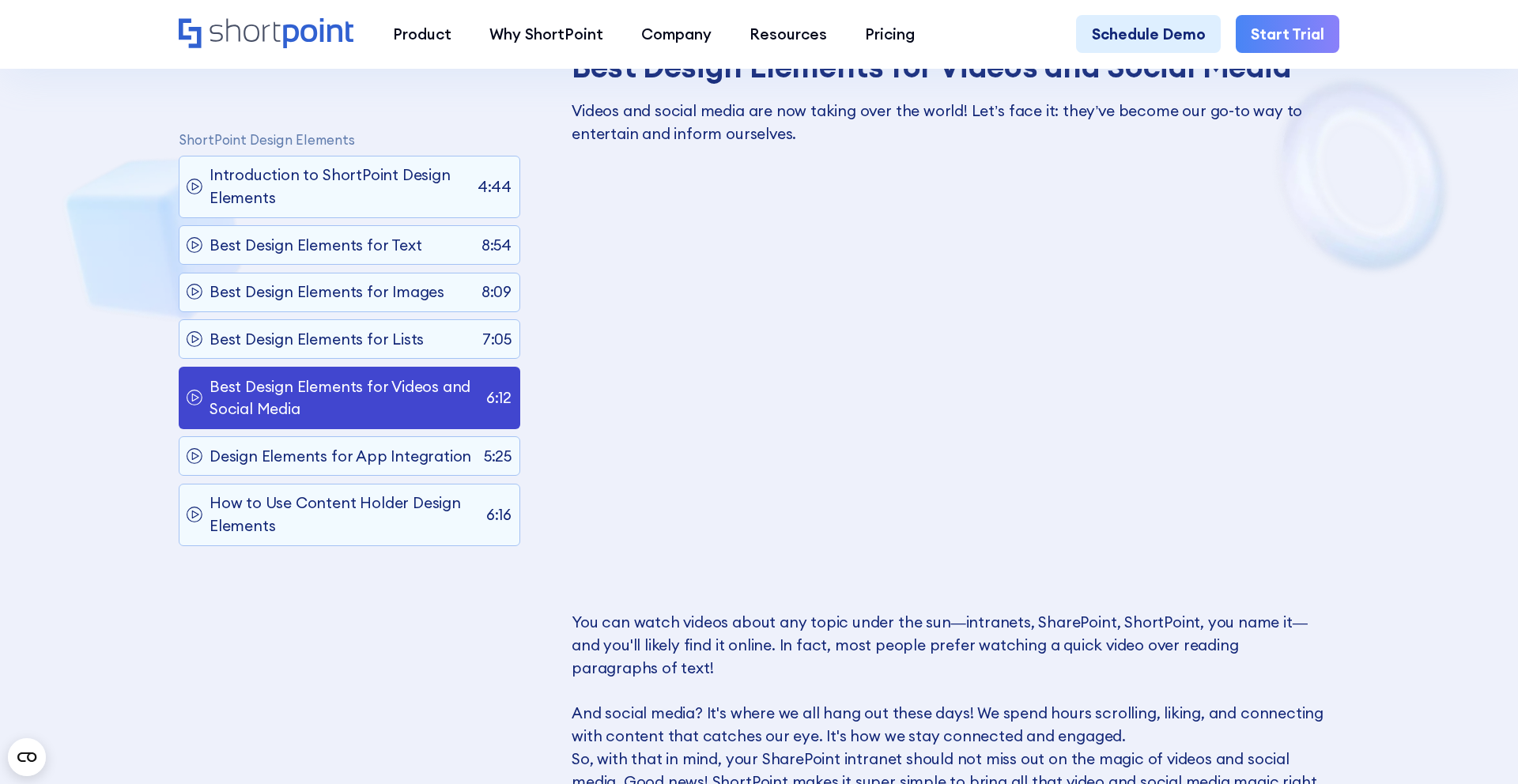
click at [385, 360] on div "ShortPoint Design Elements Introduction to ShortPoint Design Elements 4:44 Best…" at bounding box center [349, 391] width 341 height 548
click at [393, 338] on p "Best Design Elements for Lists" at bounding box center [316, 339] width 215 height 23
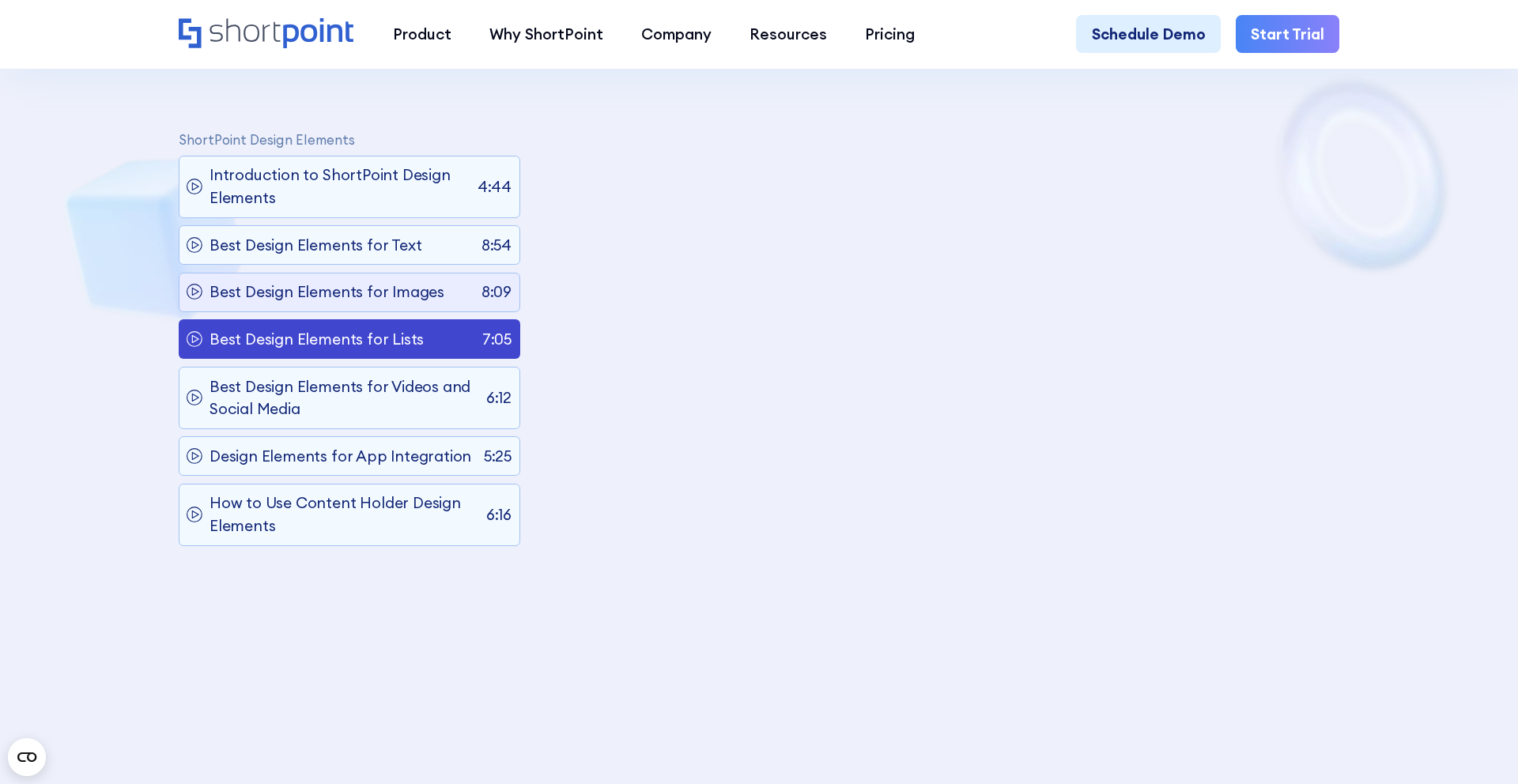
click at [403, 304] on div "Best Design Elements for Images 8:09" at bounding box center [349, 292] width 341 height 40
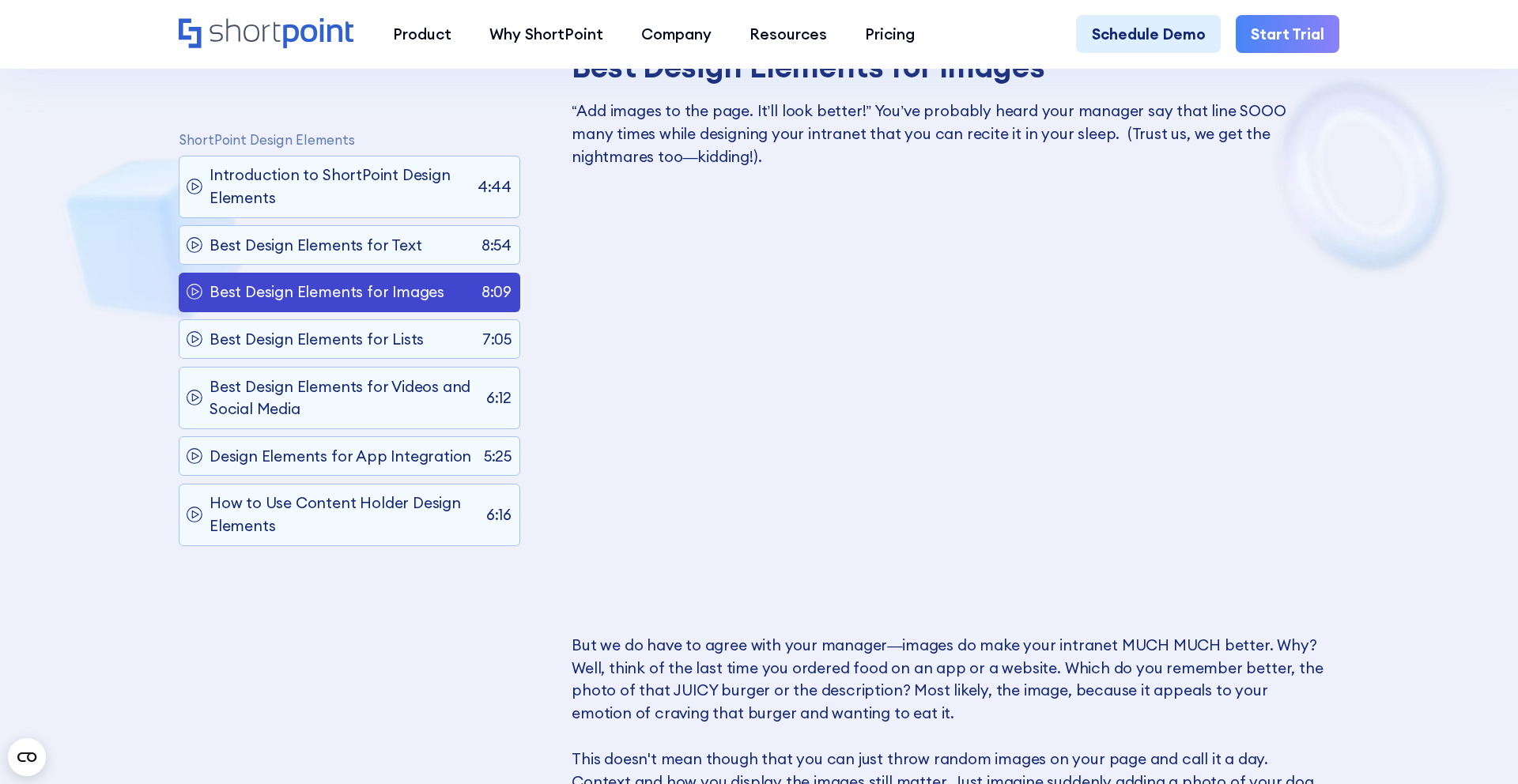
click at [424, 270] on div "ShortPoint Design Elements Introduction to ShortPoint Design Elements 4:44 Best…" at bounding box center [349, 391] width 341 height 548
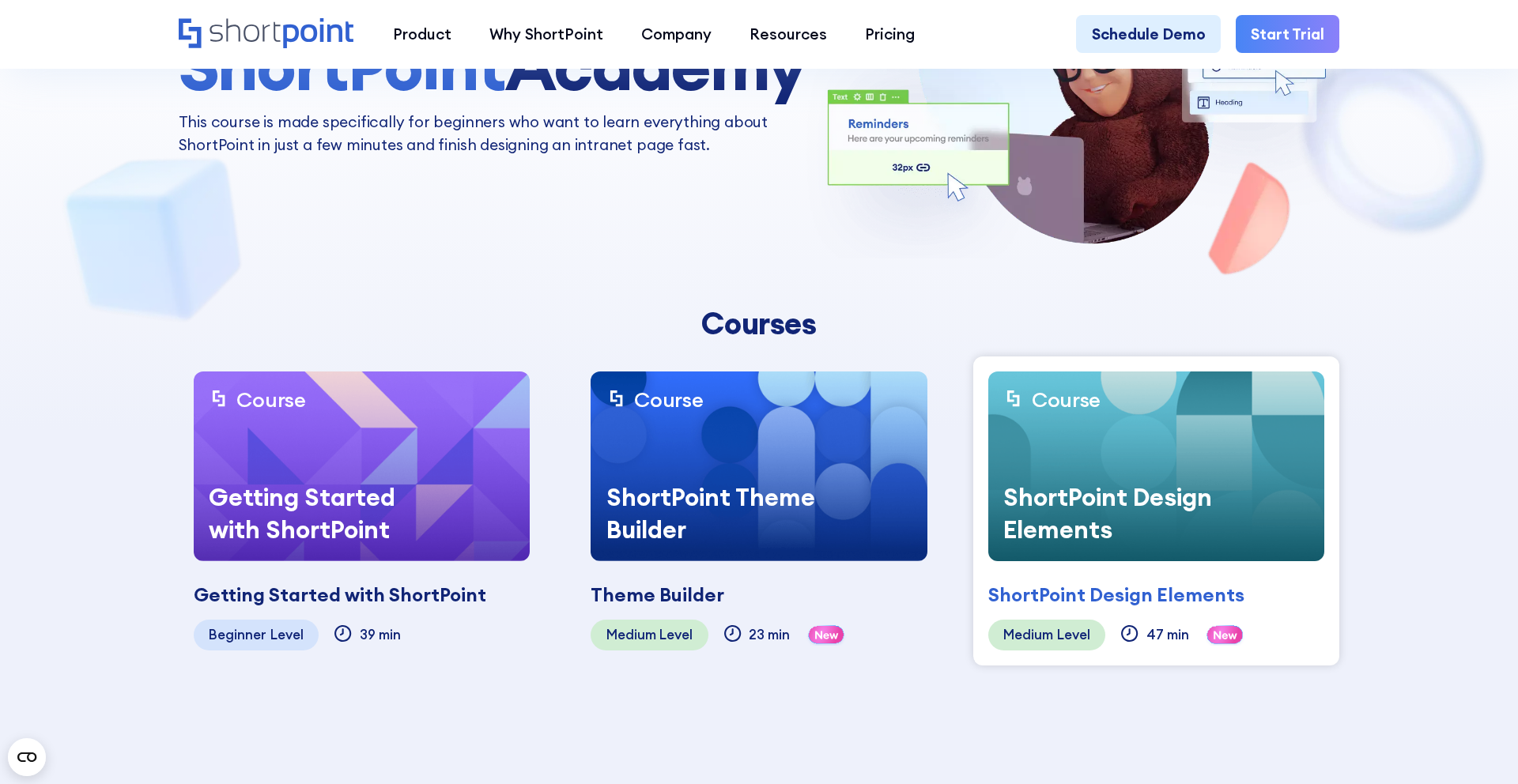
scroll to position [242, 0]
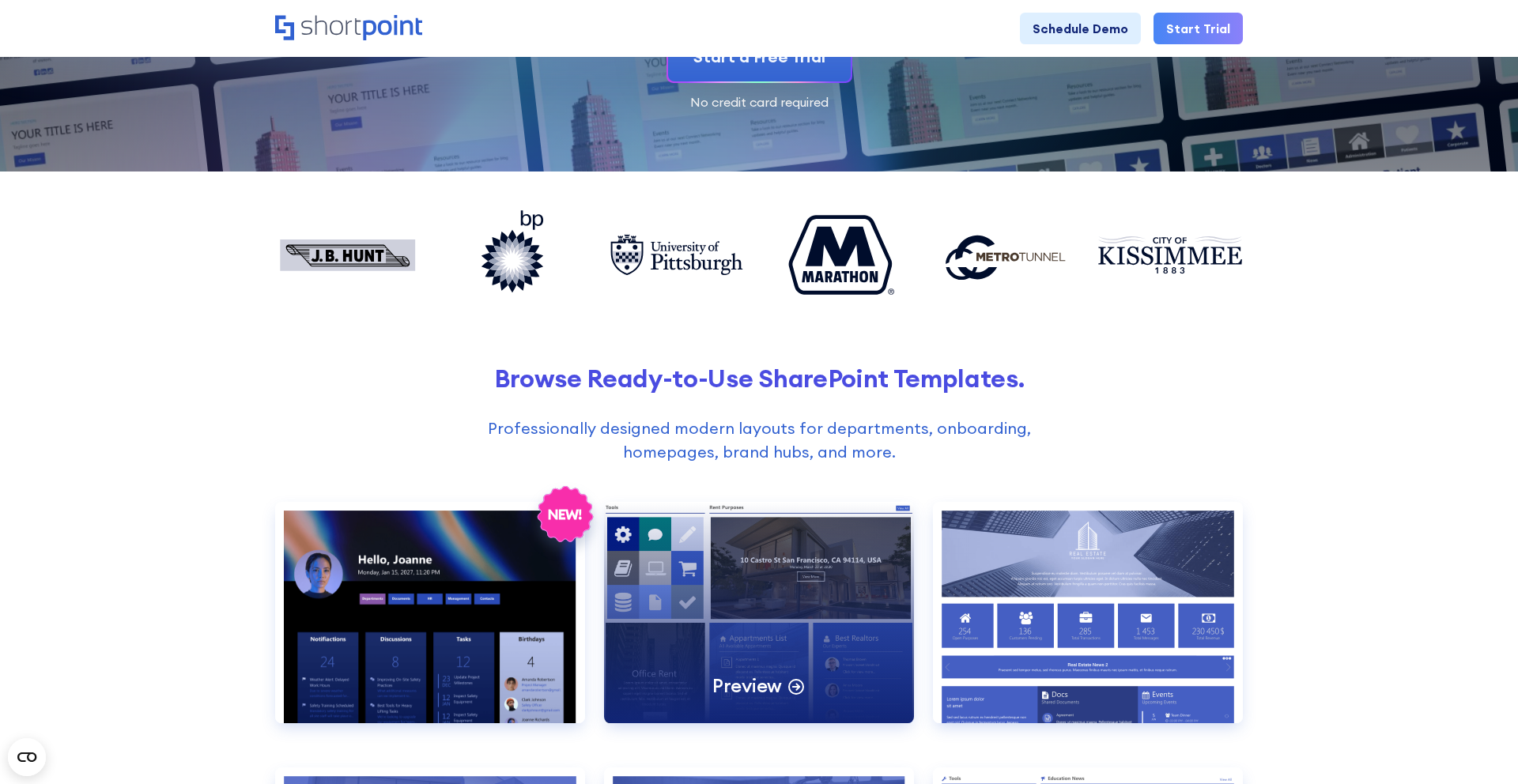
scroll to position [334, 0]
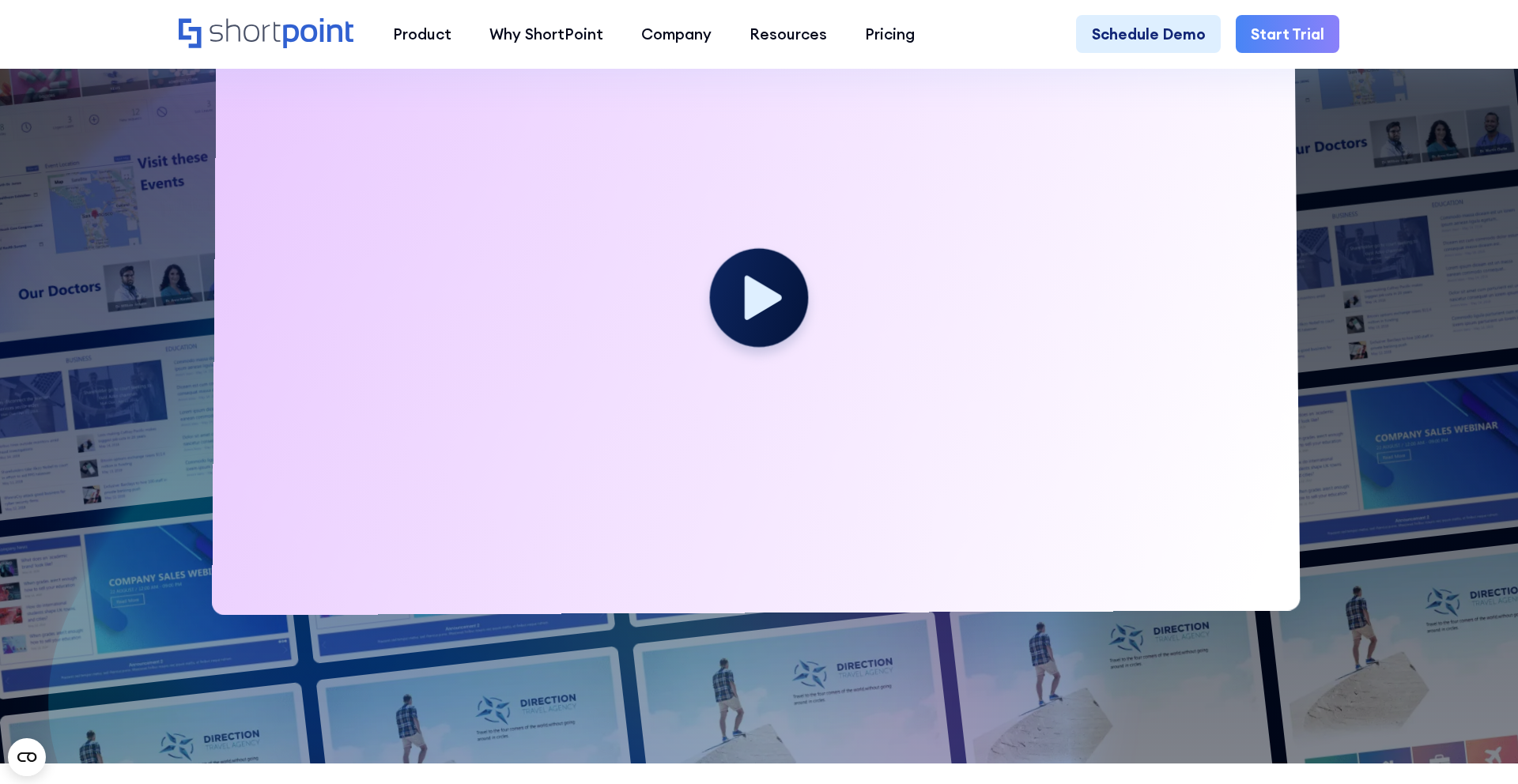
scroll to position [888, 0]
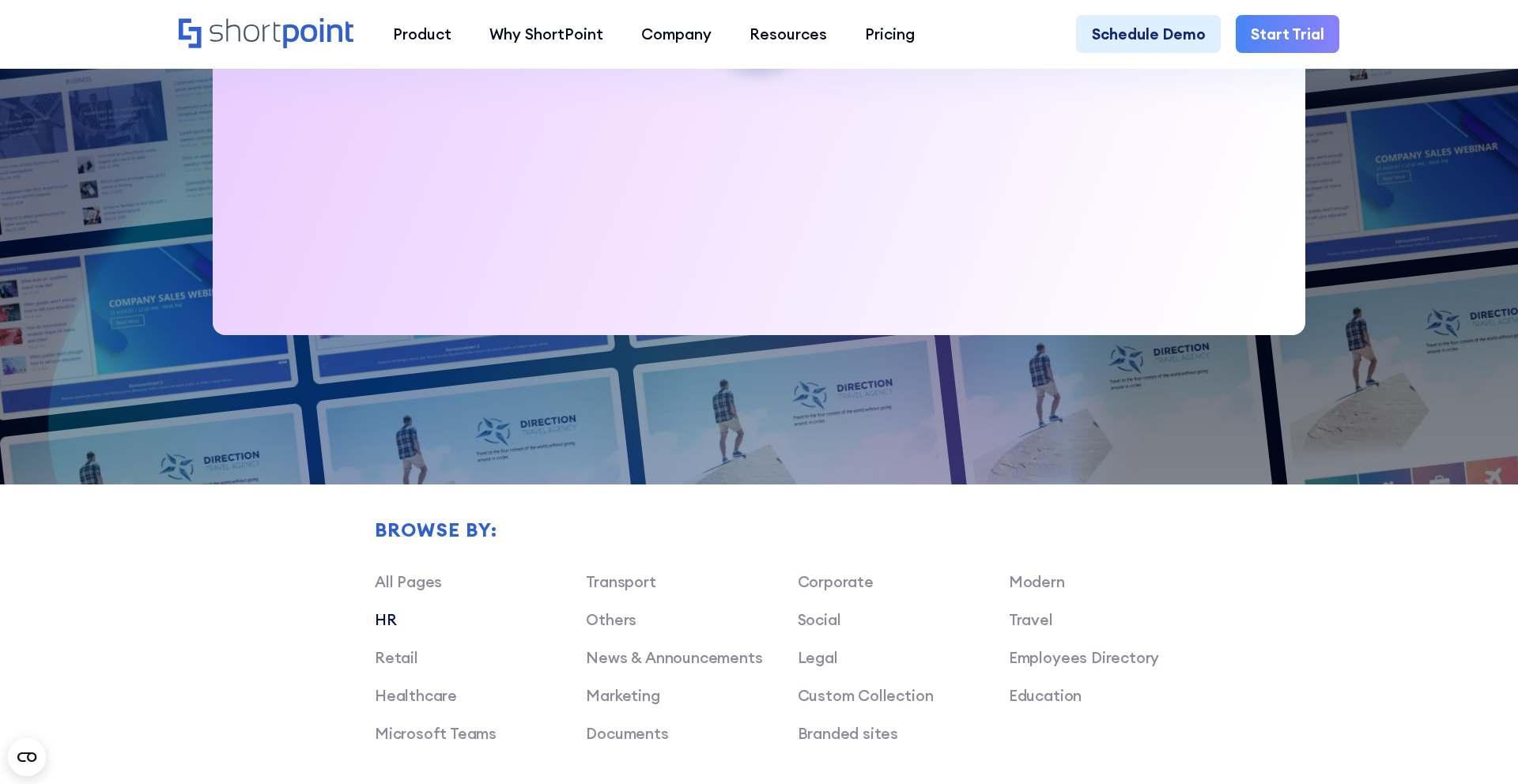
click at [381, 615] on link "HR" at bounding box center [386, 619] width 22 height 19
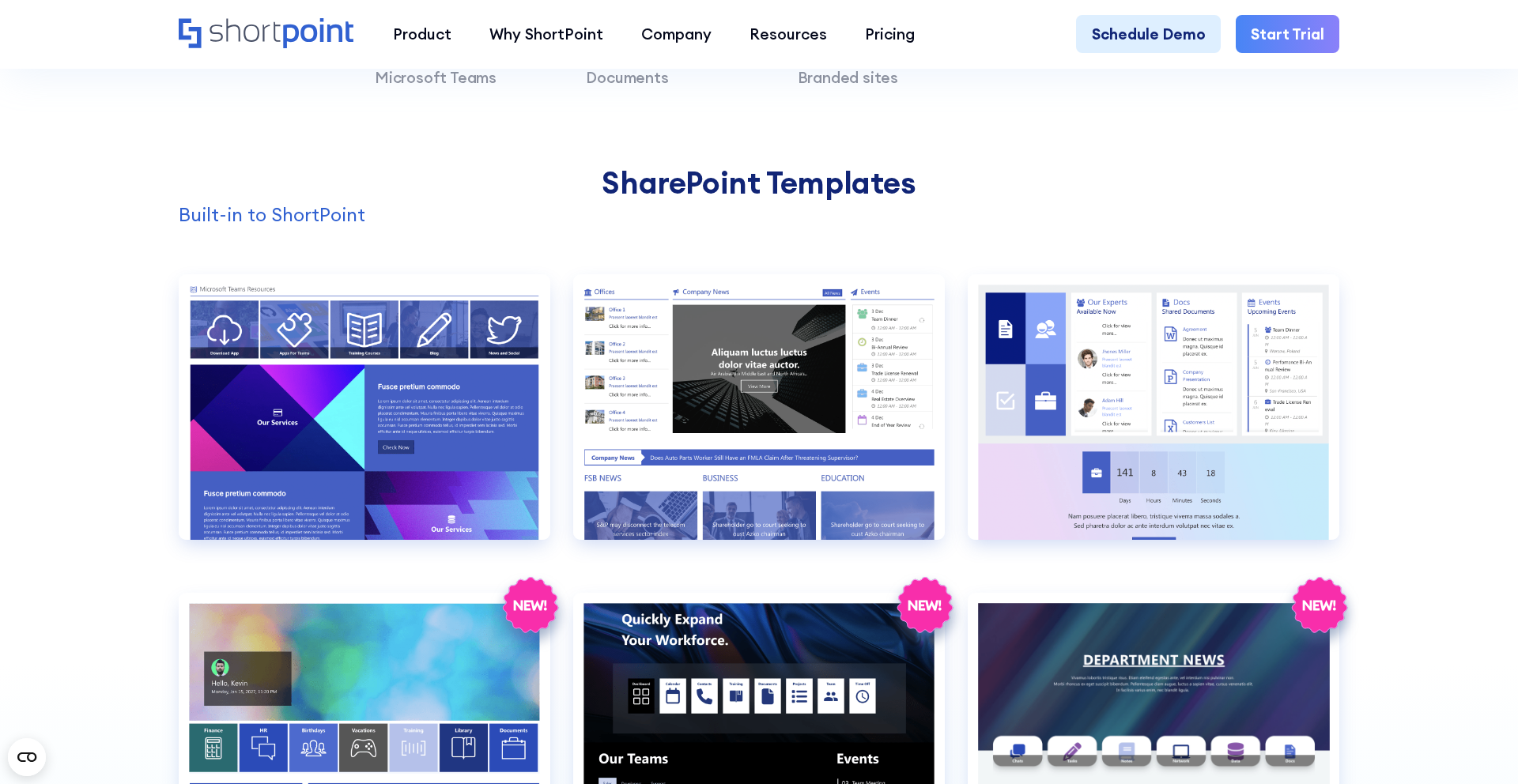
scroll to position [1666, 0]
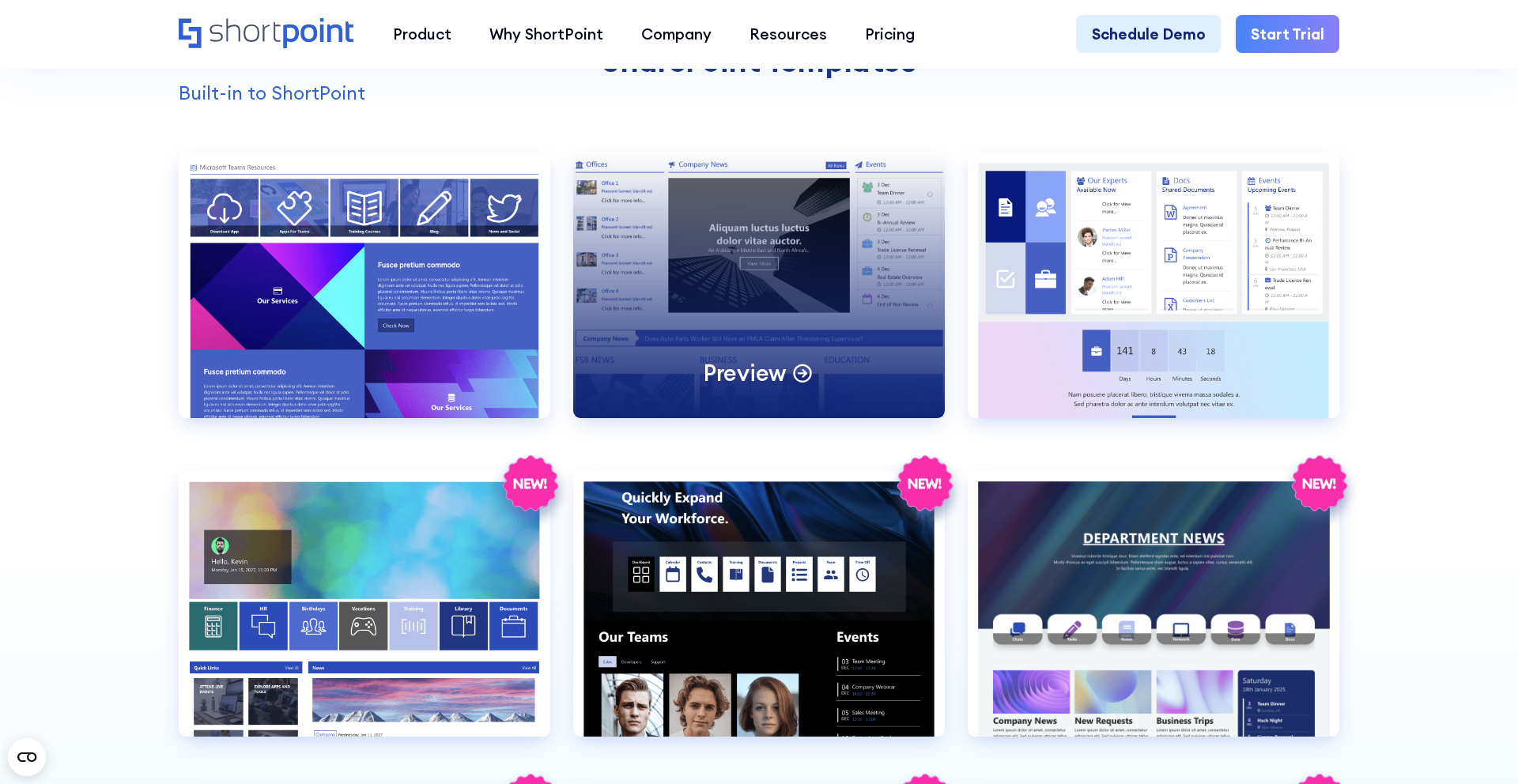
click at [729, 333] on div "Preview" at bounding box center [759, 285] width 372 height 265
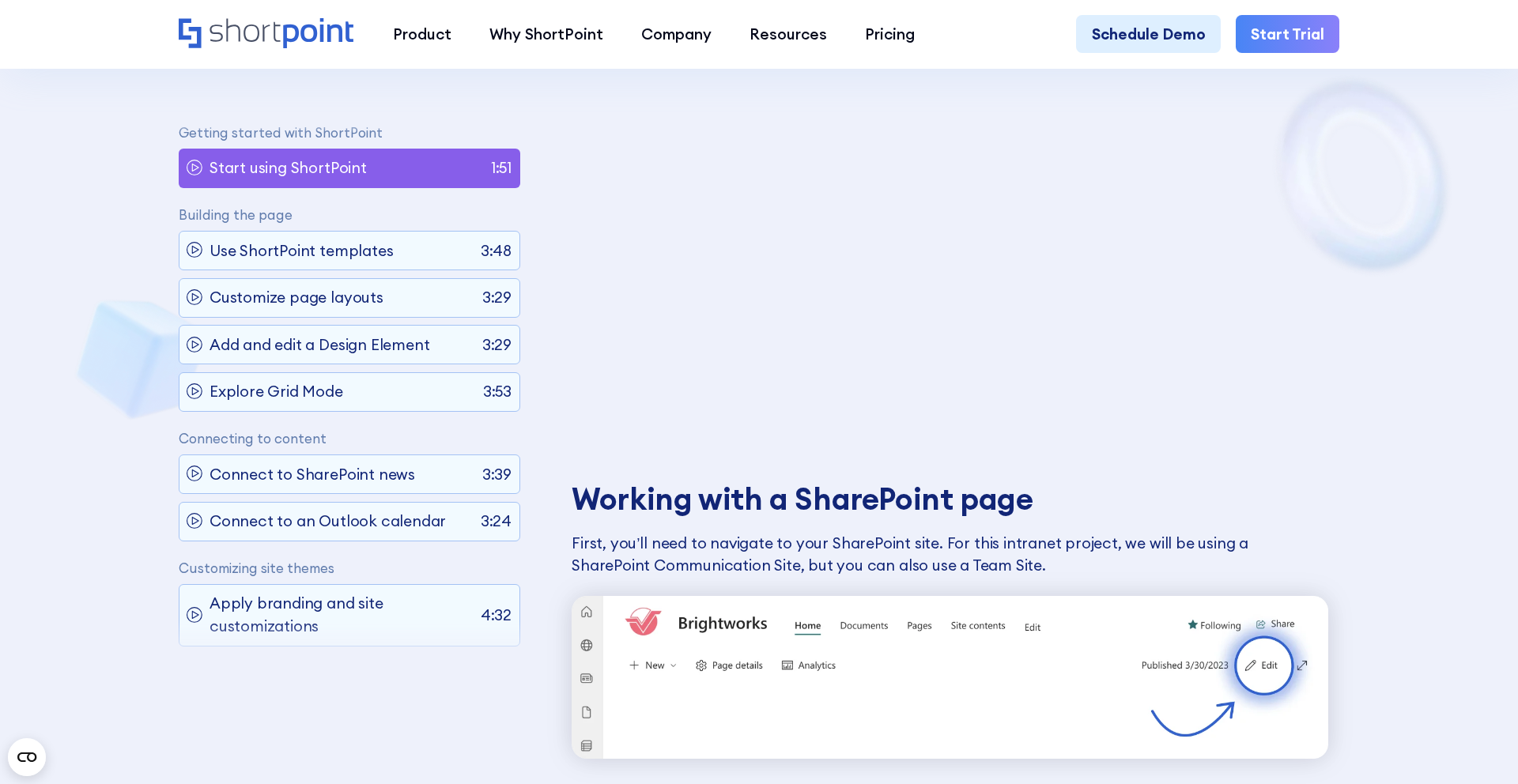
scroll to position [1236, 0]
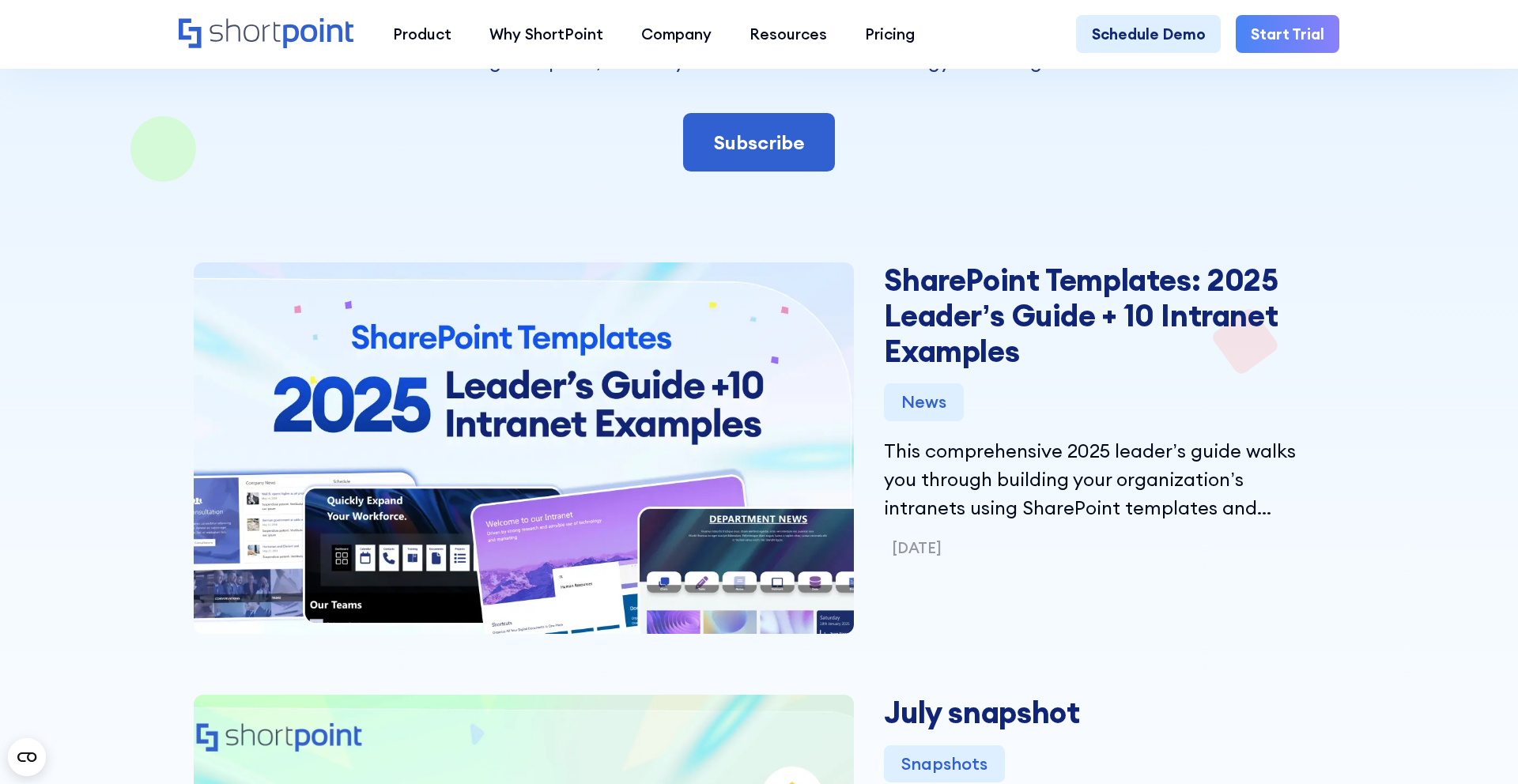
scroll to position [521, 0]
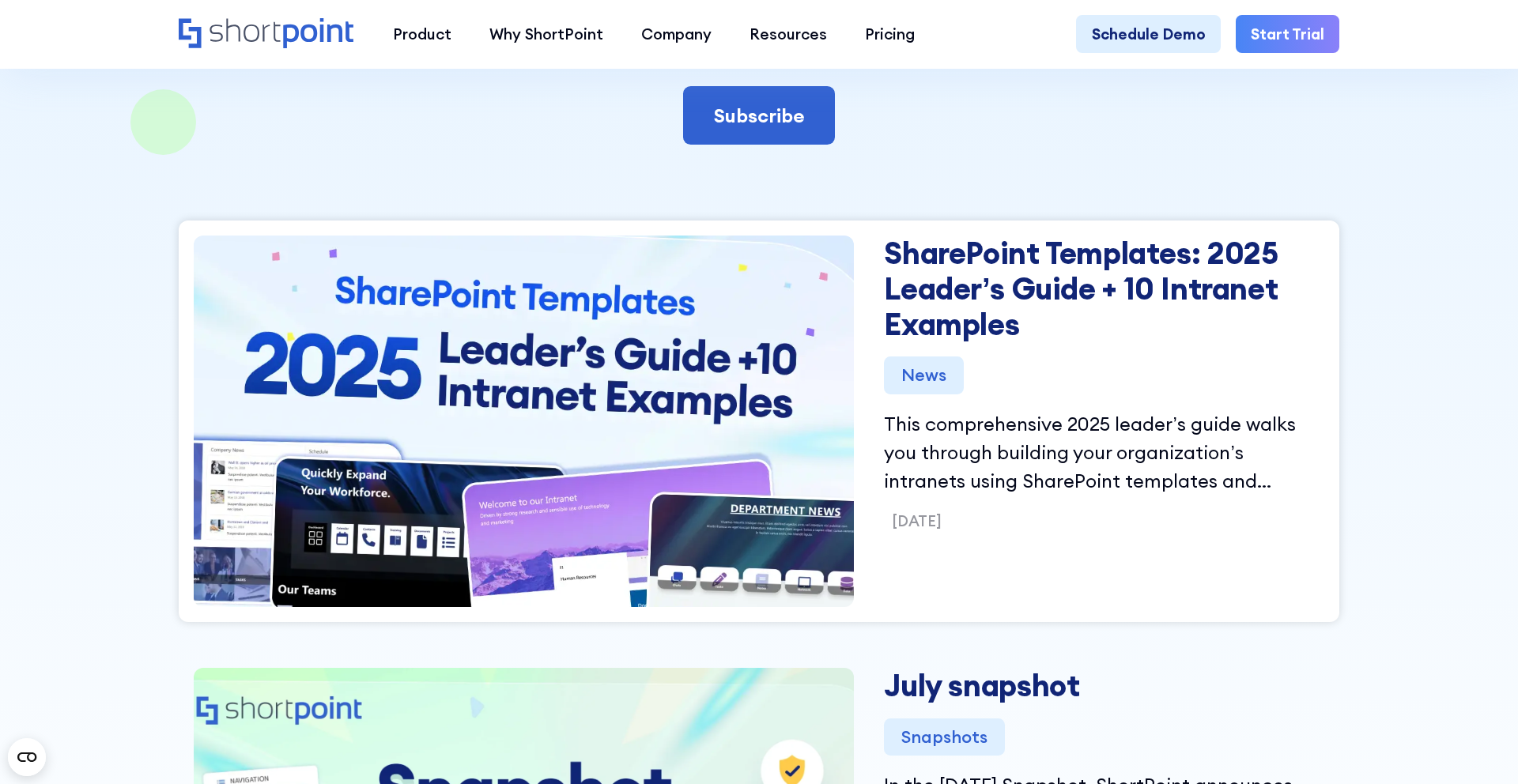
click at [944, 280] on link "SharePoint Templates: 2025 Leader’s Guide + 10 Intranet Examples" at bounding box center [1104, 288] width 440 height 106
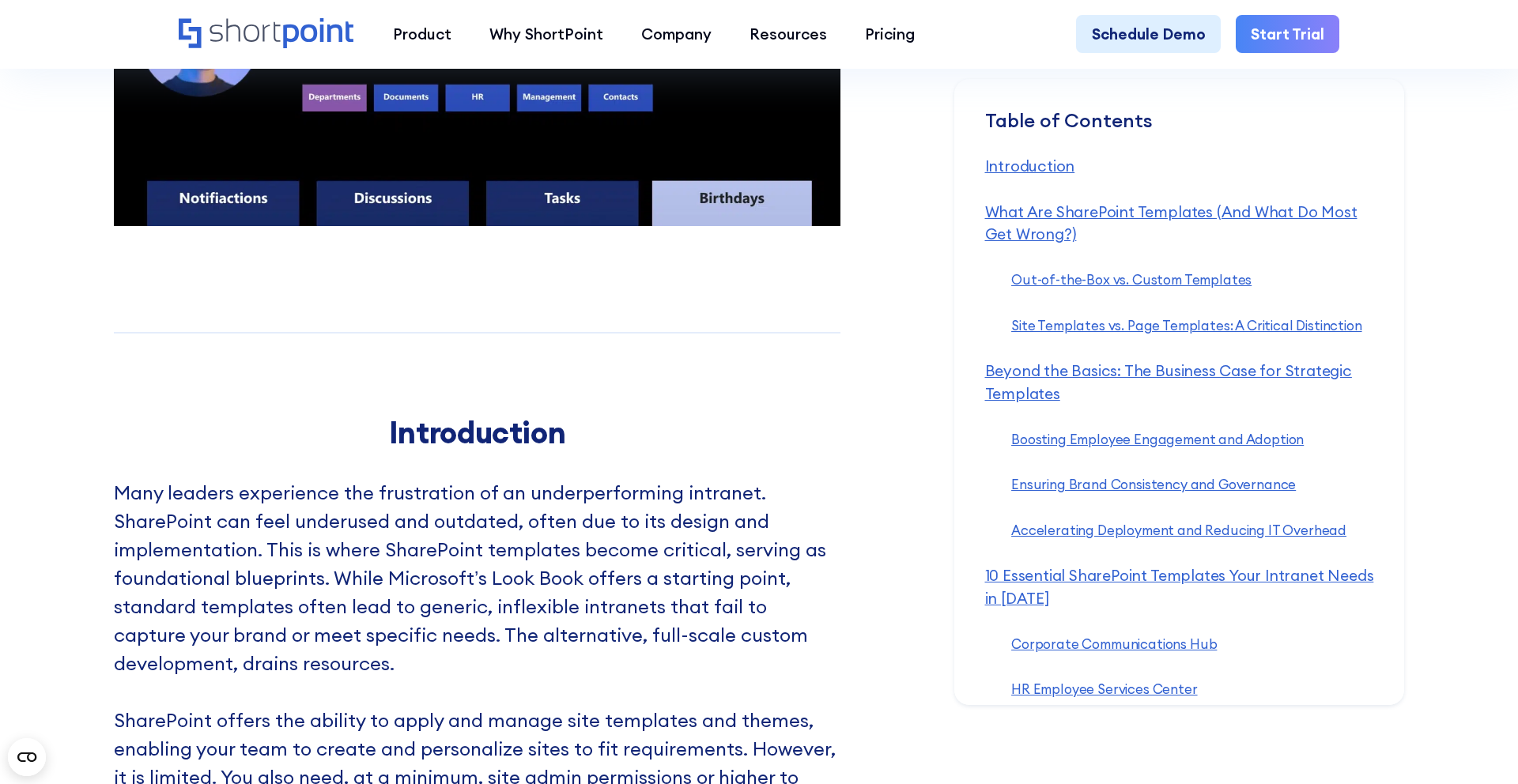
scroll to position [1282, 0]
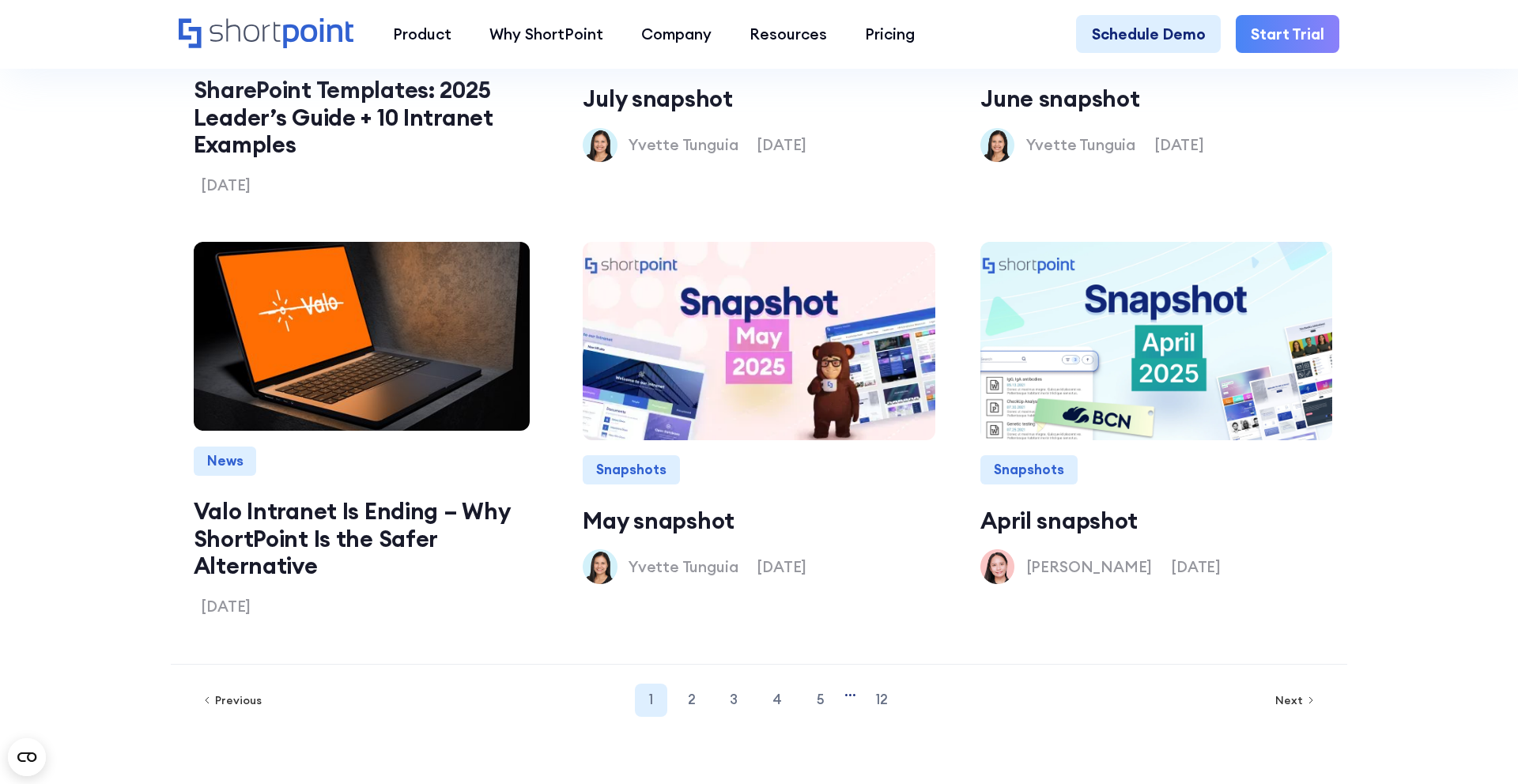
scroll to position [2144, 0]
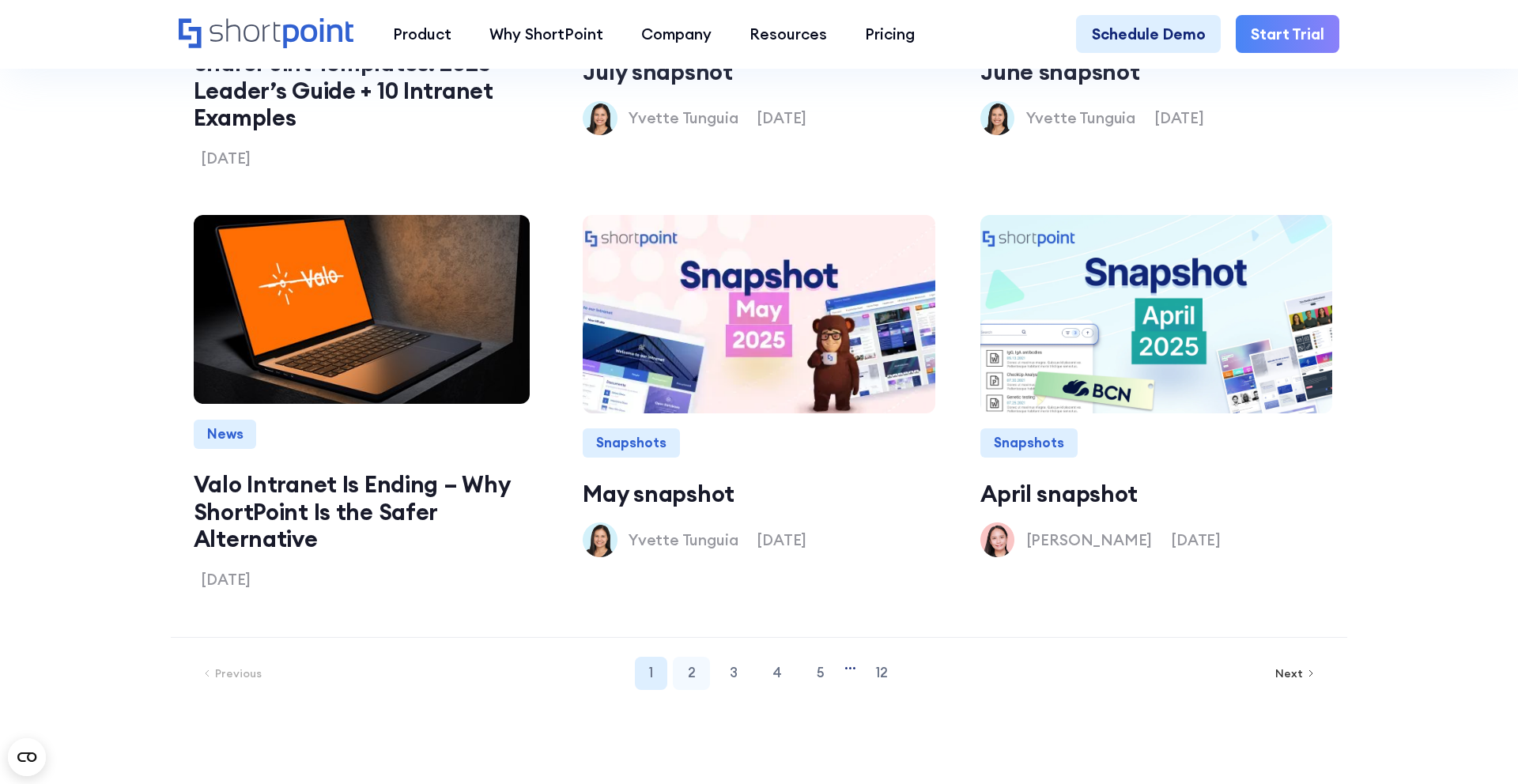
click at [683, 674] on link "2" at bounding box center [691, 673] width 37 height 33
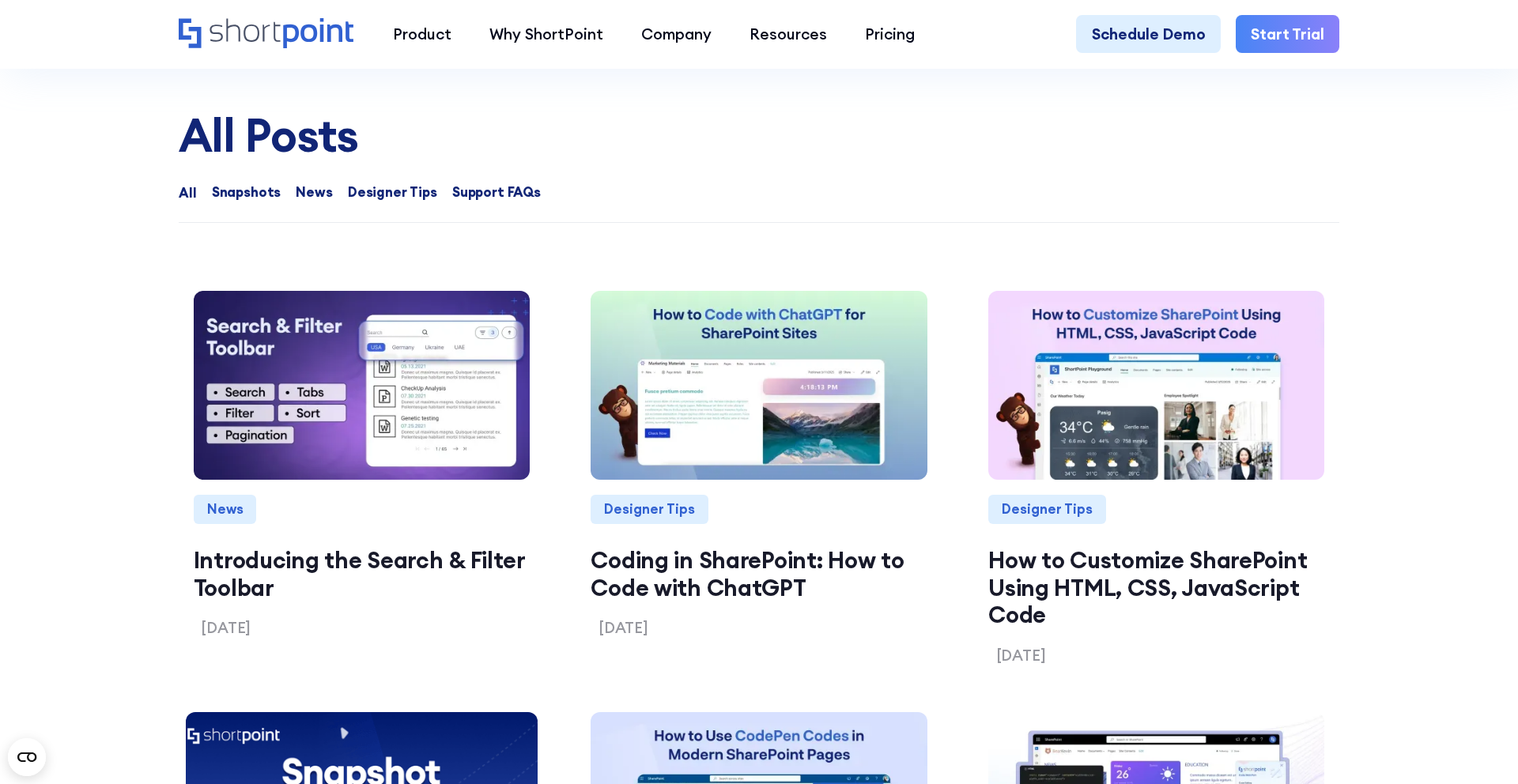
scroll to position [1605, 0]
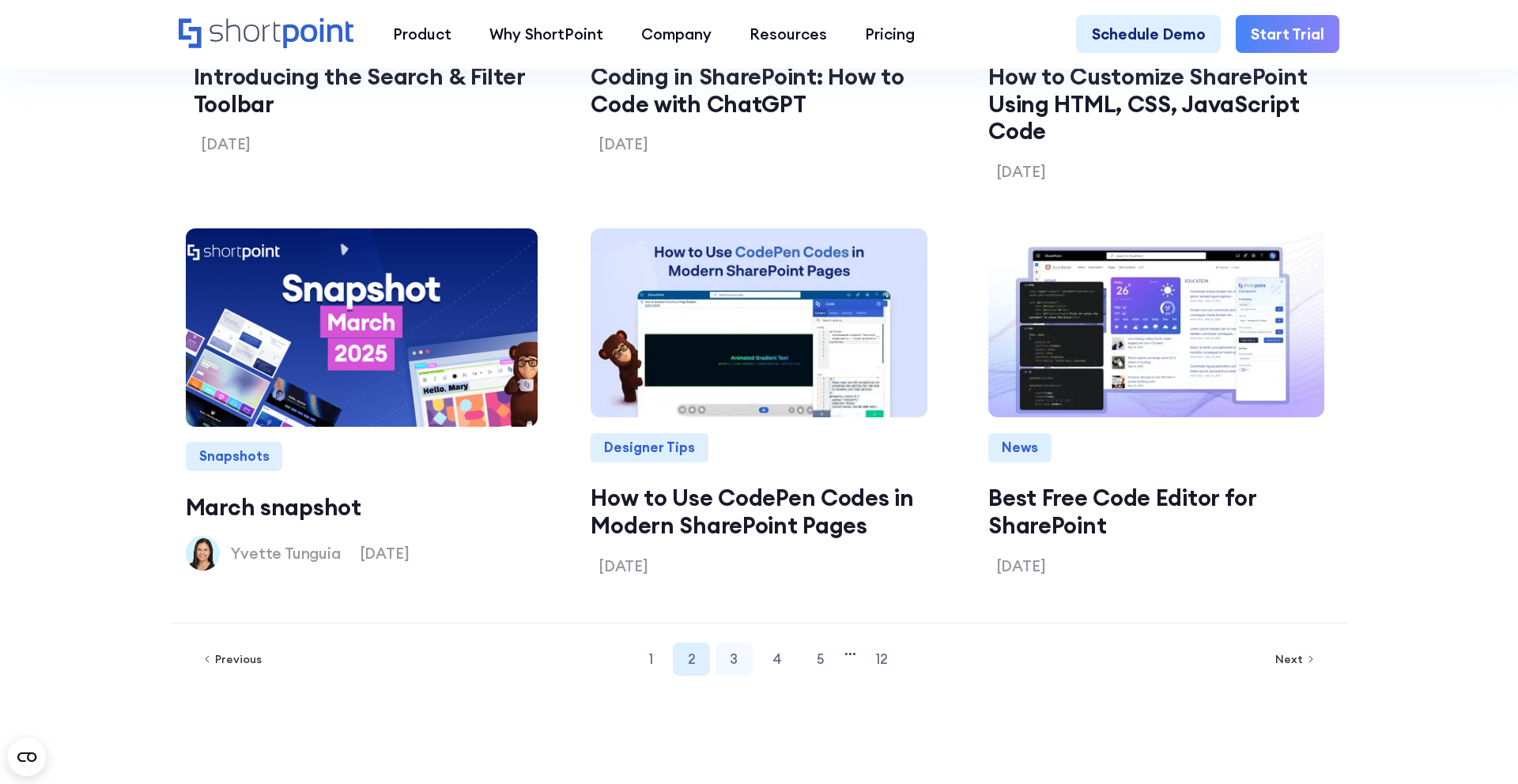
click at [732, 663] on link "3" at bounding box center [734, 659] width 37 height 33
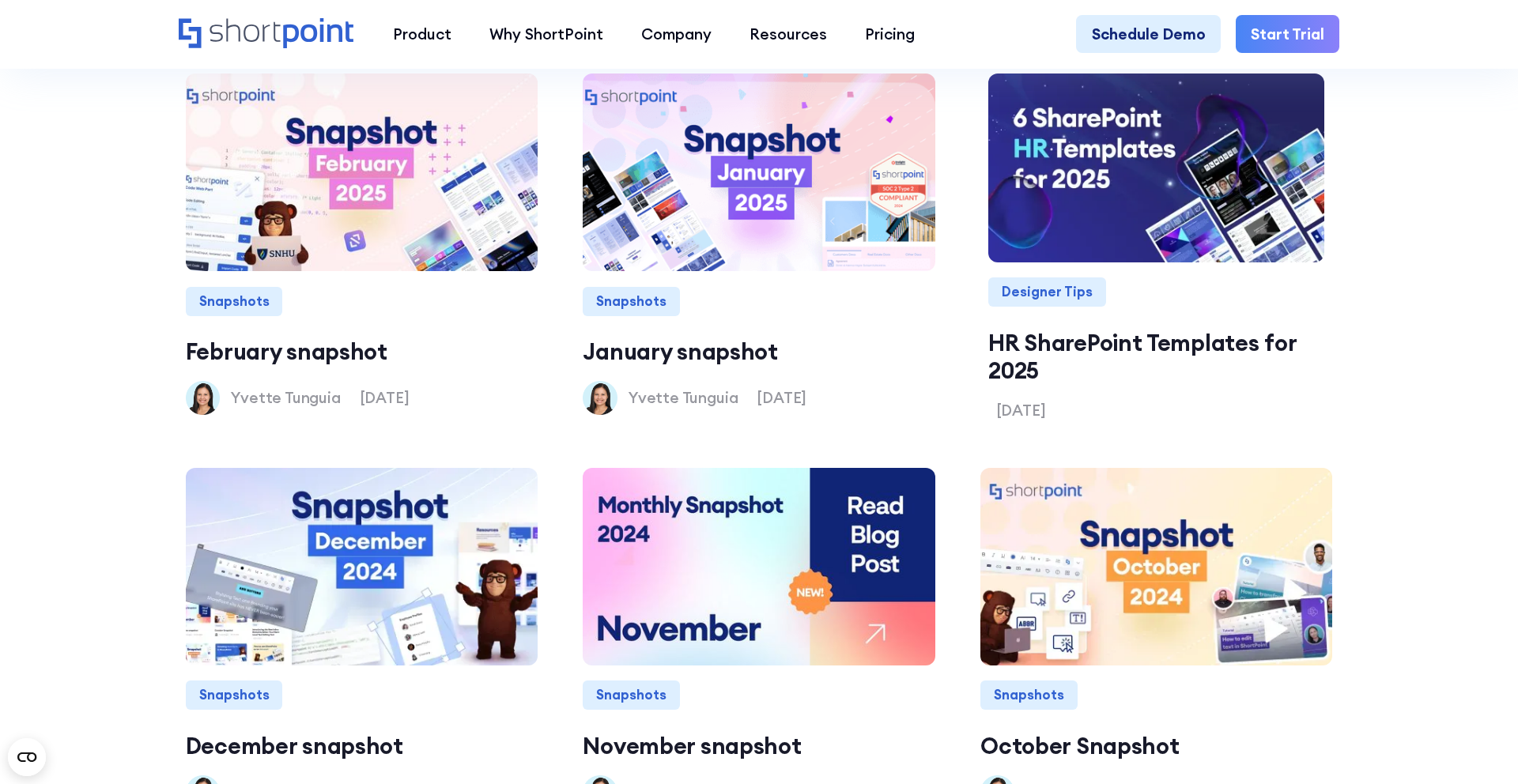
scroll to position [1867, 0]
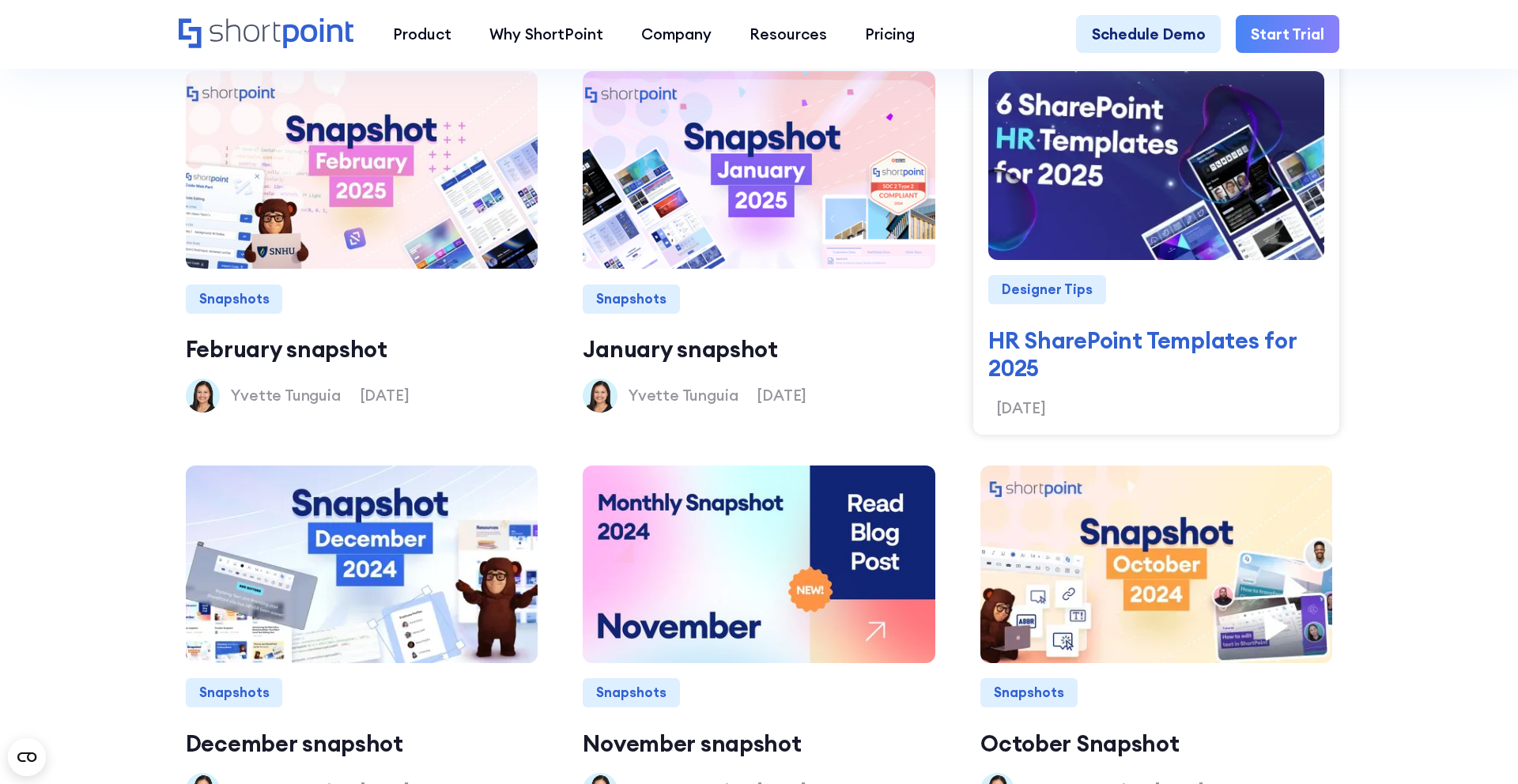
click at [1125, 183] on img at bounding box center [1156, 165] width 385 height 226
